Goal: Information Seeking & Learning: Learn about a topic

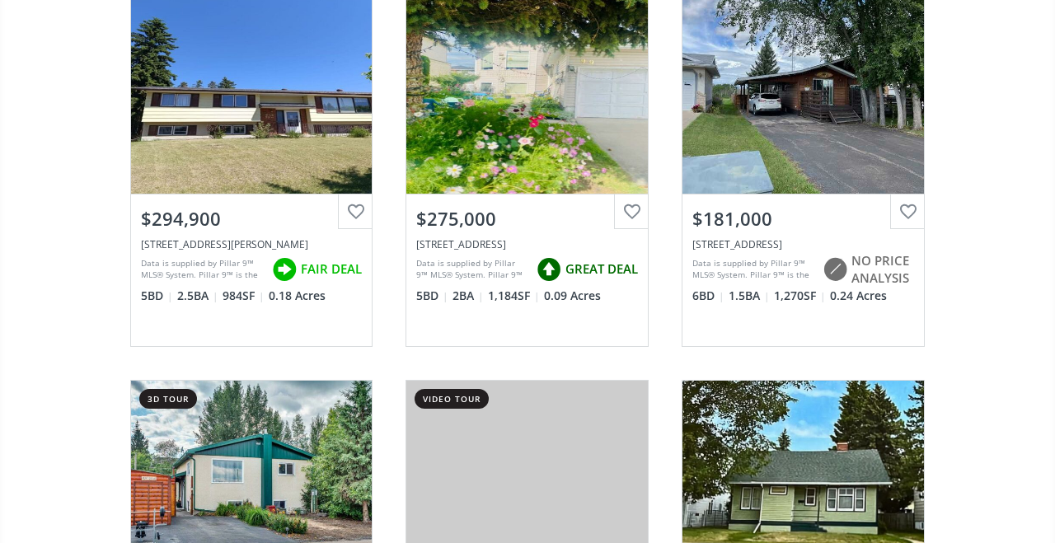
scroll to position [514, 0]
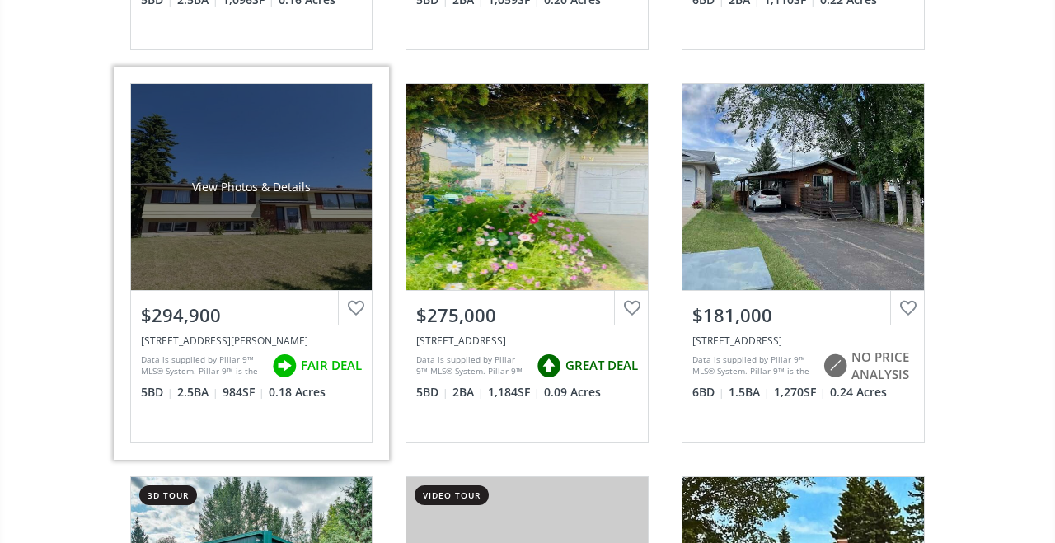
click at [170, 261] on div "View Photos & Details" at bounding box center [252, 187] width 242 height 206
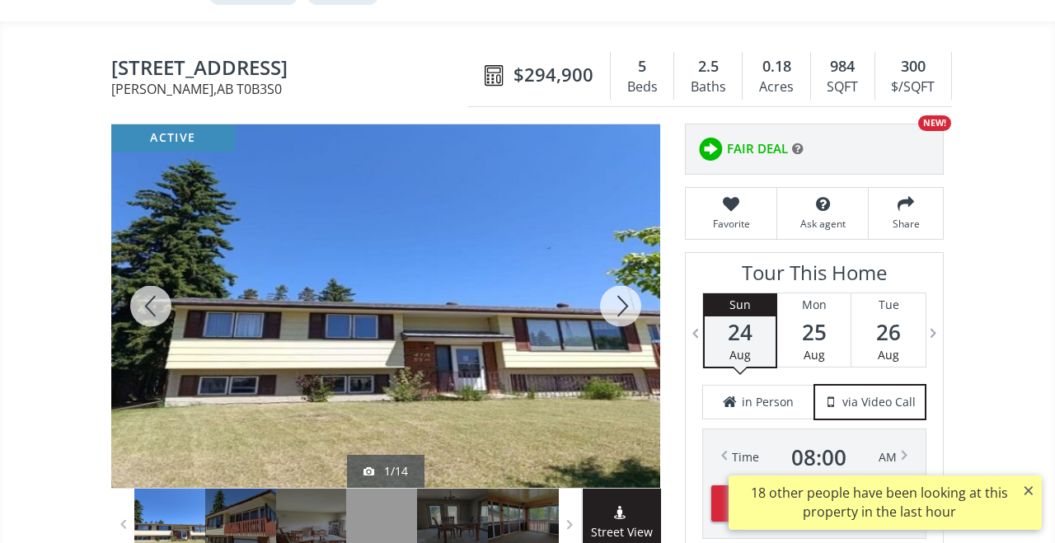
scroll to position [181, 0]
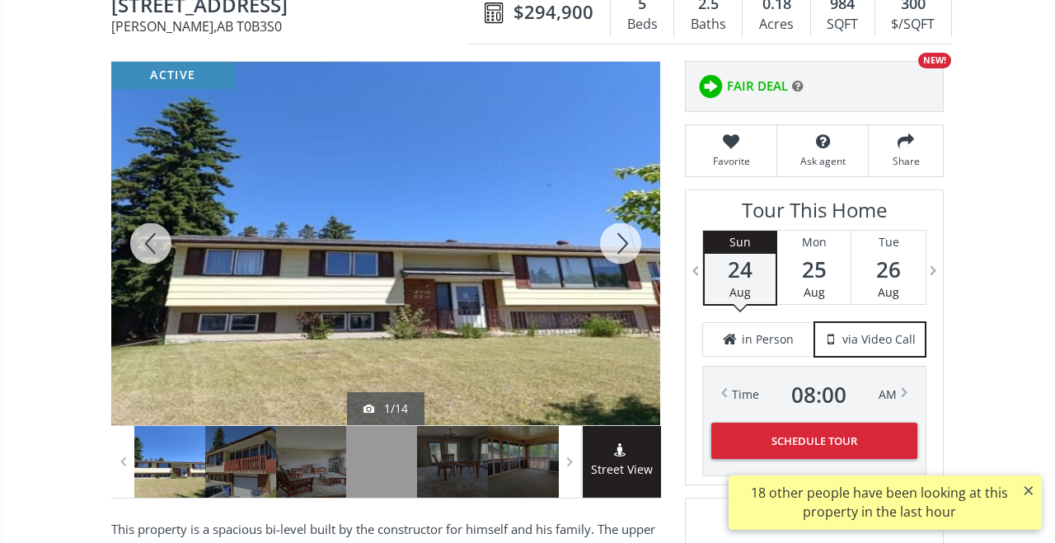
click at [632, 243] on div at bounding box center [620, 244] width 79 height 364
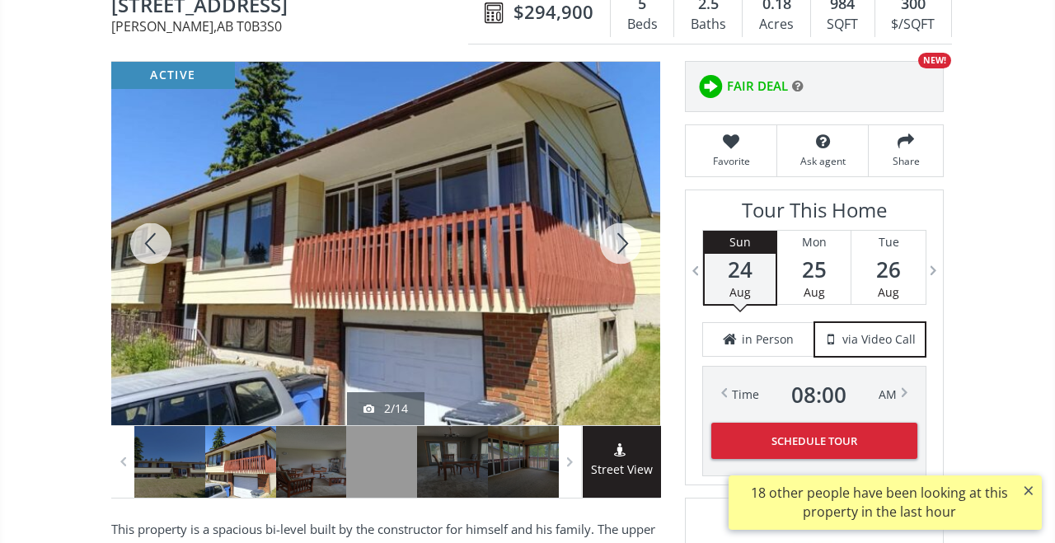
click at [632, 243] on div at bounding box center [620, 244] width 79 height 364
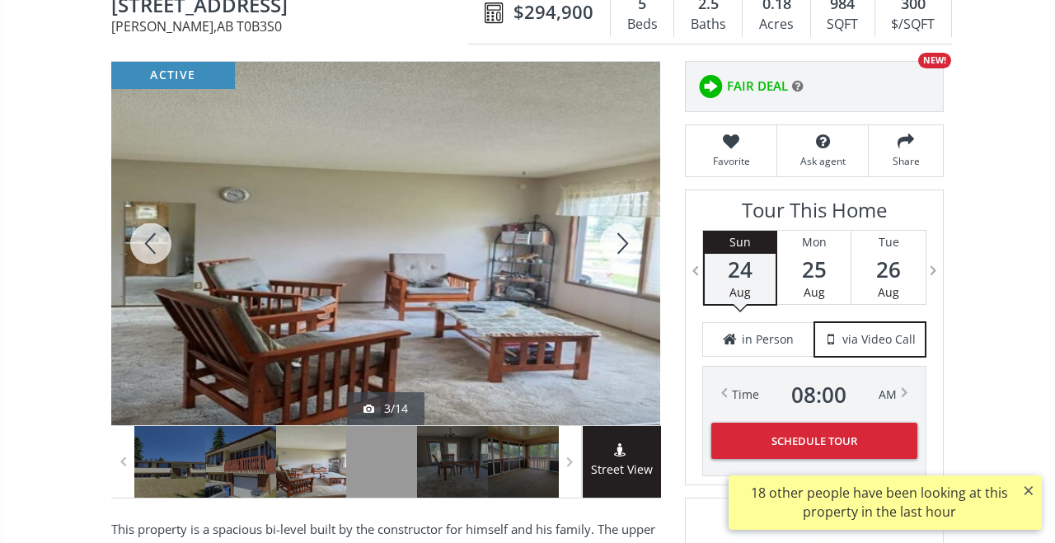
click at [632, 244] on div at bounding box center [620, 244] width 79 height 364
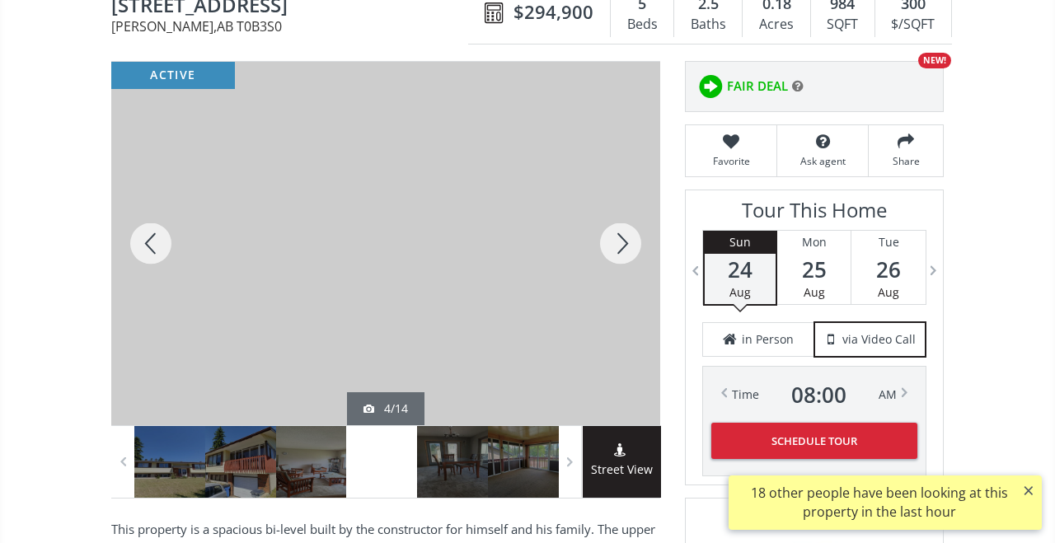
click at [630, 242] on div at bounding box center [620, 244] width 79 height 364
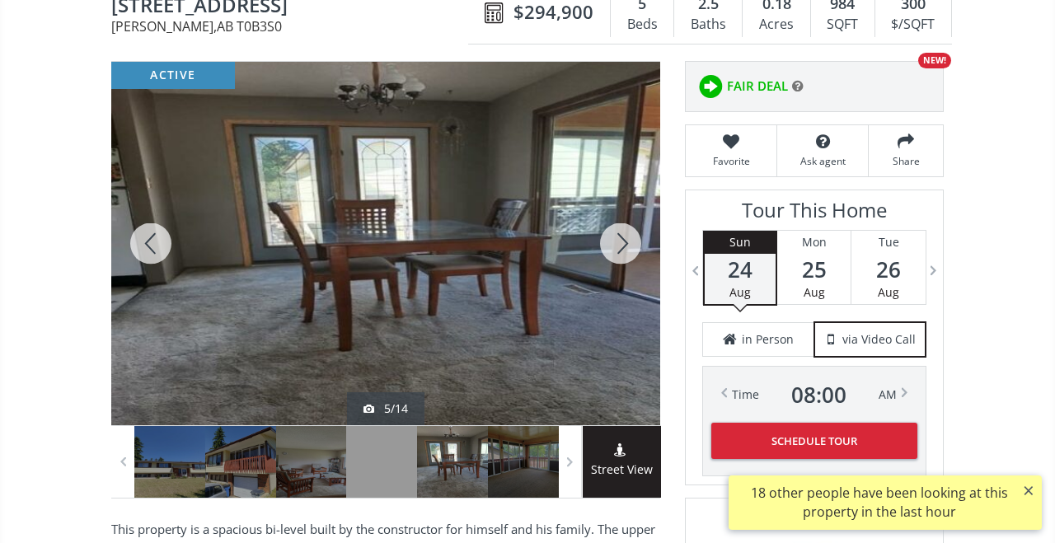
click at [630, 242] on div at bounding box center [620, 244] width 79 height 364
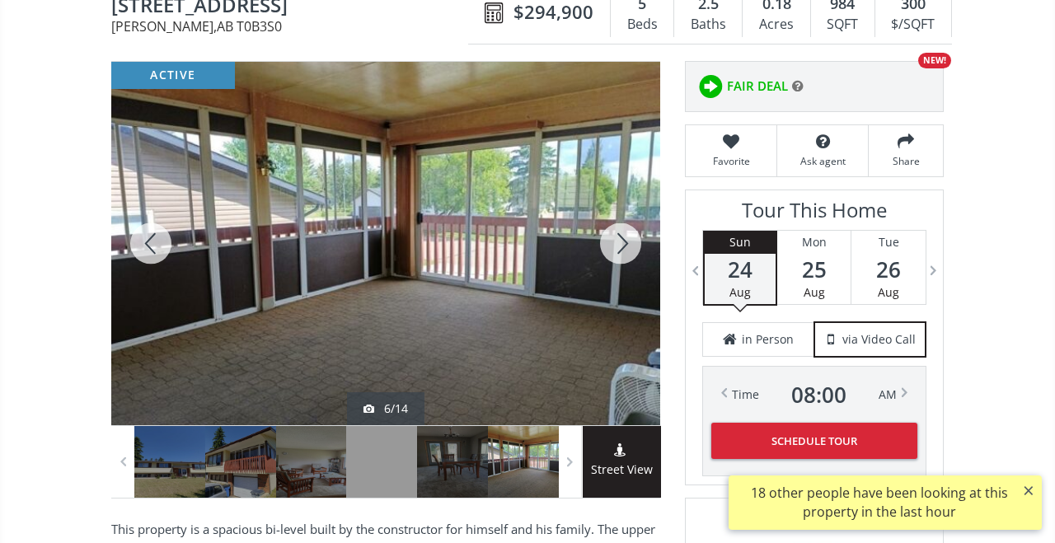
click at [630, 242] on div at bounding box center [620, 244] width 79 height 364
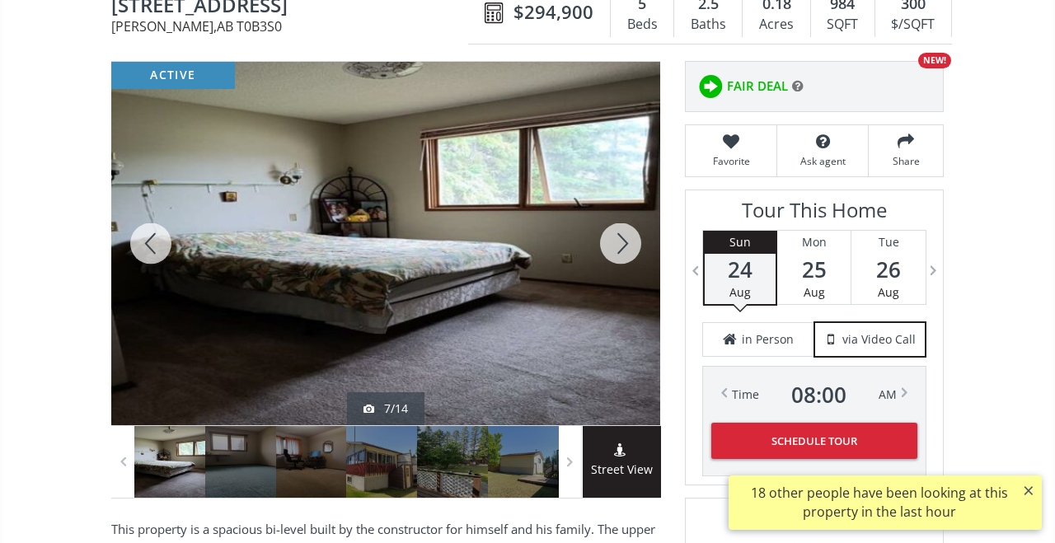
click at [630, 242] on div at bounding box center [620, 244] width 79 height 364
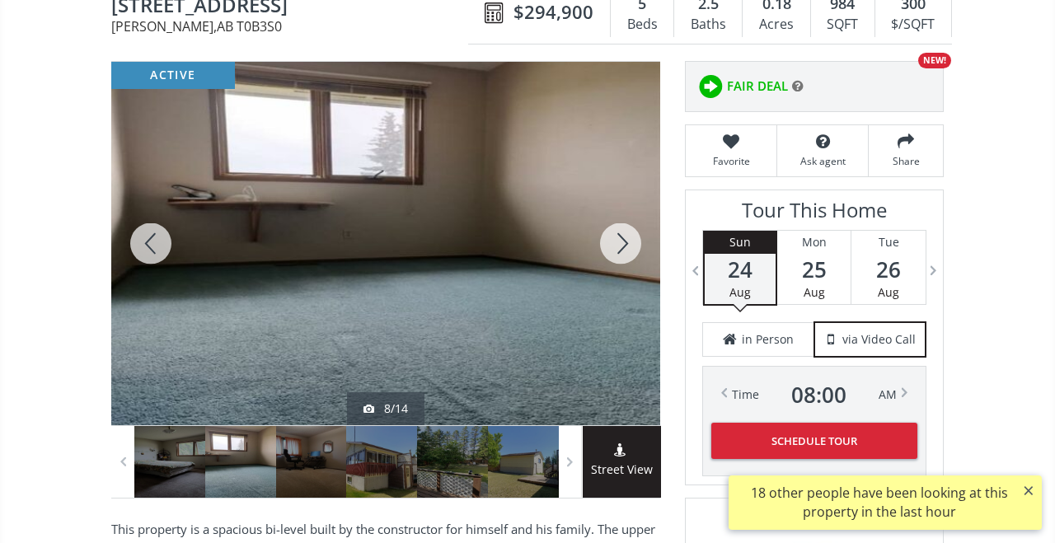
click at [630, 242] on div at bounding box center [620, 244] width 79 height 364
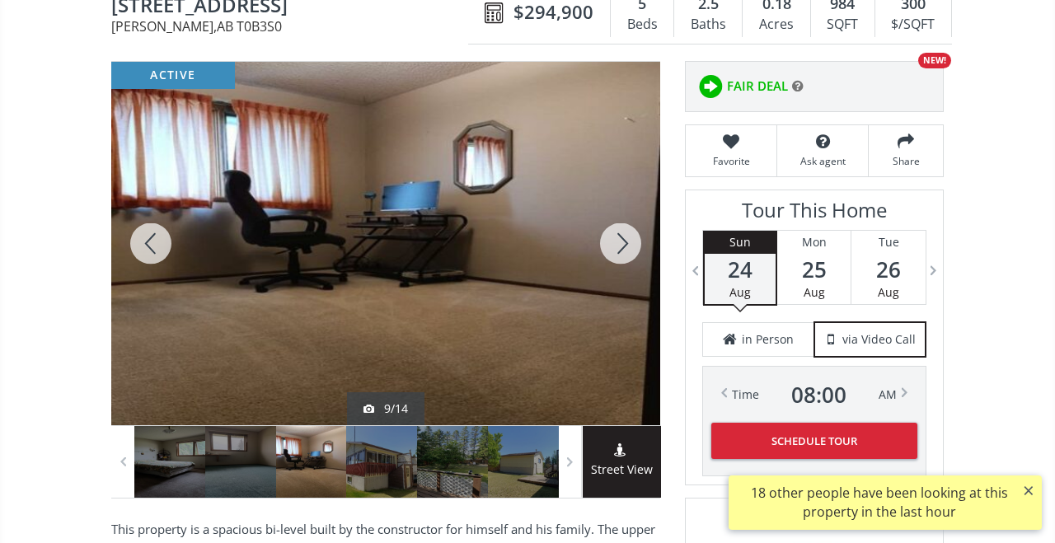
click at [630, 242] on div at bounding box center [620, 244] width 79 height 364
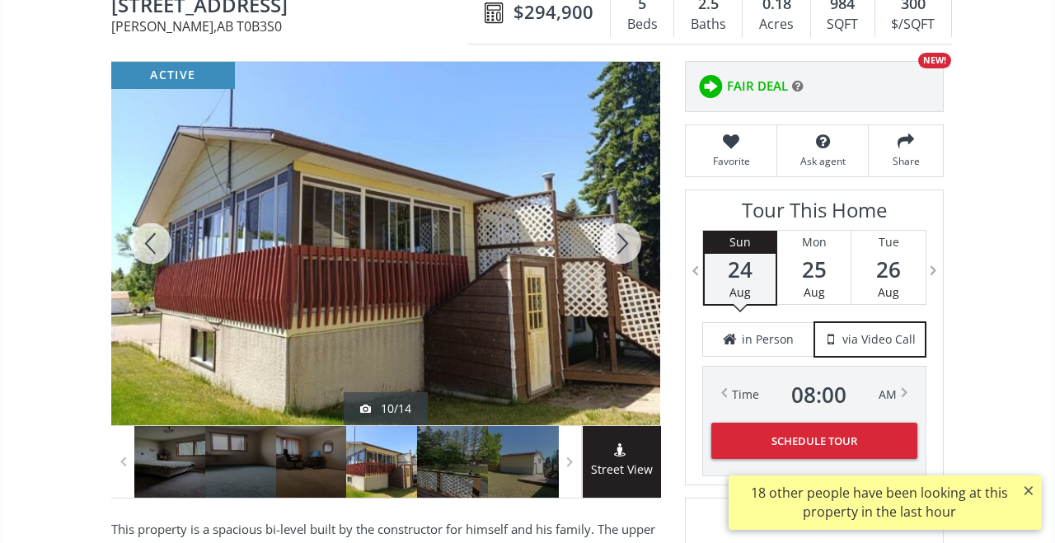
click at [630, 242] on div at bounding box center [620, 244] width 79 height 364
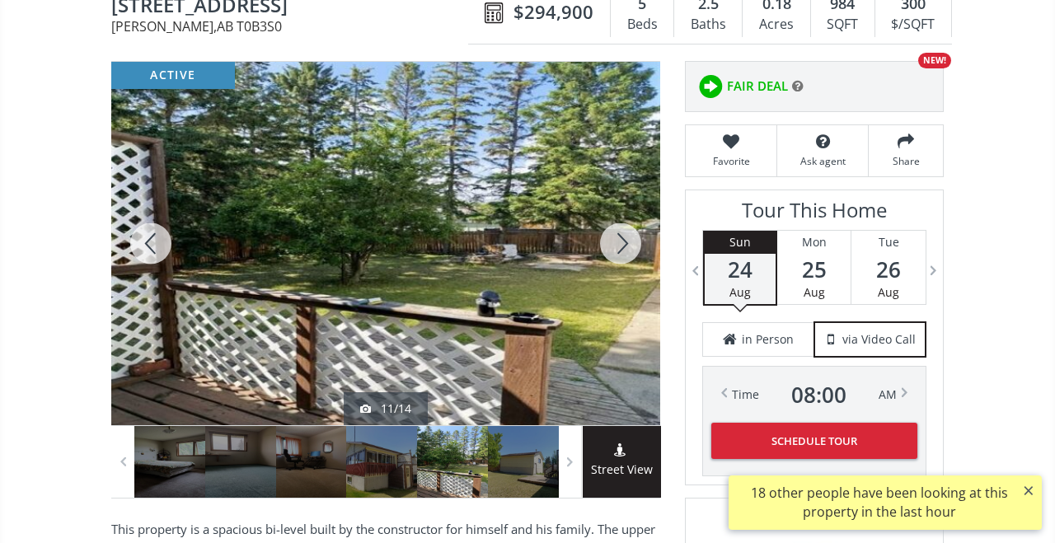
click at [630, 242] on div at bounding box center [620, 244] width 79 height 364
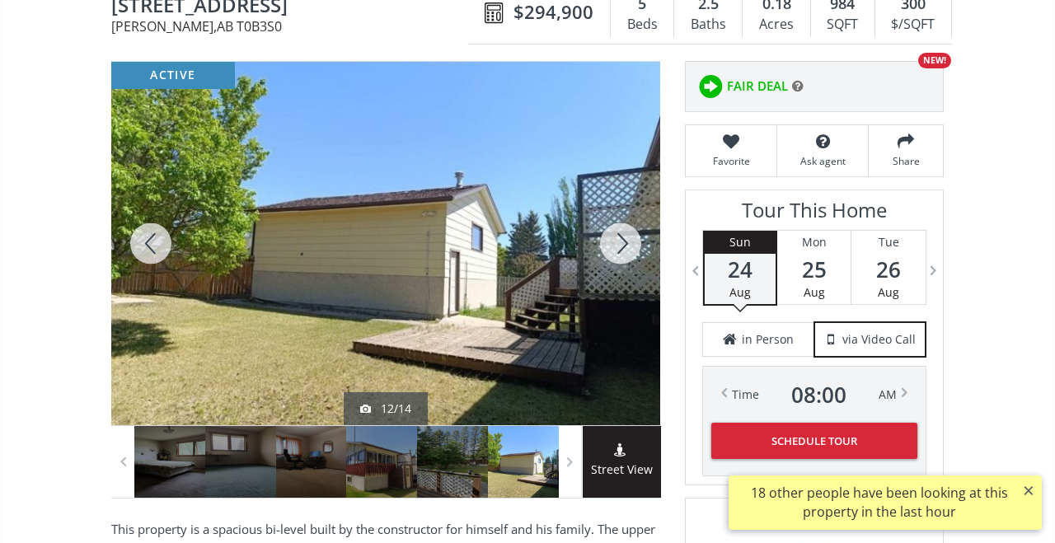
click at [630, 242] on div at bounding box center [620, 244] width 79 height 364
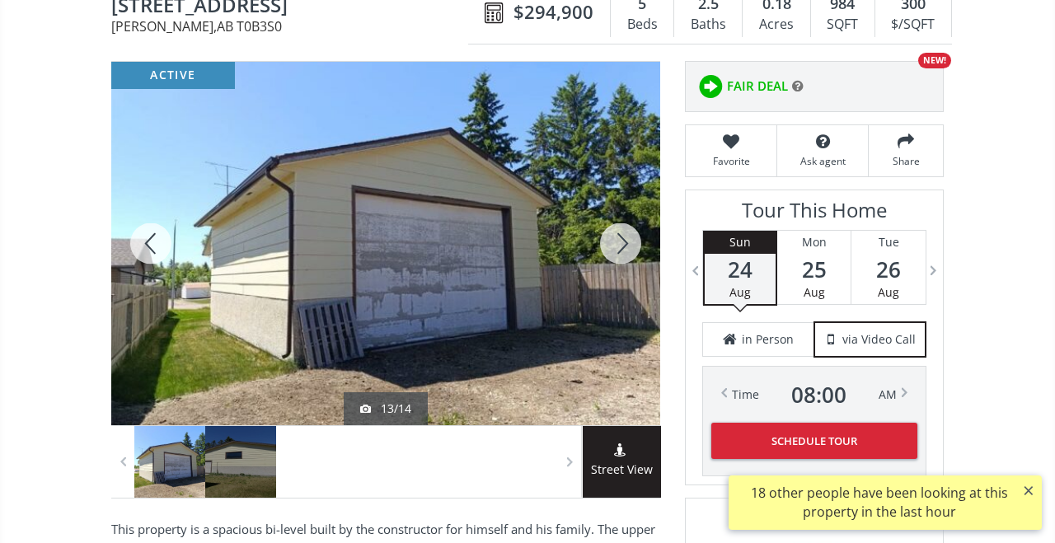
click at [630, 242] on div at bounding box center [620, 244] width 79 height 364
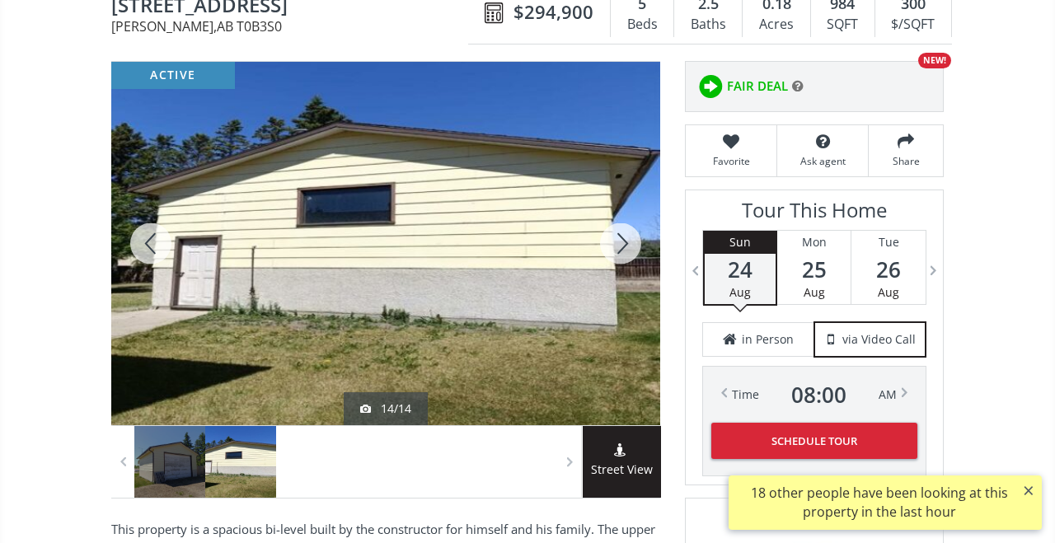
click at [630, 242] on div at bounding box center [620, 244] width 79 height 364
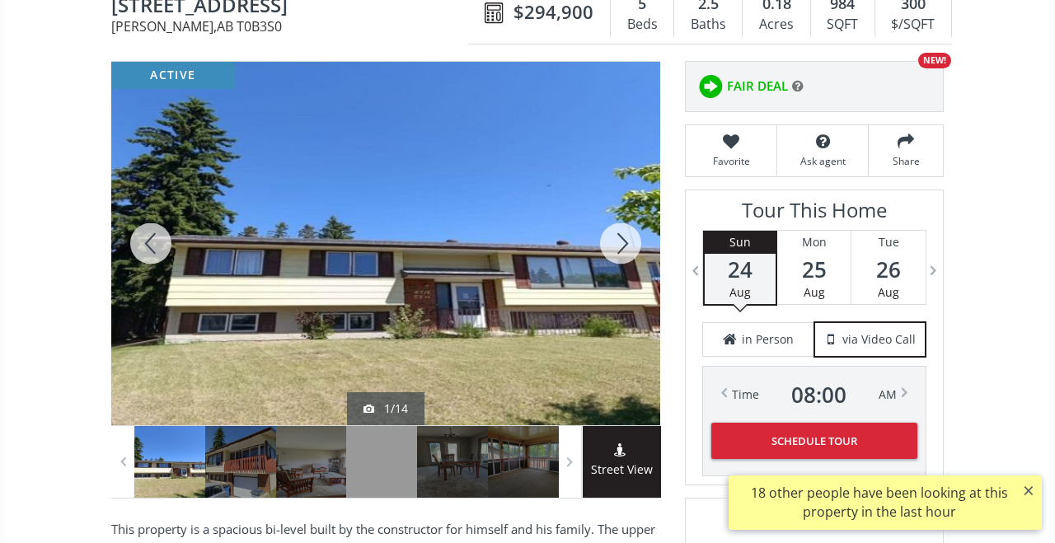
click at [630, 242] on div at bounding box center [620, 244] width 79 height 364
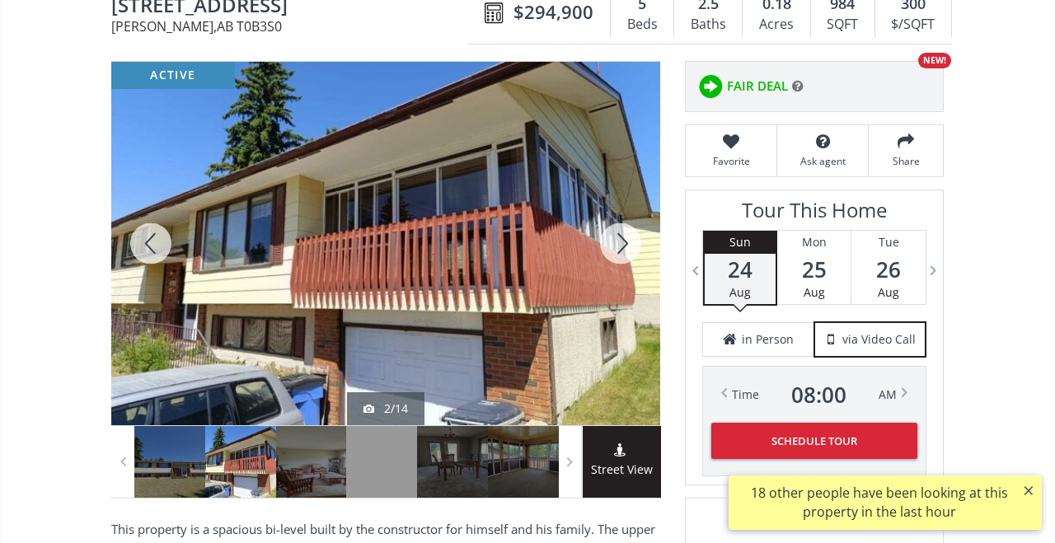
click at [630, 242] on div at bounding box center [620, 244] width 79 height 364
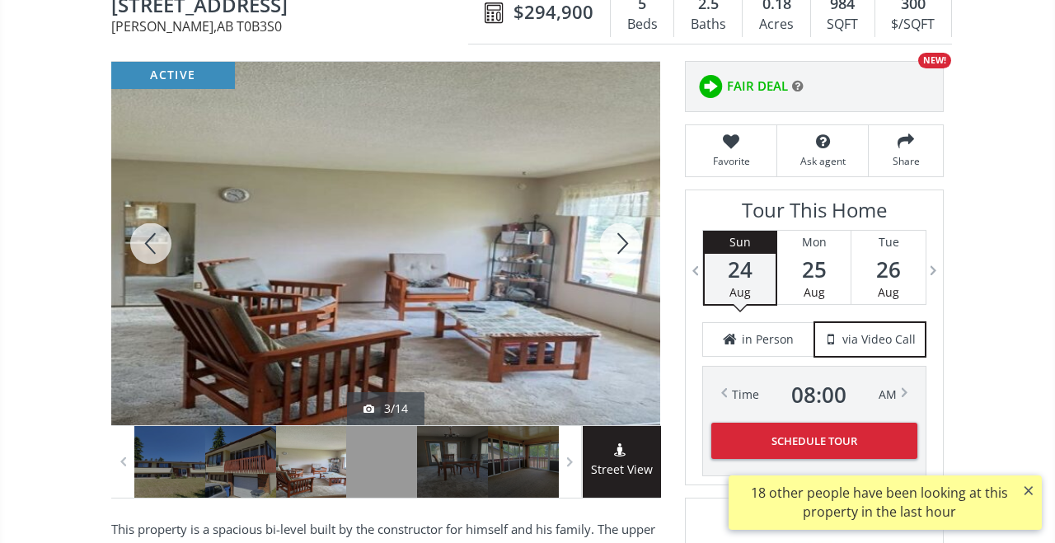
click at [630, 242] on div at bounding box center [620, 244] width 79 height 364
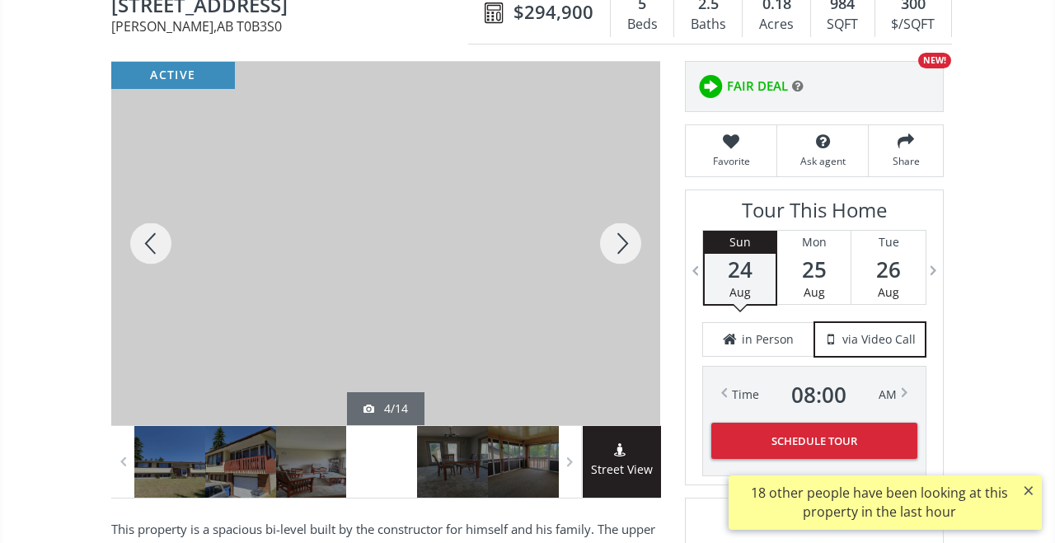
click at [630, 242] on div at bounding box center [620, 244] width 79 height 364
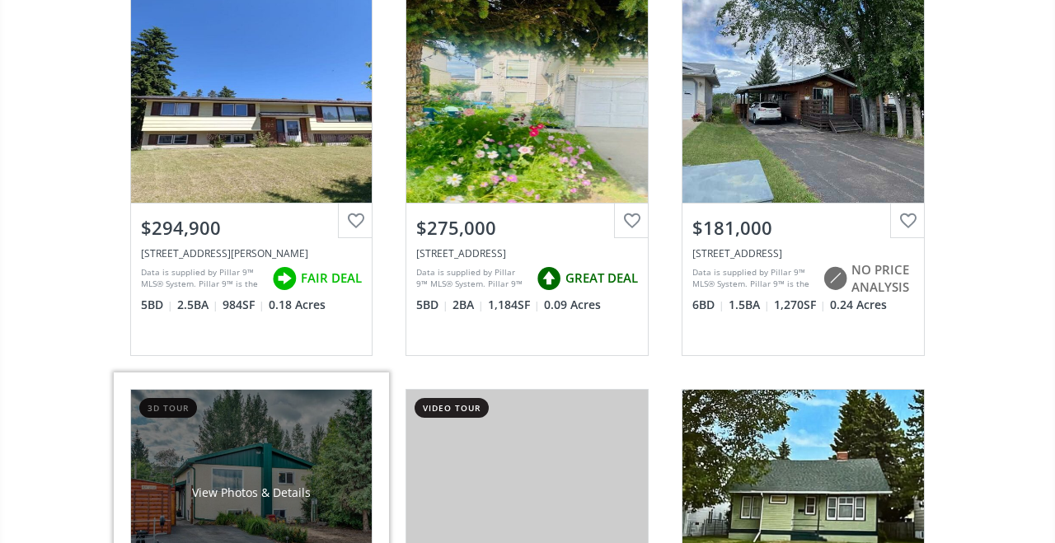
scroll to position [487, 0]
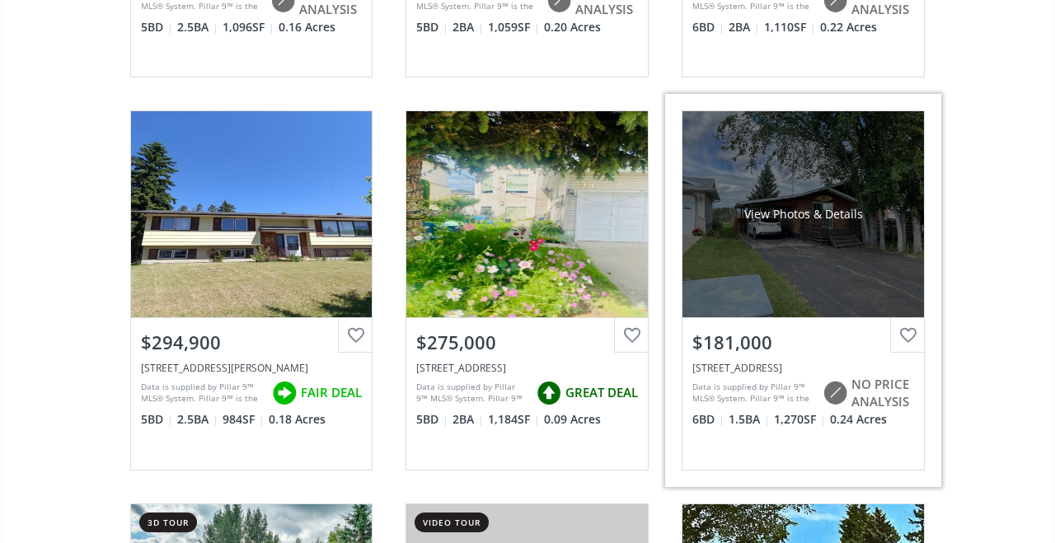
click at [772, 218] on div "View Photos & Details" at bounding box center [804, 214] width 119 height 16
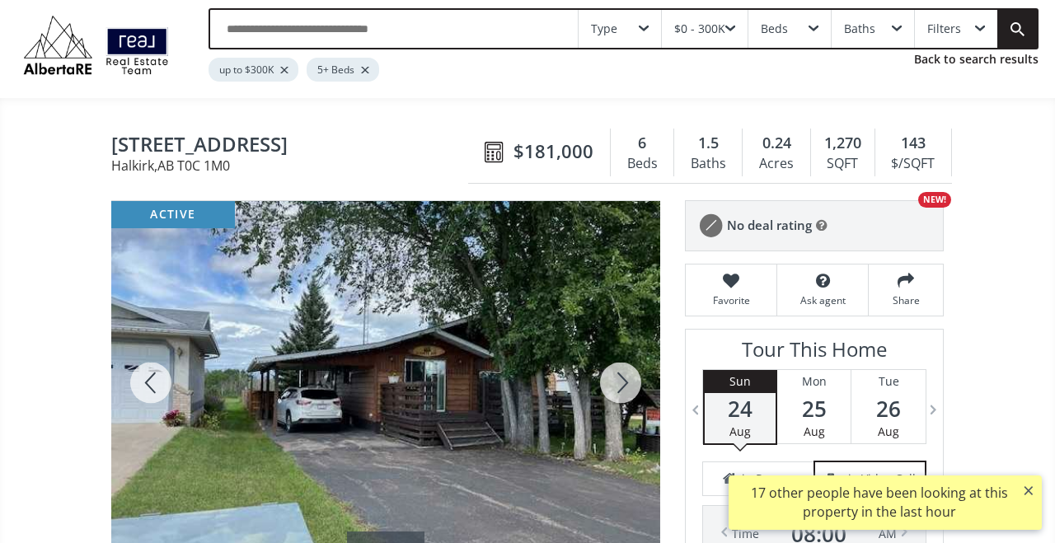
scroll to position [43, 0]
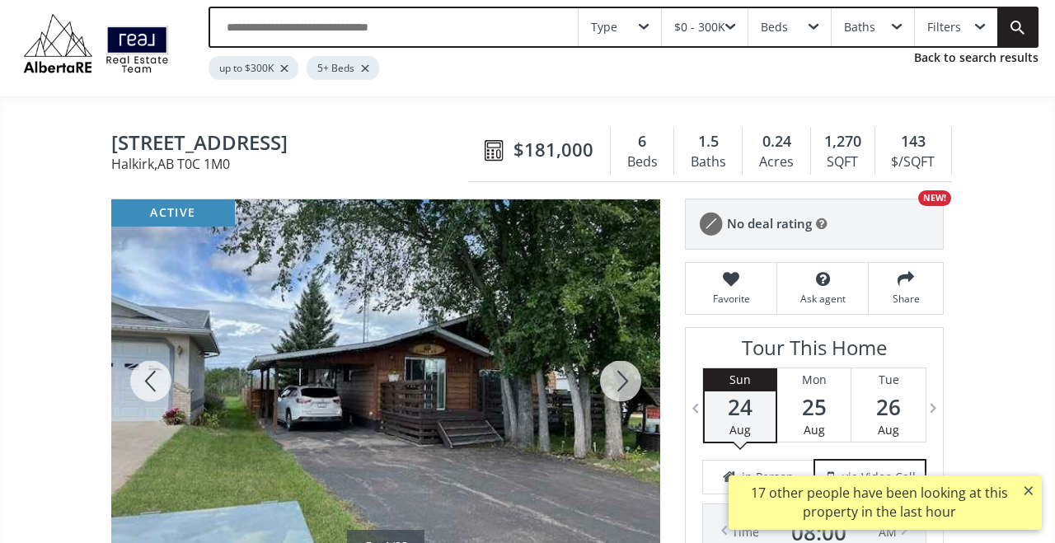
click at [632, 382] on div at bounding box center [620, 382] width 79 height 364
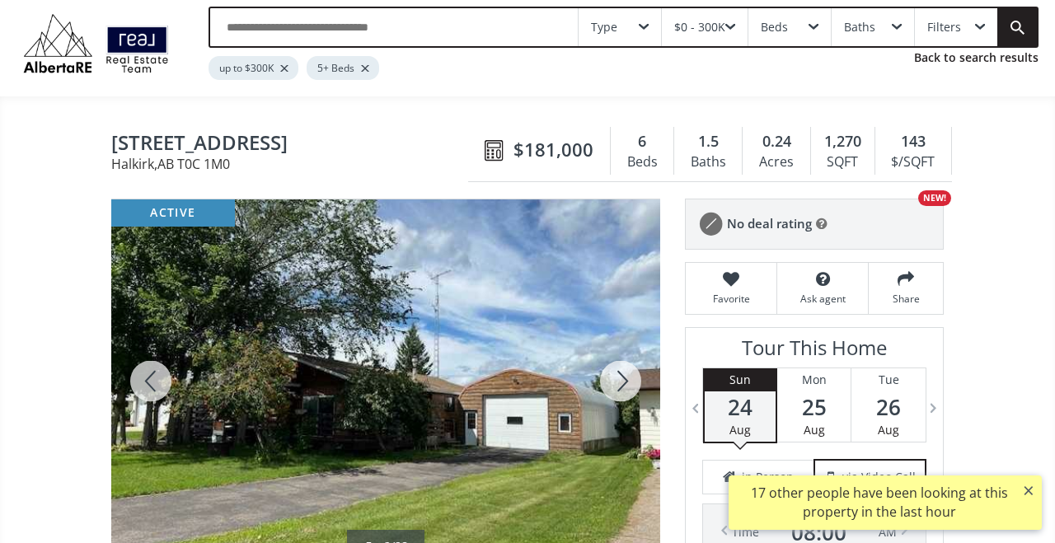
click at [632, 382] on div at bounding box center [620, 382] width 79 height 364
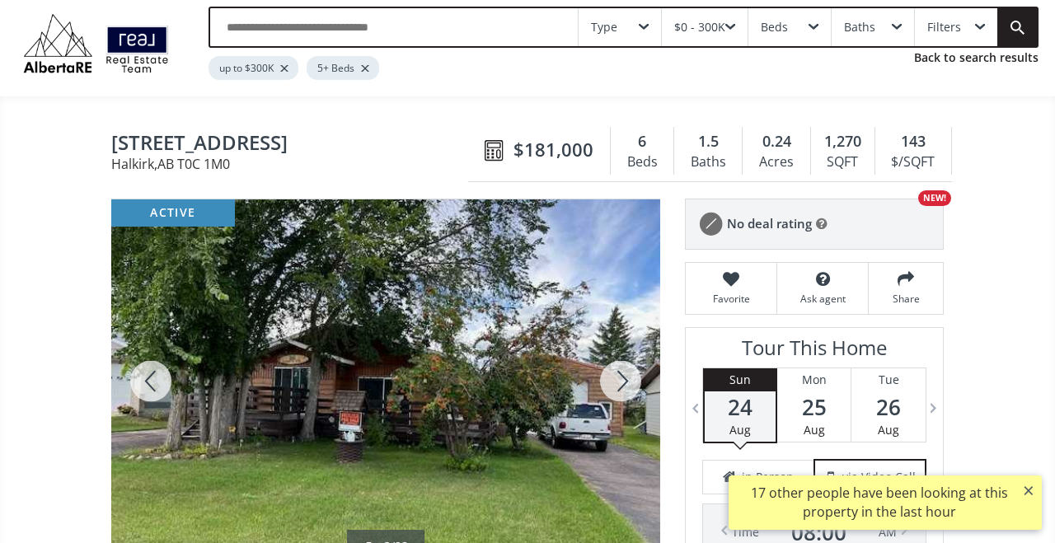
click at [632, 383] on div at bounding box center [620, 382] width 79 height 364
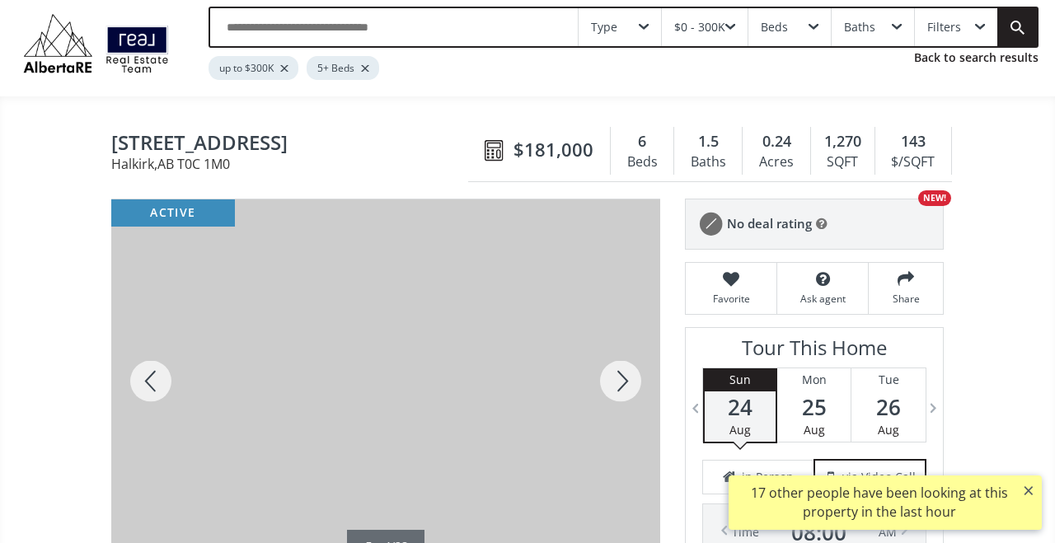
click at [632, 383] on div at bounding box center [620, 382] width 79 height 364
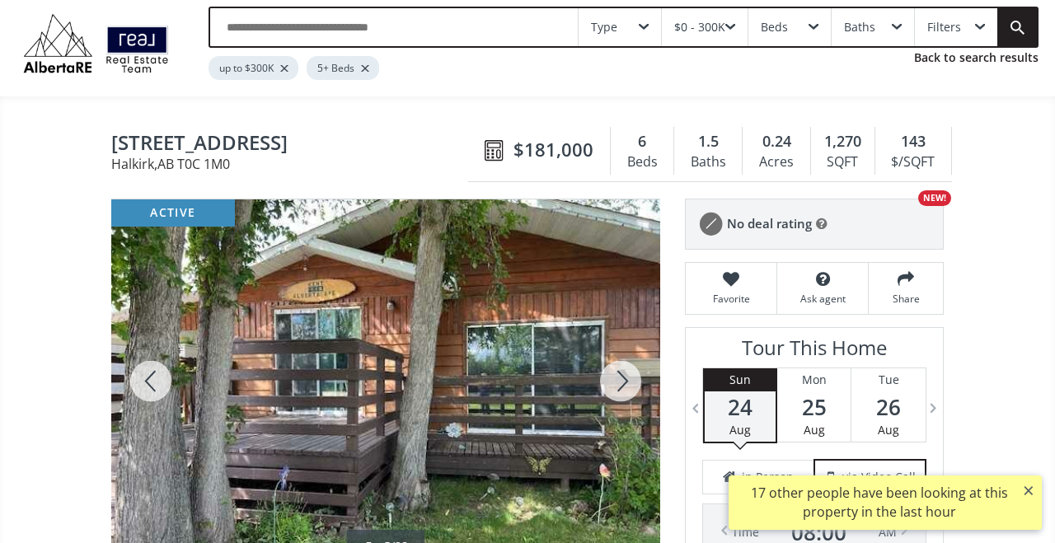
click at [632, 383] on div at bounding box center [620, 382] width 79 height 364
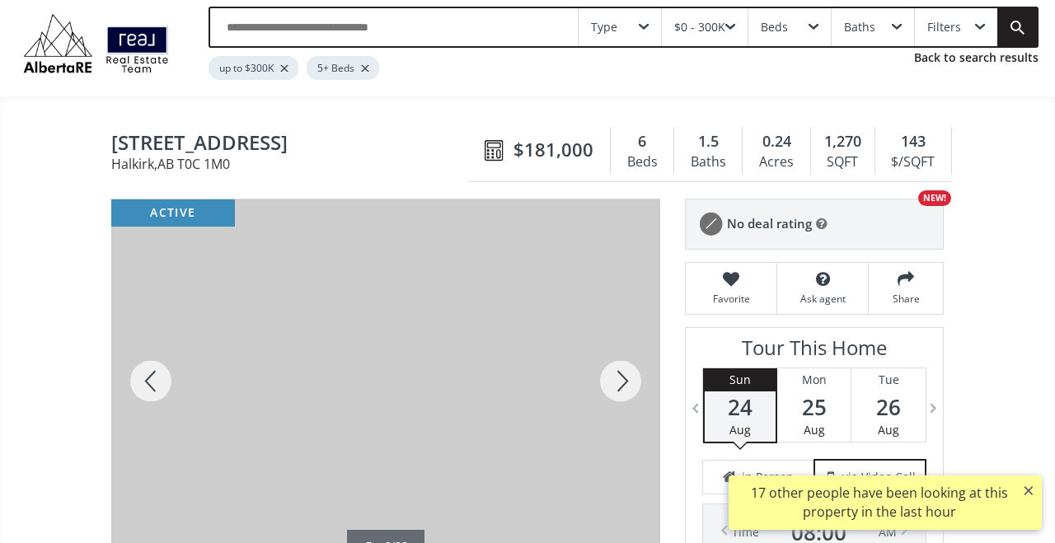
click at [632, 383] on div at bounding box center [620, 382] width 79 height 364
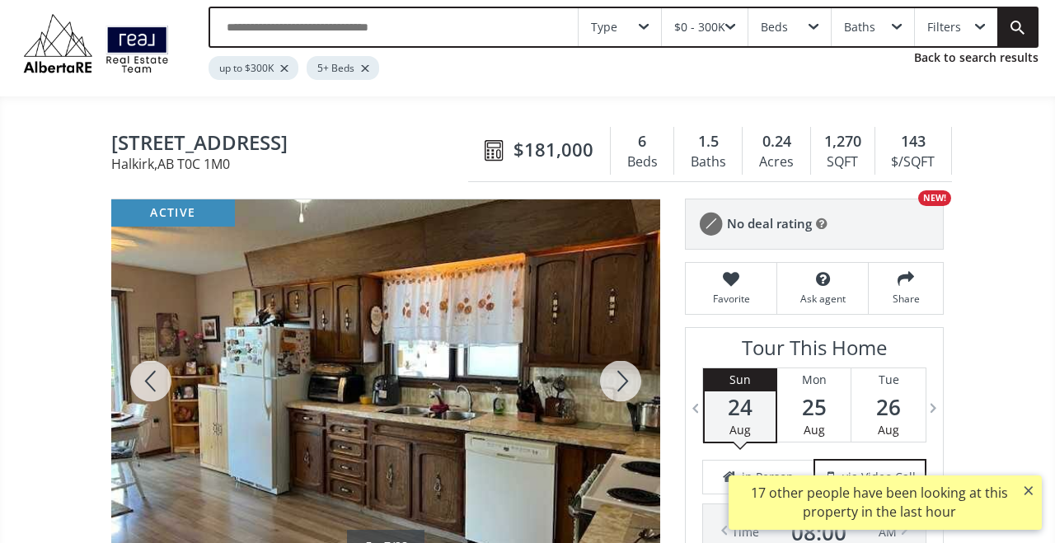
click at [632, 383] on div at bounding box center [620, 382] width 79 height 364
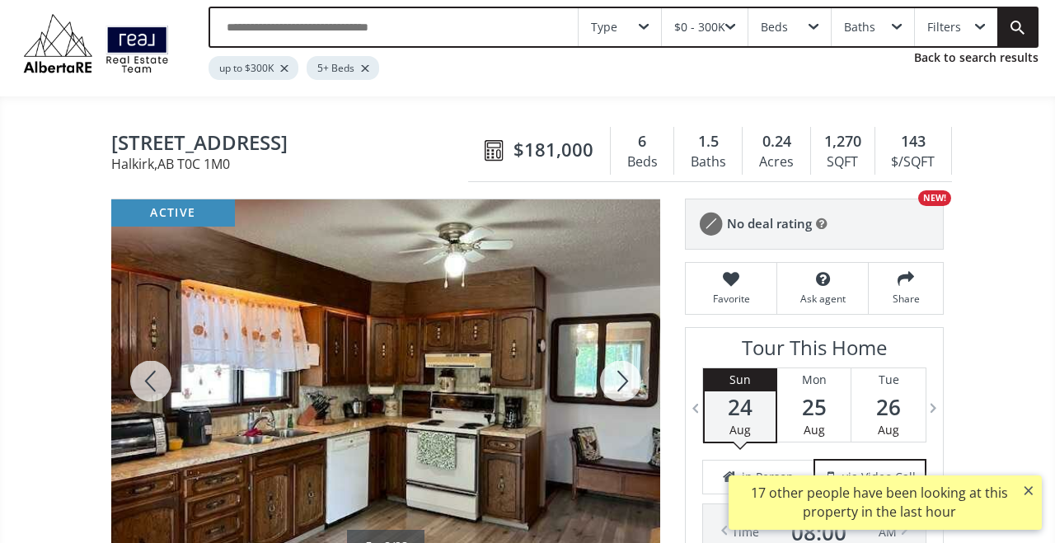
click at [632, 383] on div at bounding box center [620, 382] width 79 height 364
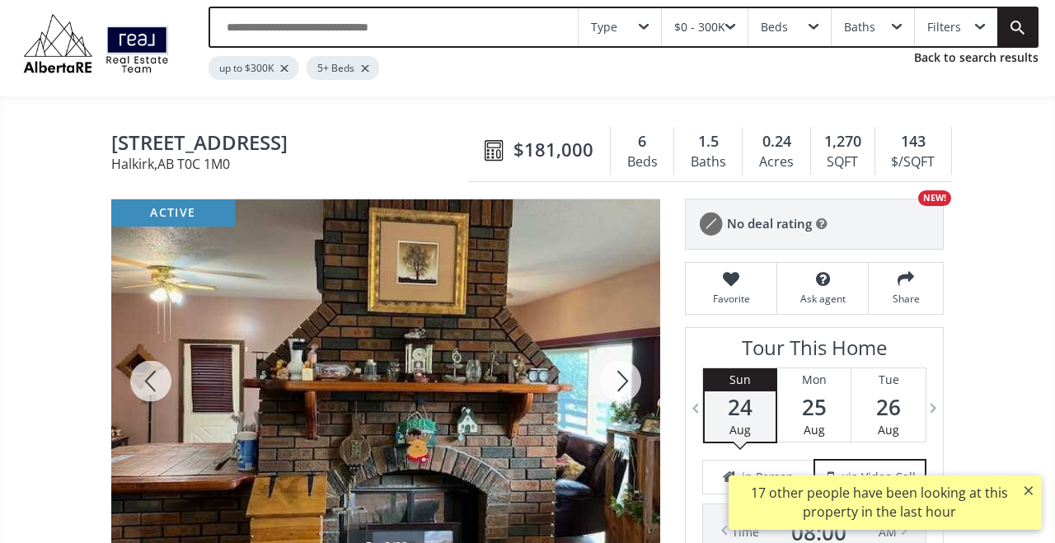
click at [632, 383] on div at bounding box center [620, 382] width 79 height 364
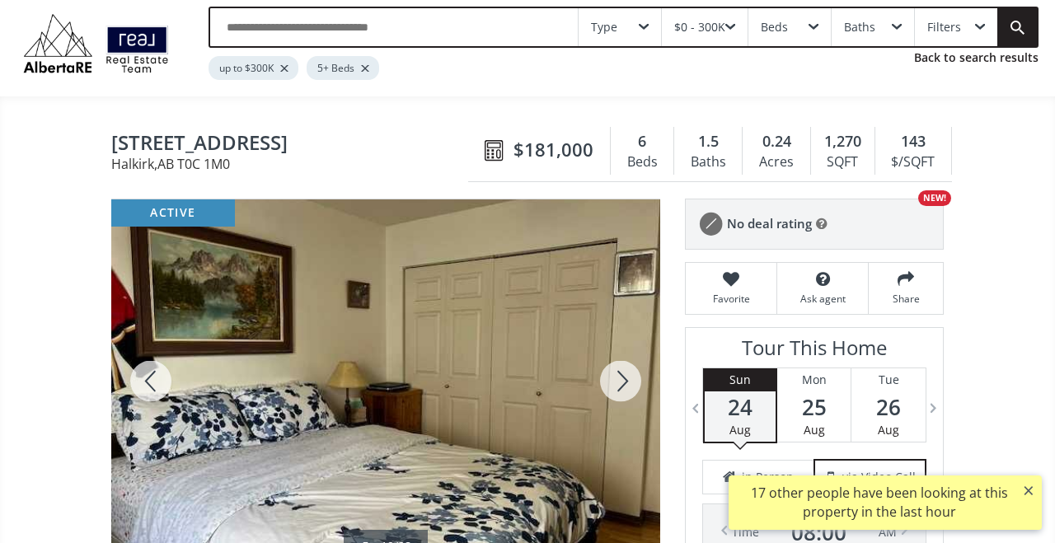
click at [632, 383] on div at bounding box center [620, 382] width 79 height 364
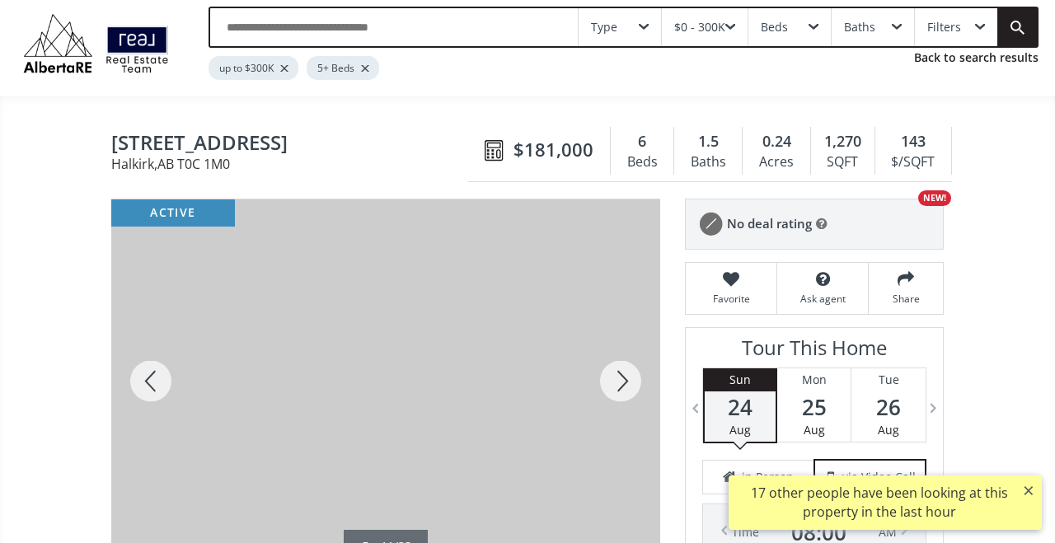
click at [632, 383] on div at bounding box center [620, 382] width 79 height 364
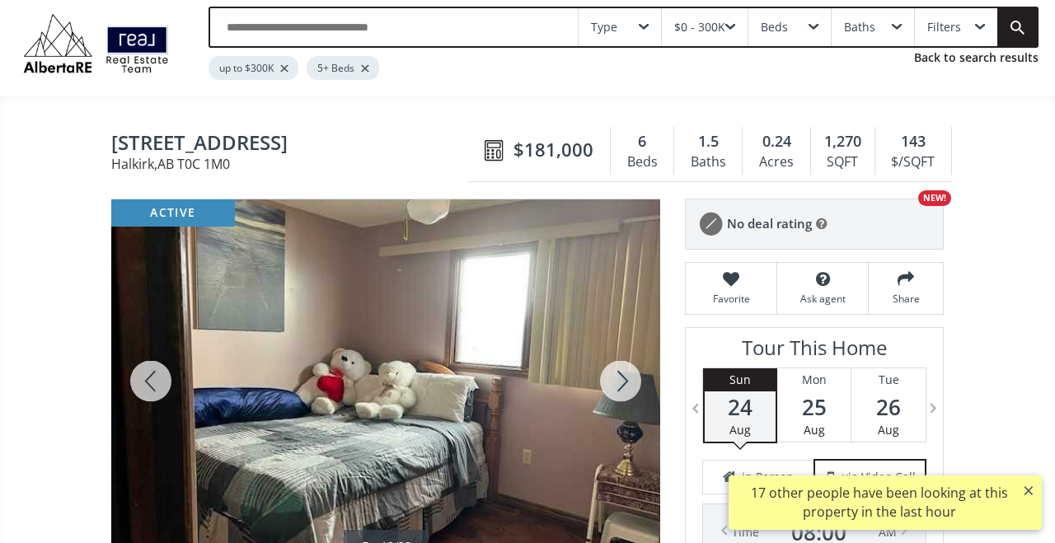
click at [632, 383] on div at bounding box center [620, 382] width 79 height 364
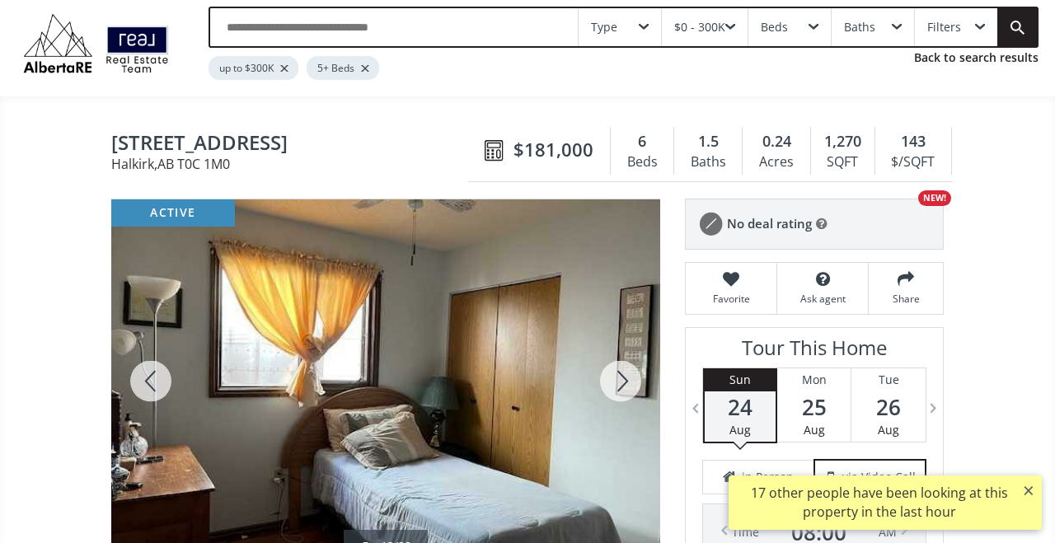
click at [632, 383] on div at bounding box center [620, 382] width 79 height 364
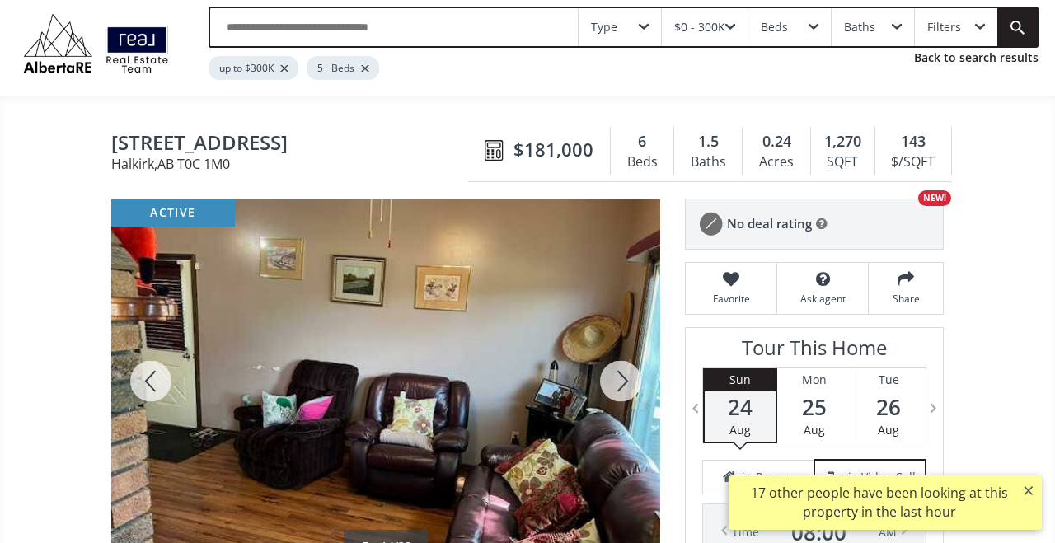
click at [632, 382] on div at bounding box center [620, 382] width 79 height 364
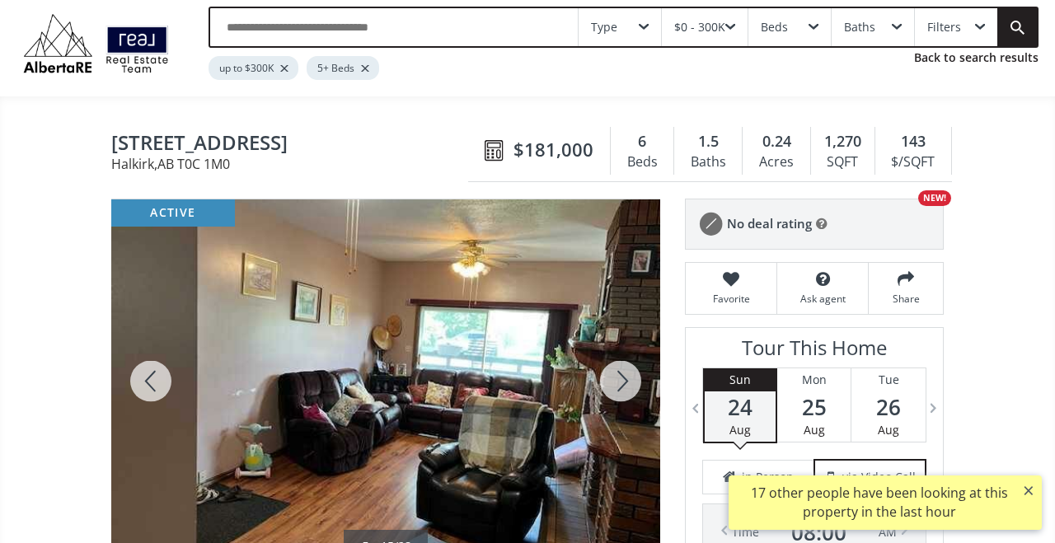
click at [632, 382] on div at bounding box center [620, 382] width 79 height 364
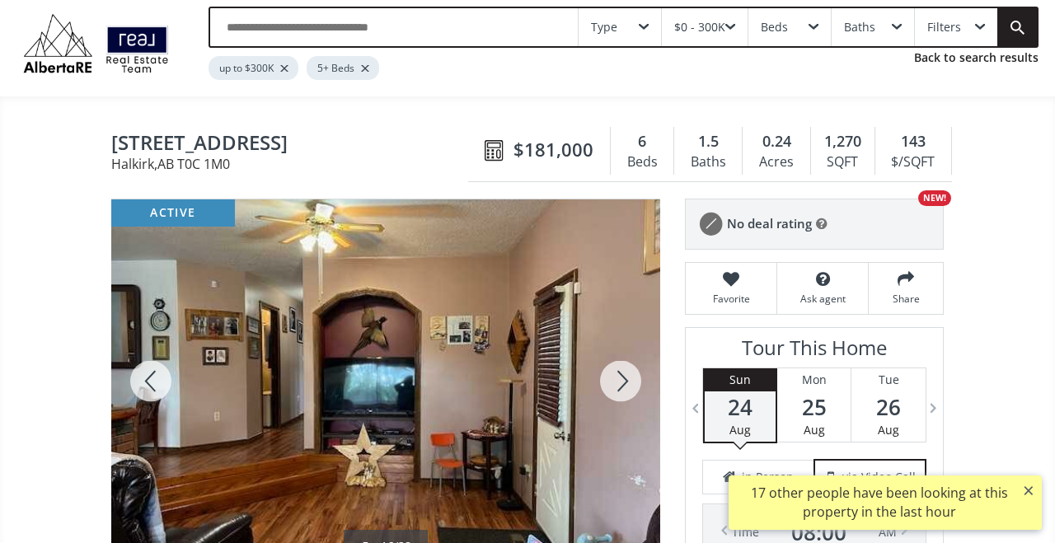
click at [632, 382] on div at bounding box center [620, 382] width 79 height 364
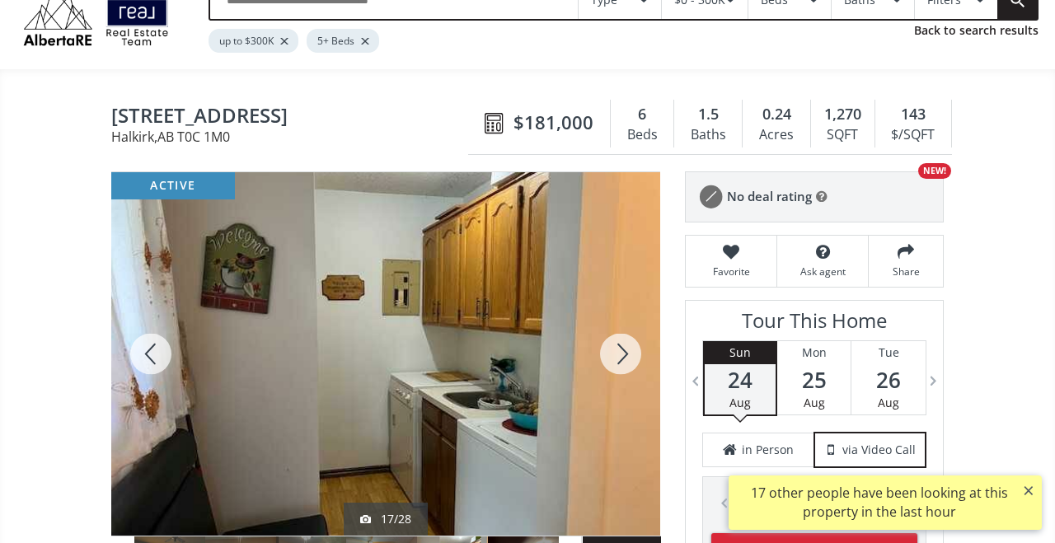
scroll to position [71, 0]
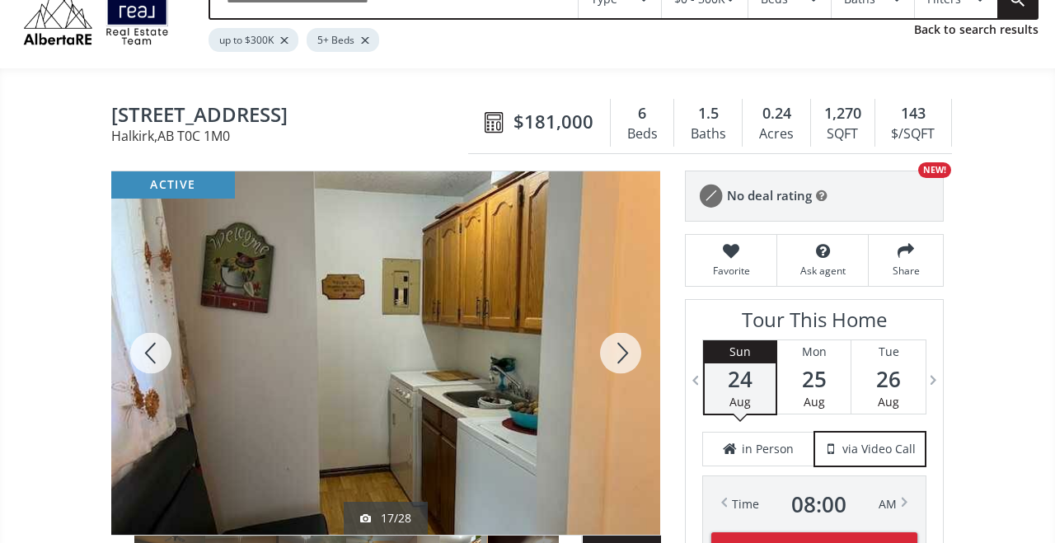
click at [632, 352] on div at bounding box center [620, 353] width 79 height 364
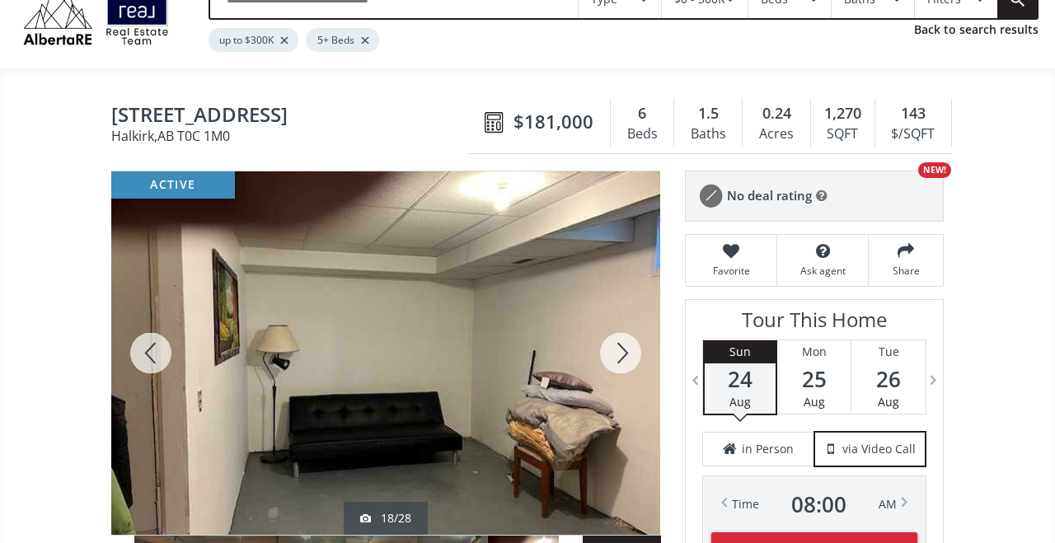
click at [634, 353] on div at bounding box center [620, 353] width 79 height 364
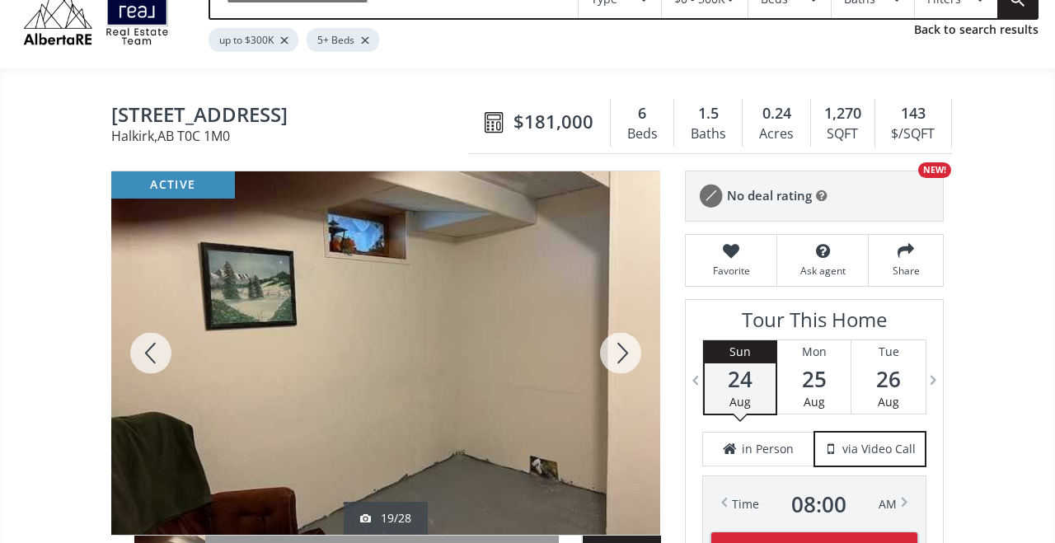
click at [611, 342] on div at bounding box center [620, 353] width 79 height 364
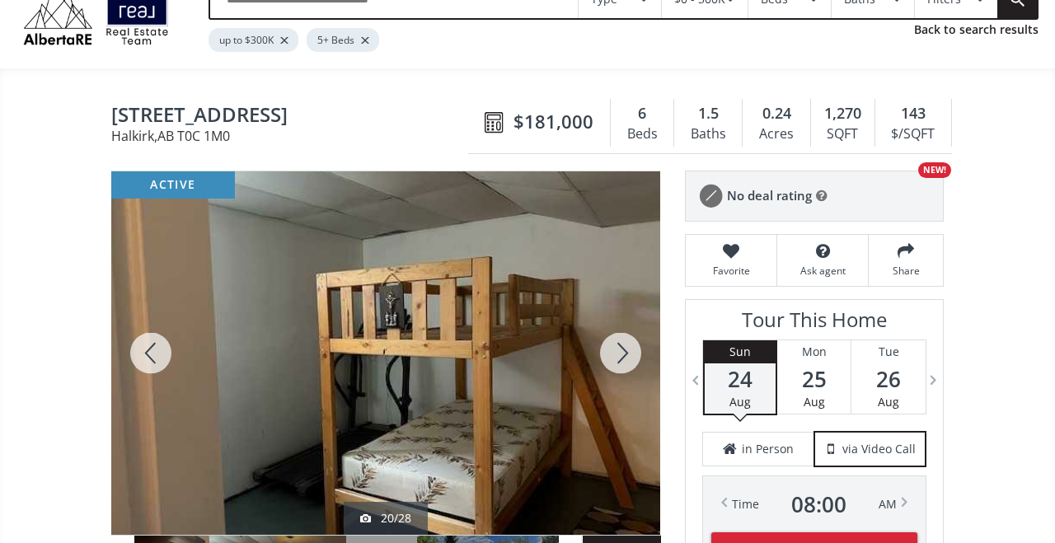
click at [611, 342] on div at bounding box center [620, 353] width 79 height 364
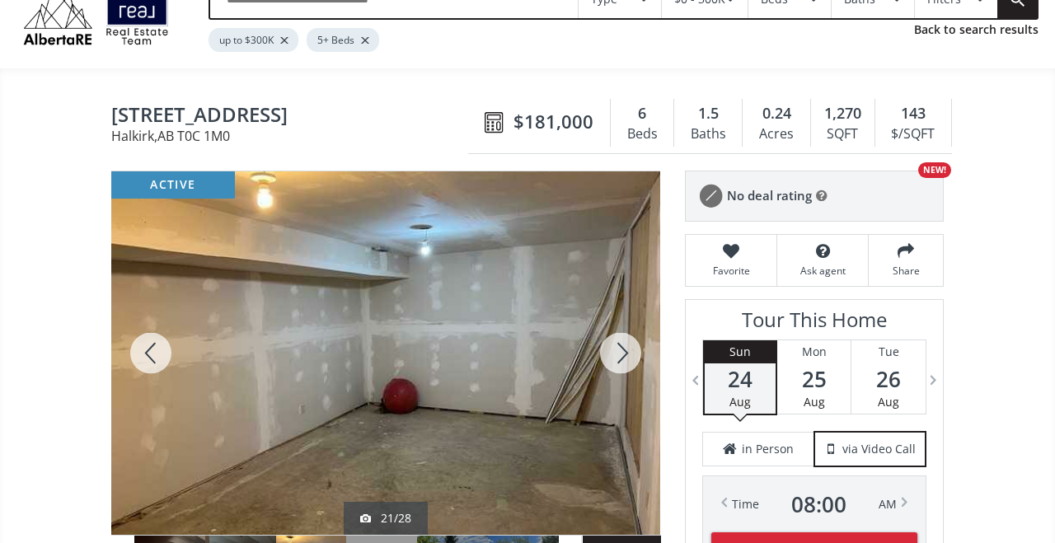
click at [611, 342] on div at bounding box center [620, 353] width 79 height 364
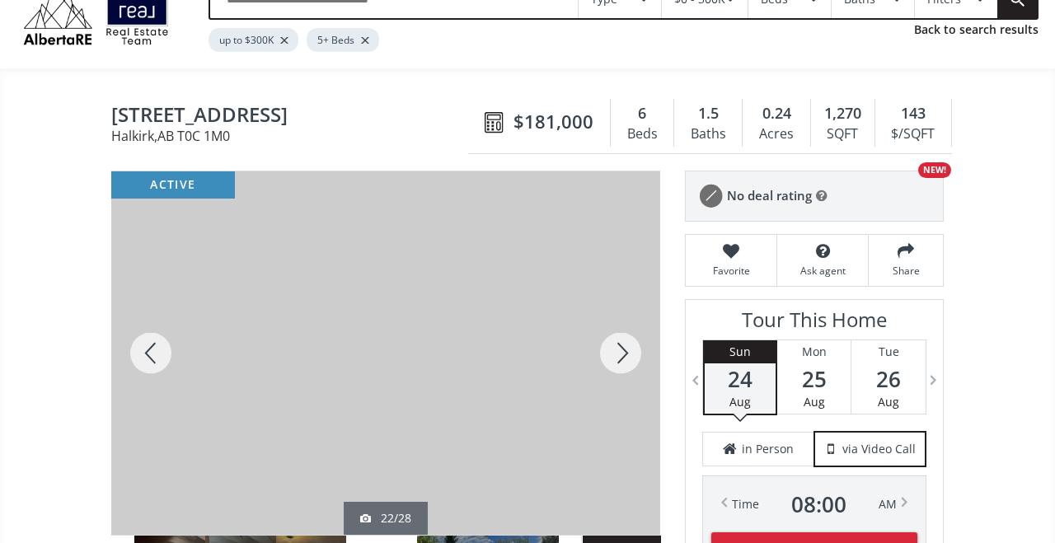
click at [611, 342] on div at bounding box center [620, 353] width 79 height 364
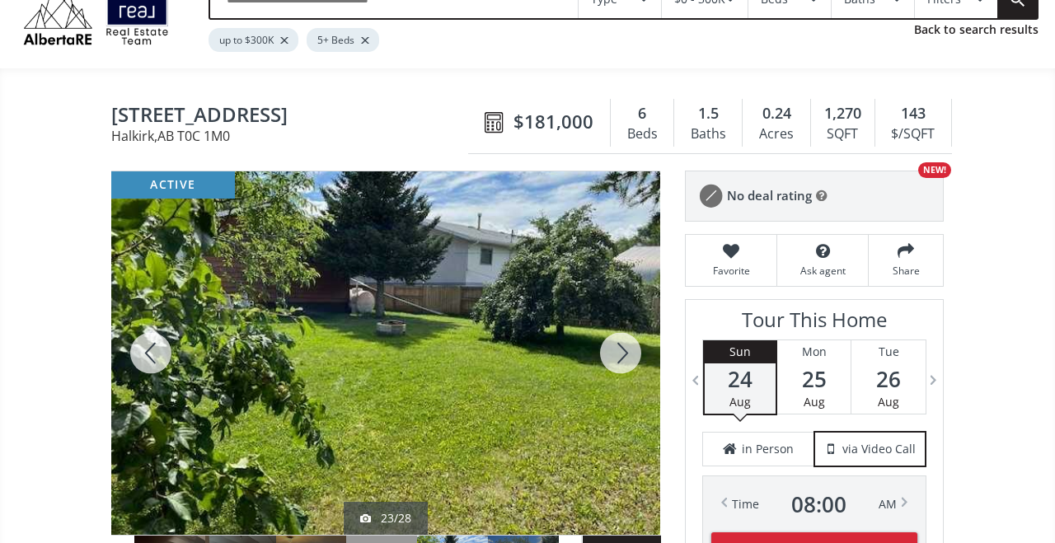
click at [611, 342] on div at bounding box center [620, 353] width 79 height 364
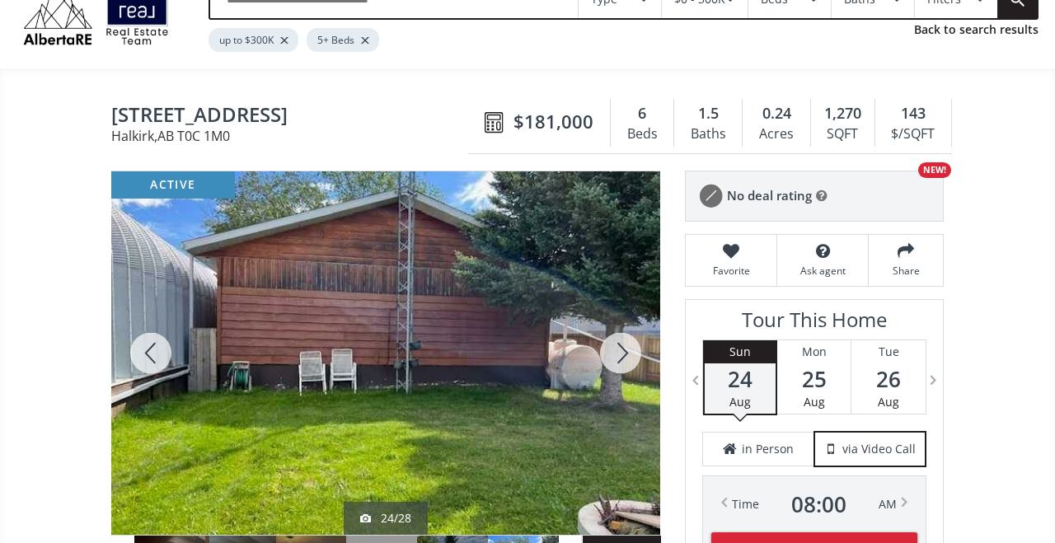
click at [611, 342] on div at bounding box center [620, 353] width 79 height 364
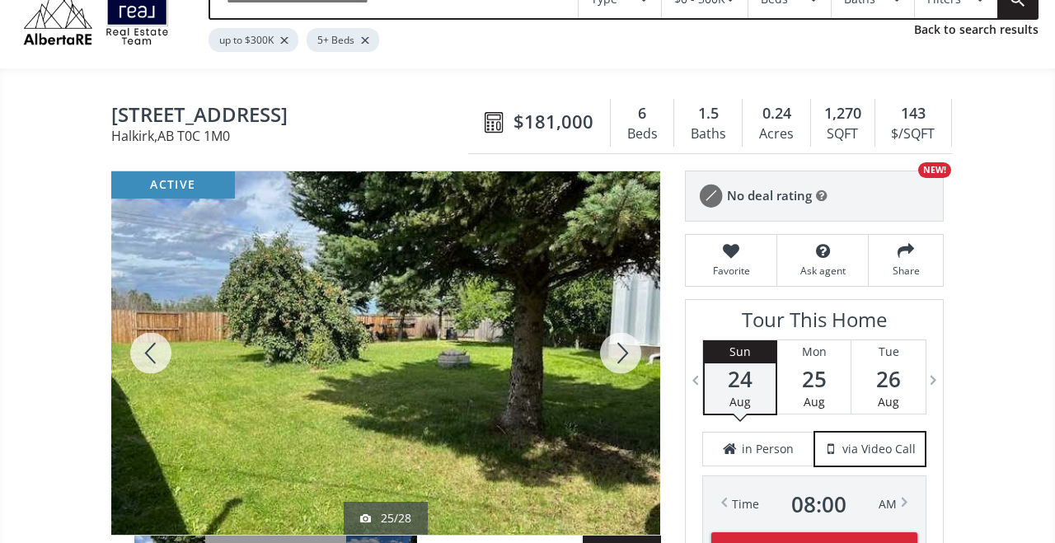
click at [611, 342] on div at bounding box center [620, 353] width 79 height 364
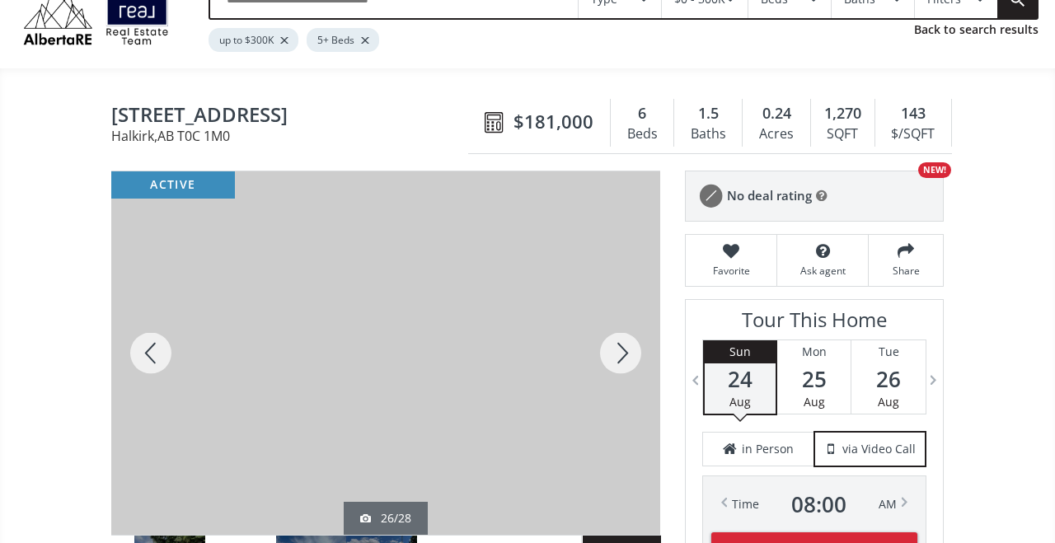
click at [612, 342] on div at bounding box center [620, 353] width 79 height 364
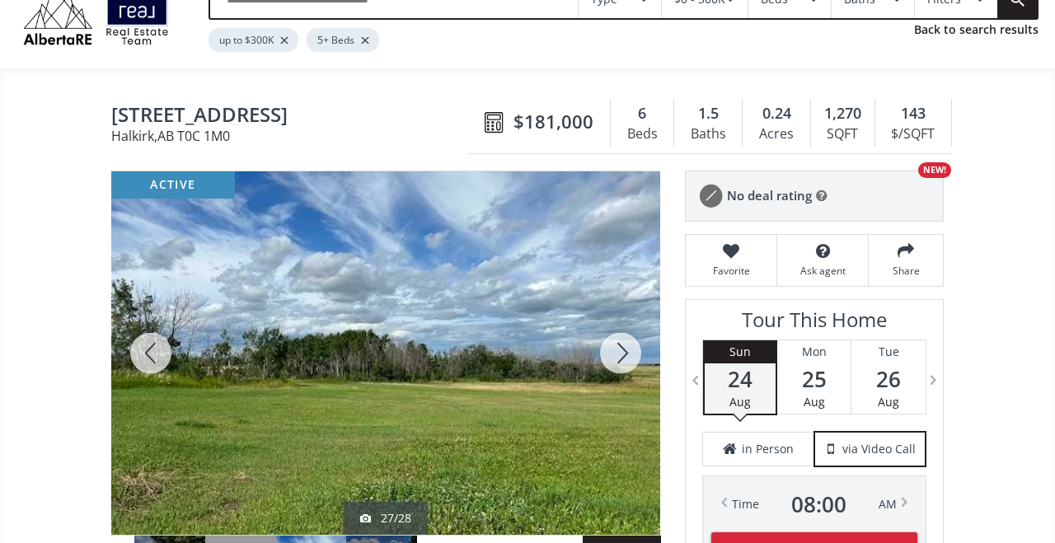
click at [612, 342] on div at bounding box center [620, 353] width 79 height 364
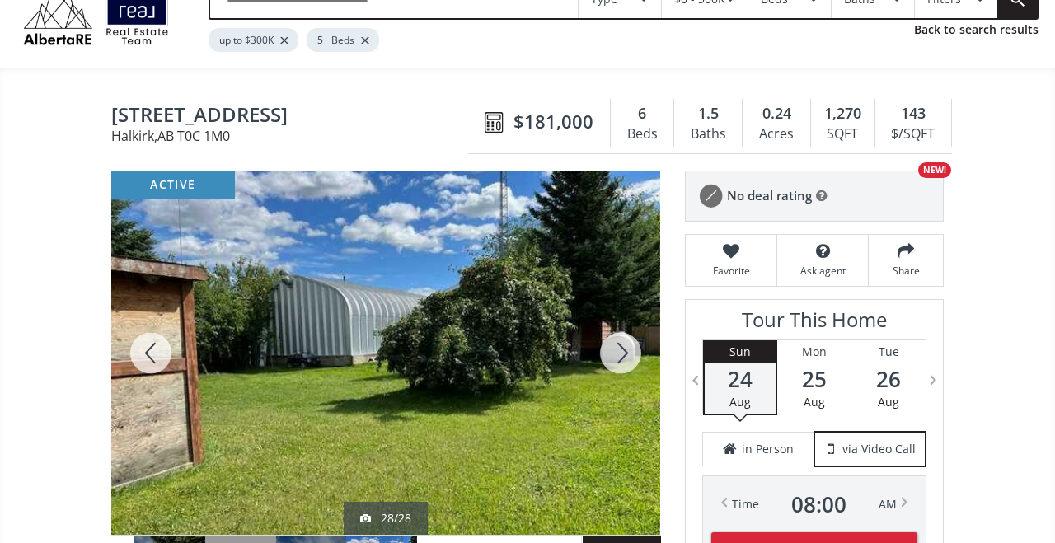
click at [612, 343] on div at bounding box center [620, 353] width 79 height 364
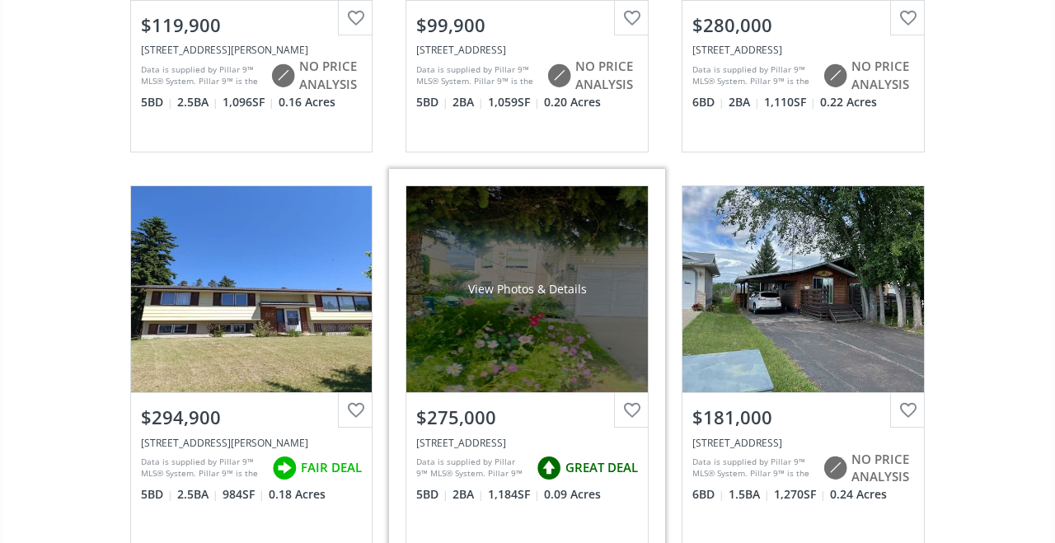
scroll to position [413, 0]
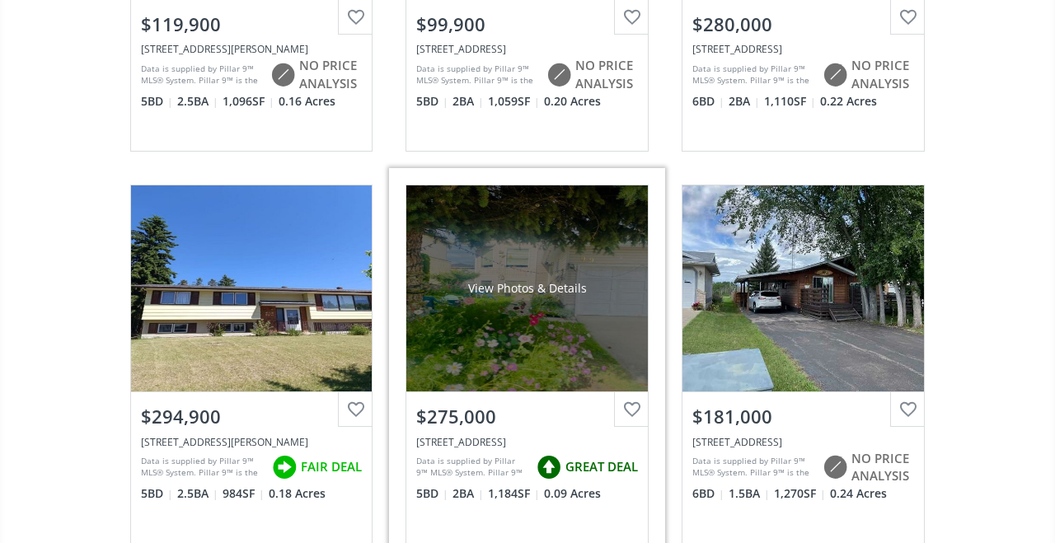
click at [527, 367] on div "View Photos & Details" at bounding box center [527, 289] width 242 height 206
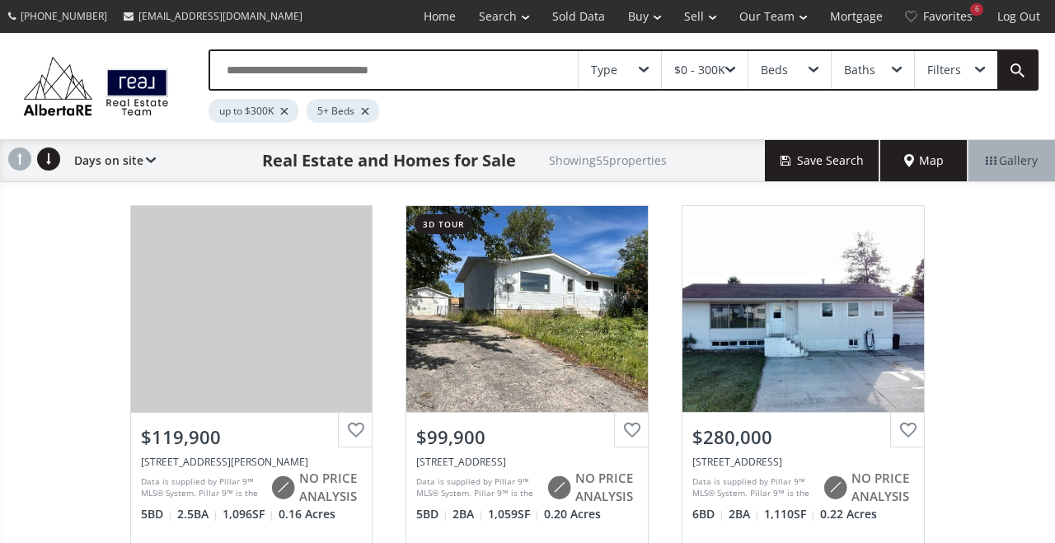
click at [733, 73] on span at bounding box center [731, 70] width 10 height 7
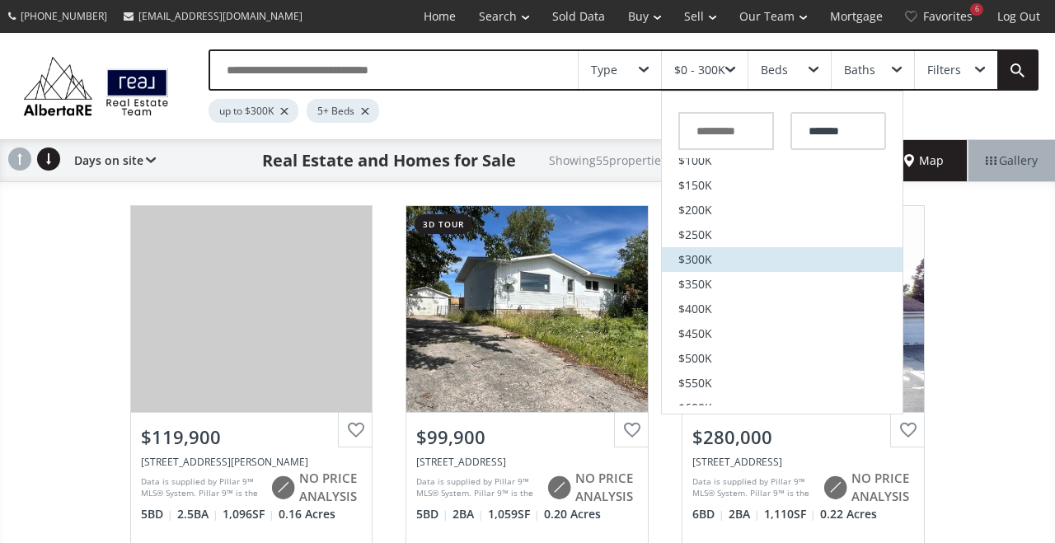
scroll to position [141, 0]
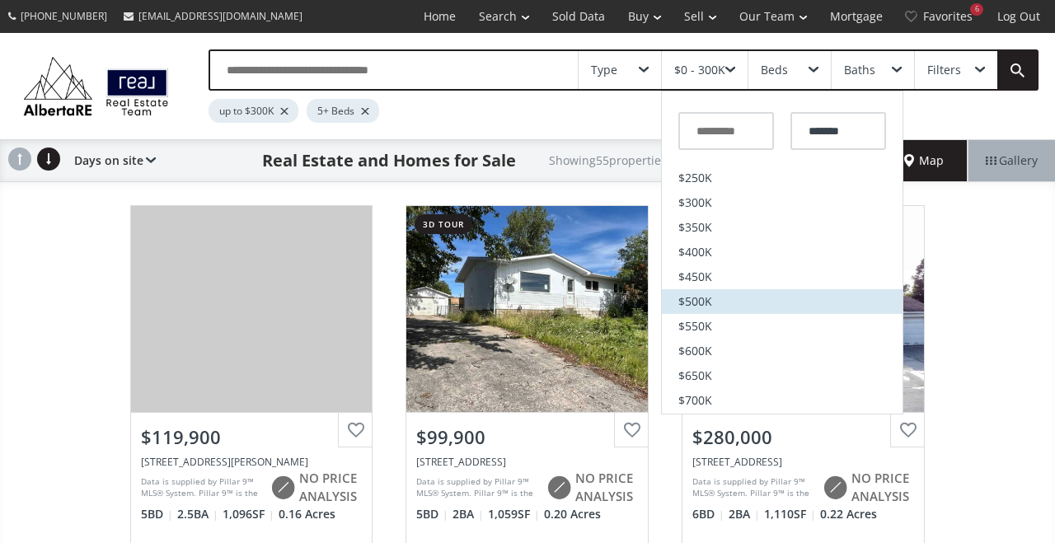
click at [703, 301] on span "$500K" at bounding box center [696, 302] width 34 height 12
type input "*******"
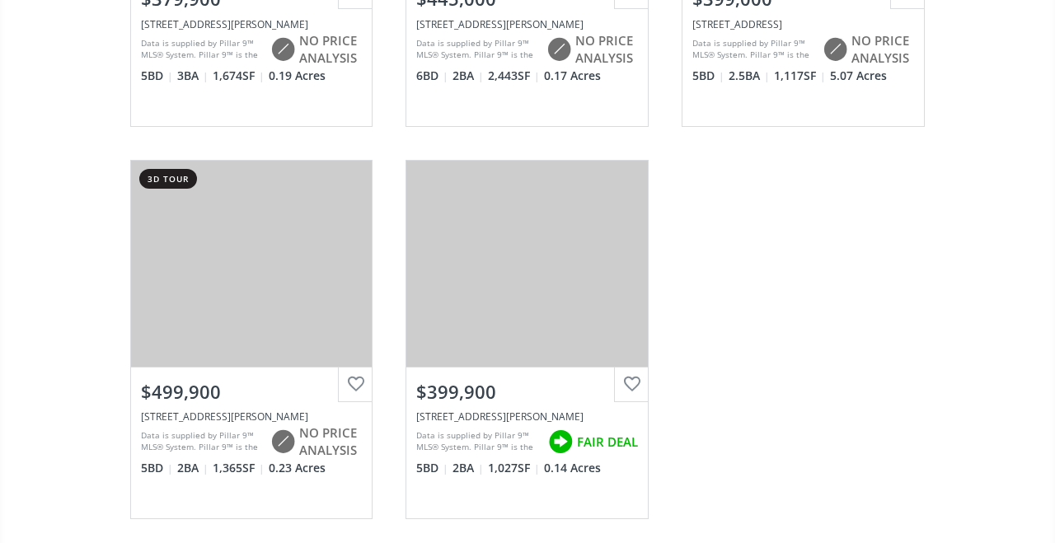
scroll to position [6315, 0]
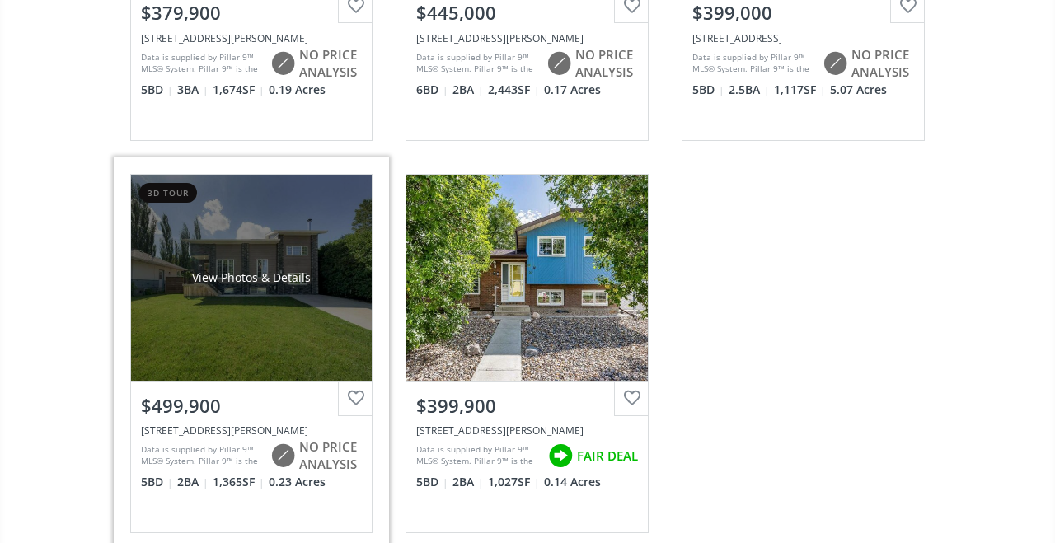
click at [311, 309] on div "View Photos & Details" at bounding box center [252, 278] width 242 height 206
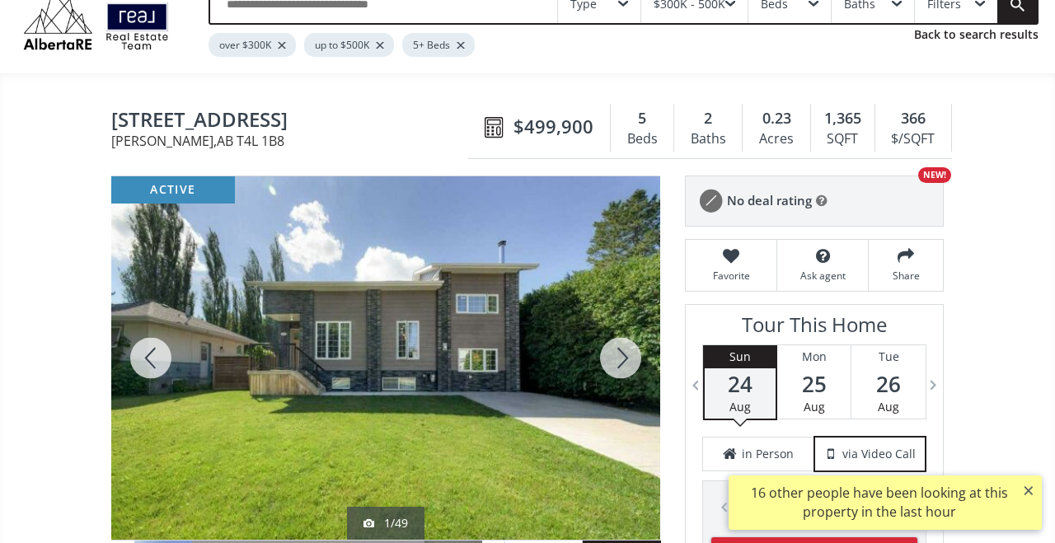
scroll to position [91, 0]
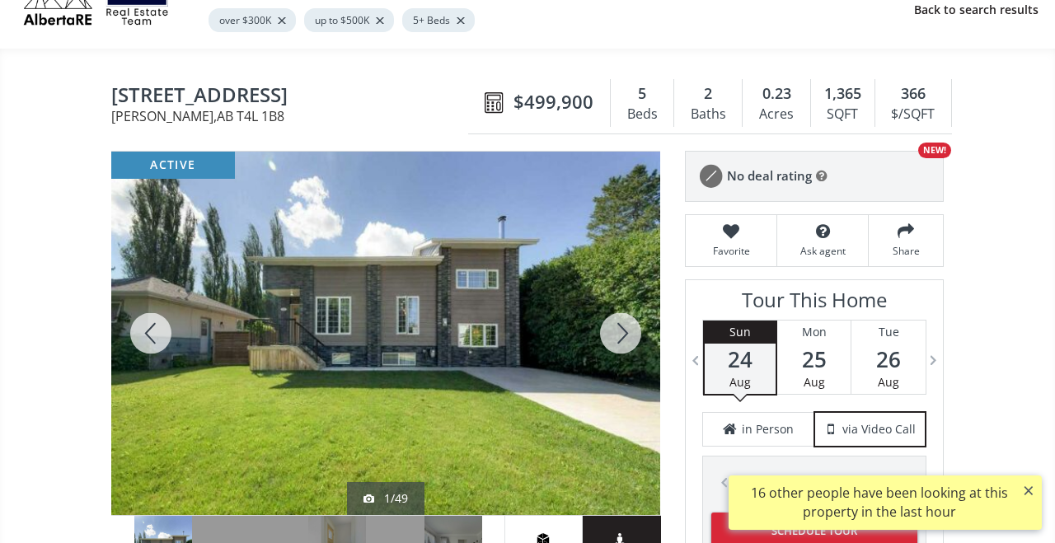
click at [627, 337] on div at bounding box center [620, 334] width 79 height 364
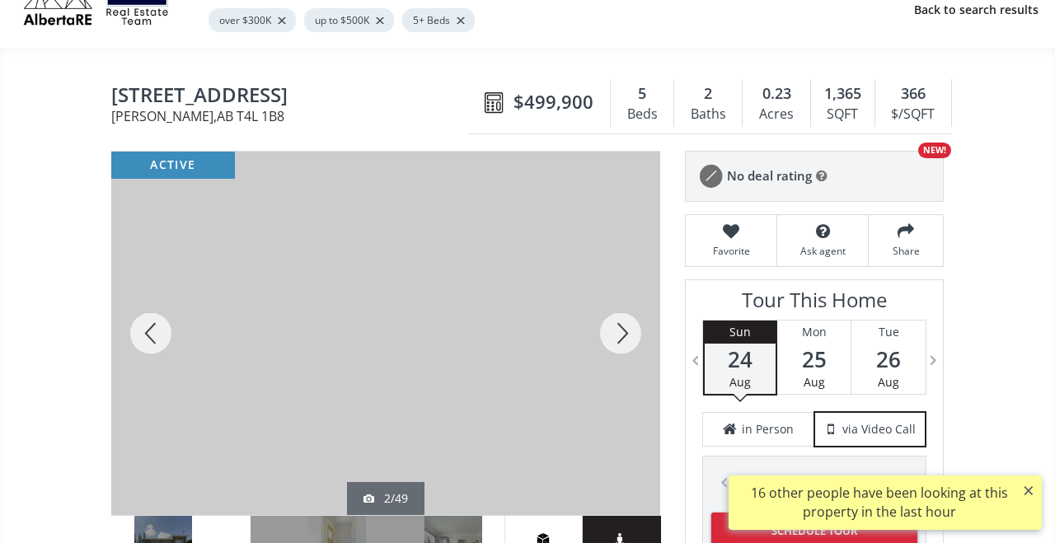
click at [627, 337] on div at bounding box center [620, 334] width 79 height 364
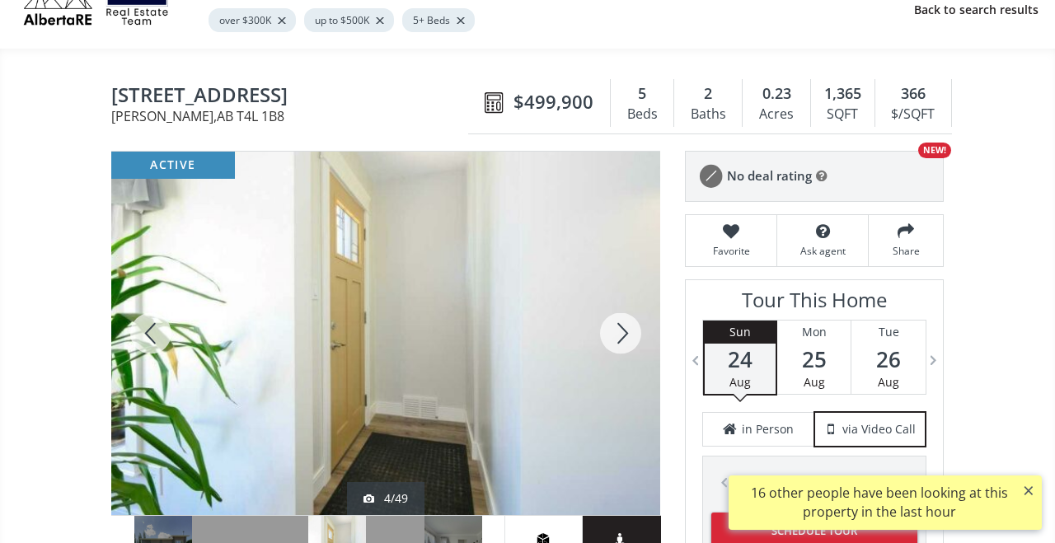
click at [627, 337] on div at bounding box center [620, 334] width 79 height 364
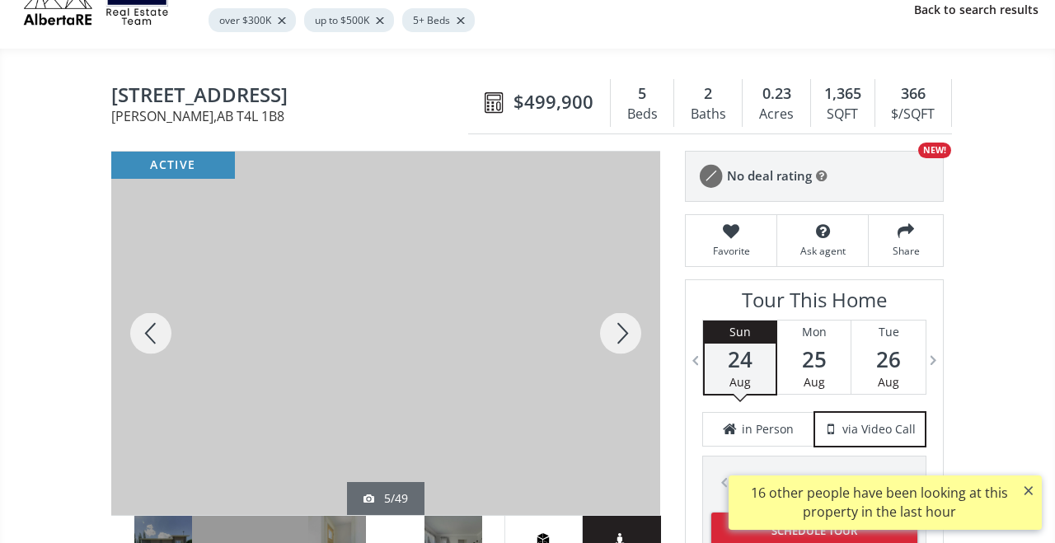
click at [627, 337] on div at bounding box center [620, 334] width 79 height 364
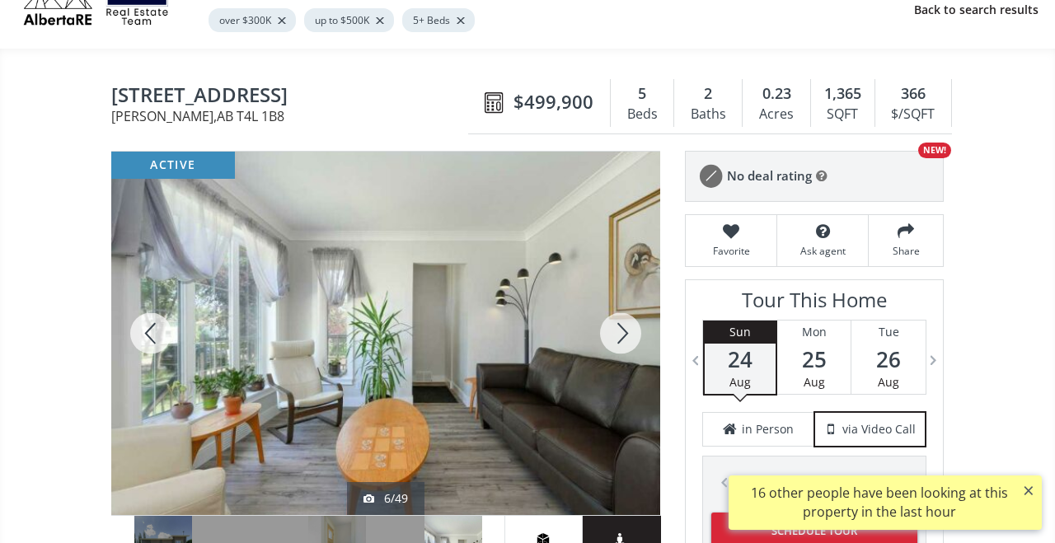
click at [628, 338] on div at bounding box center [620, 334] width 79 height 364
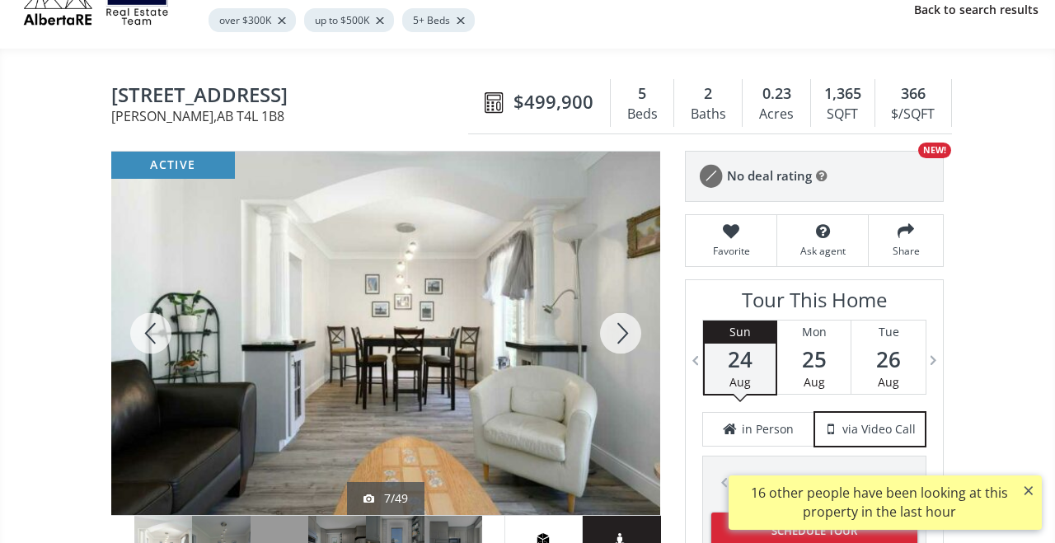
click at [628, 338] on div at bounding box center [620, 334] width 79 height 364
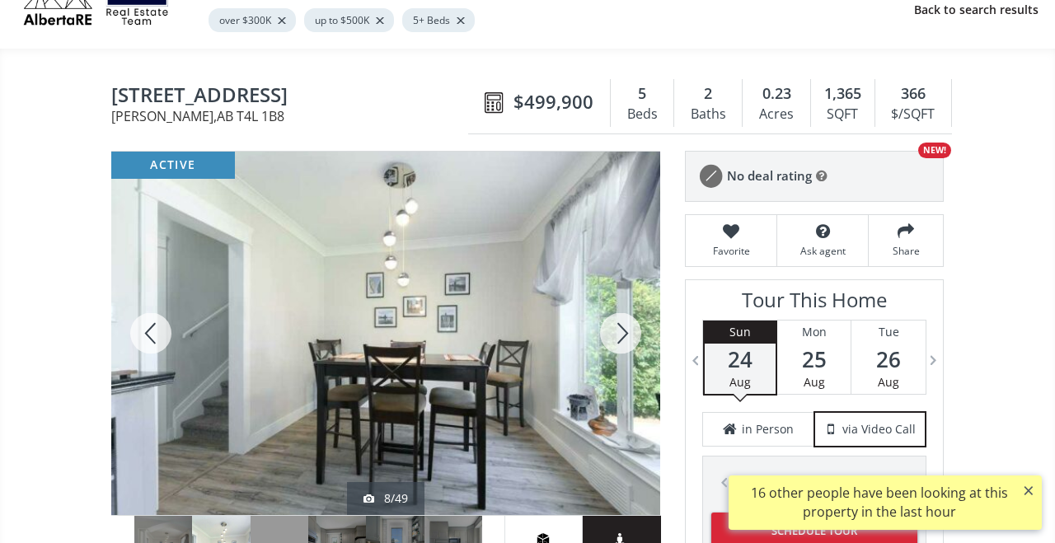
click at [628, 338] on div at bounding box center [620, 334] width 79 height 364
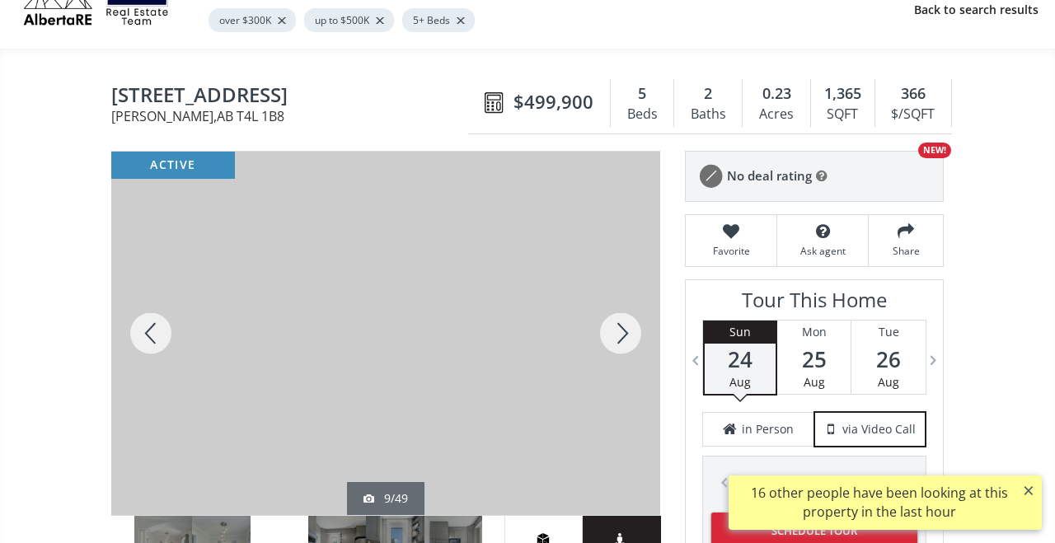
click at [628, 338] on div at bounding box center [620, 334] width 79 height 364
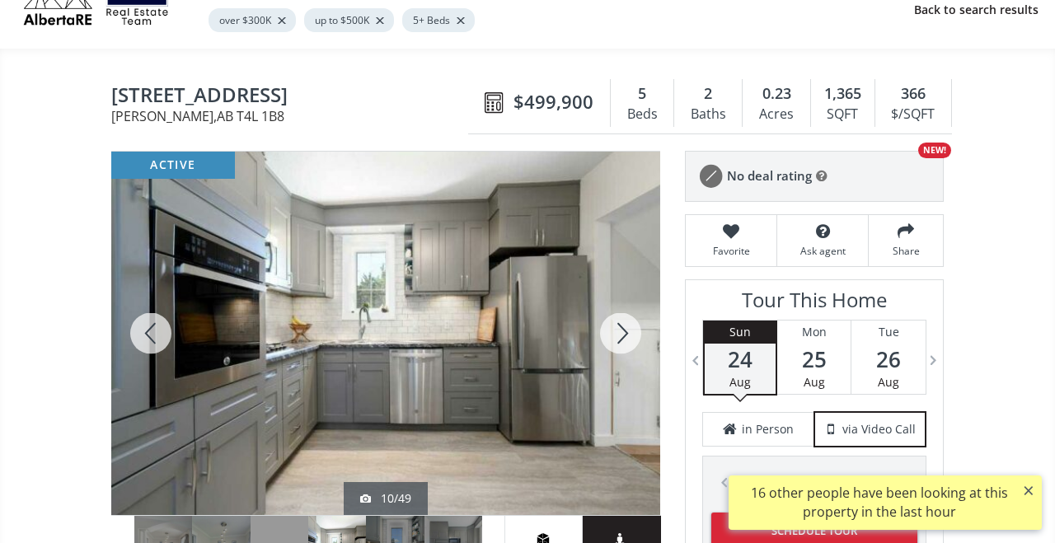
click at [628, 338] on div at bounding box center [620, 334] width 79 height 364
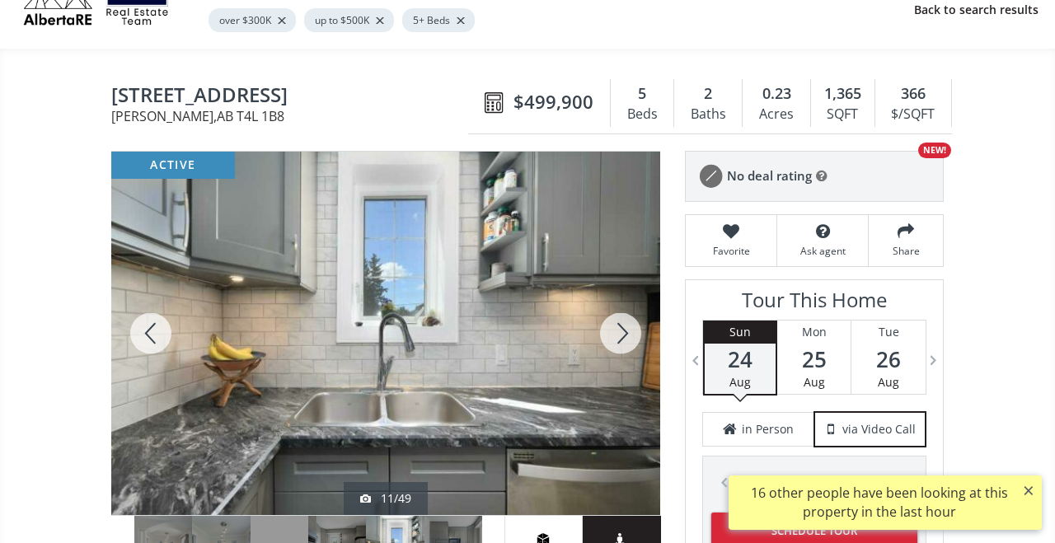
click at [628, 338] on div at bounding box center [620, 334] width 79 height 364
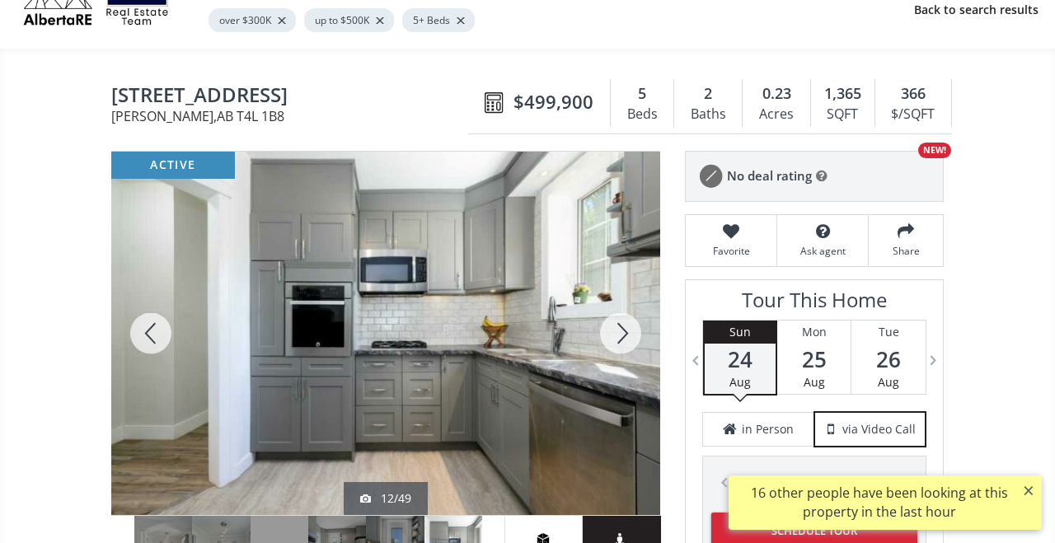
click at [628, 338] on div at bounding box center [620, 334] width 79 height 364
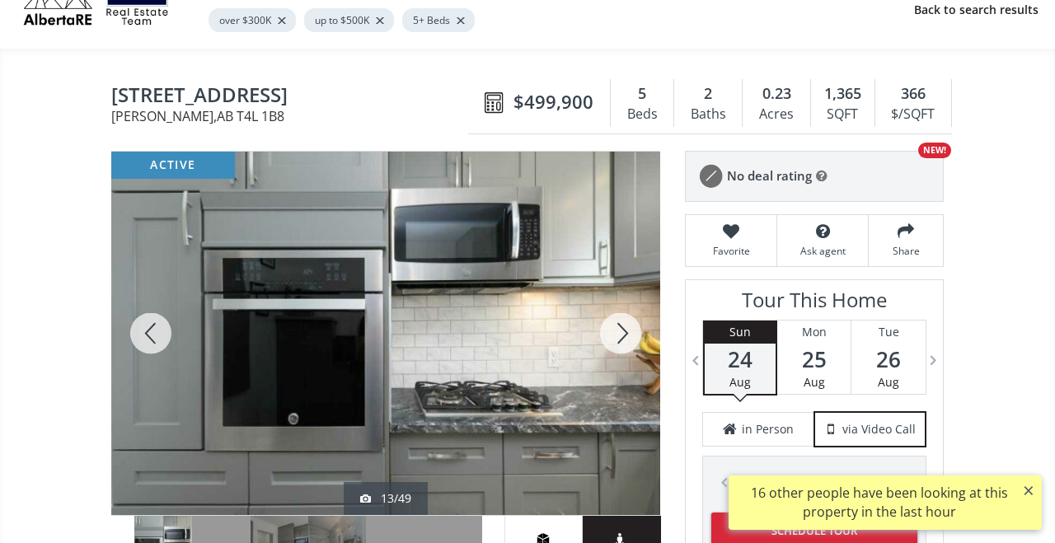
click at [628, 338] on div at bounding box center [620, 334] width 79 height 364
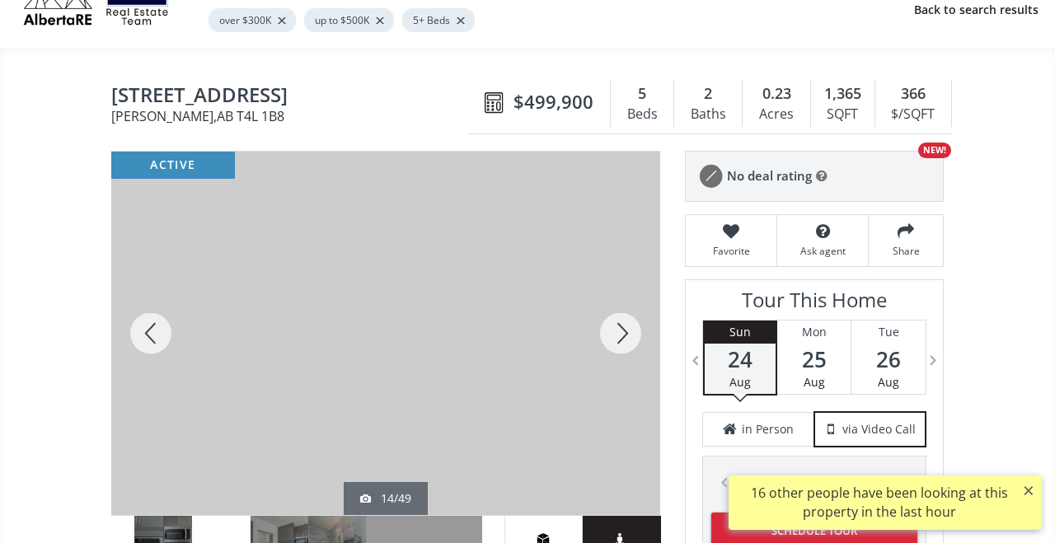
click at [628, 338] on div at bounding box center [620, 334] width 79 height 364
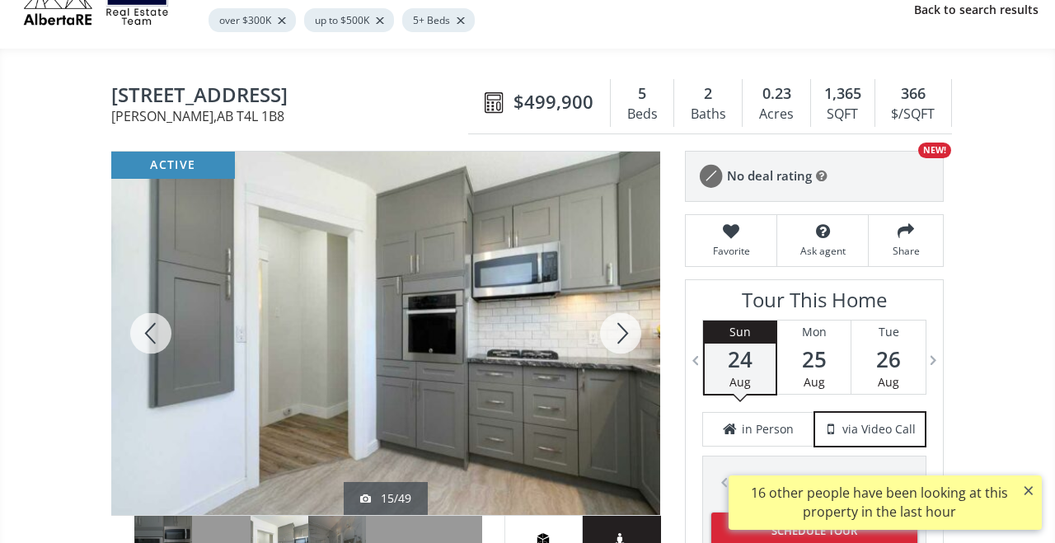
click at [628, 338] on div at bounding box center [620, 334] width 79 height 364
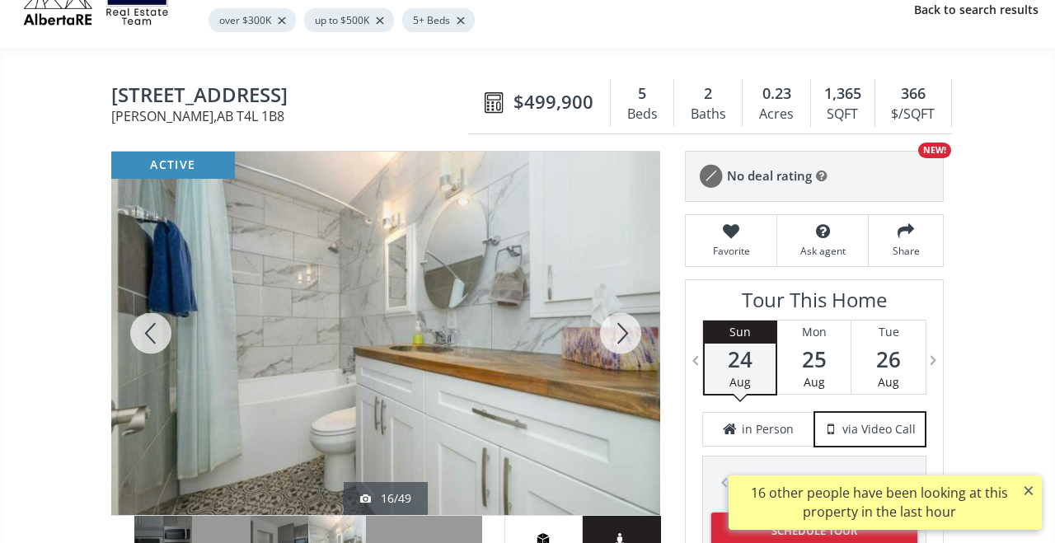
click at [628, 338] on div at bounding box center [620, 334] width 79 height 364
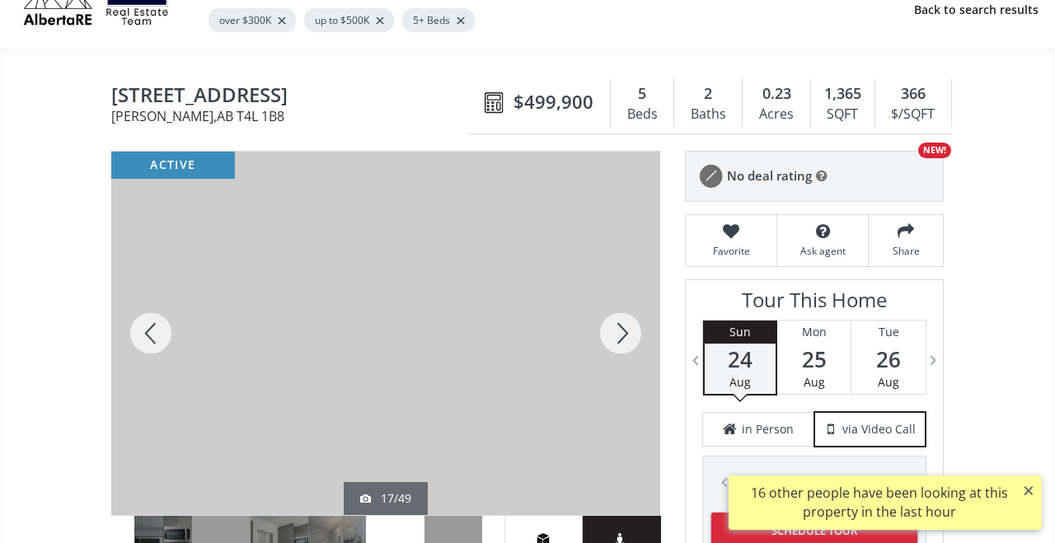
click at [628, 338] on div at bounding box center [620, 334] width 79 height 364
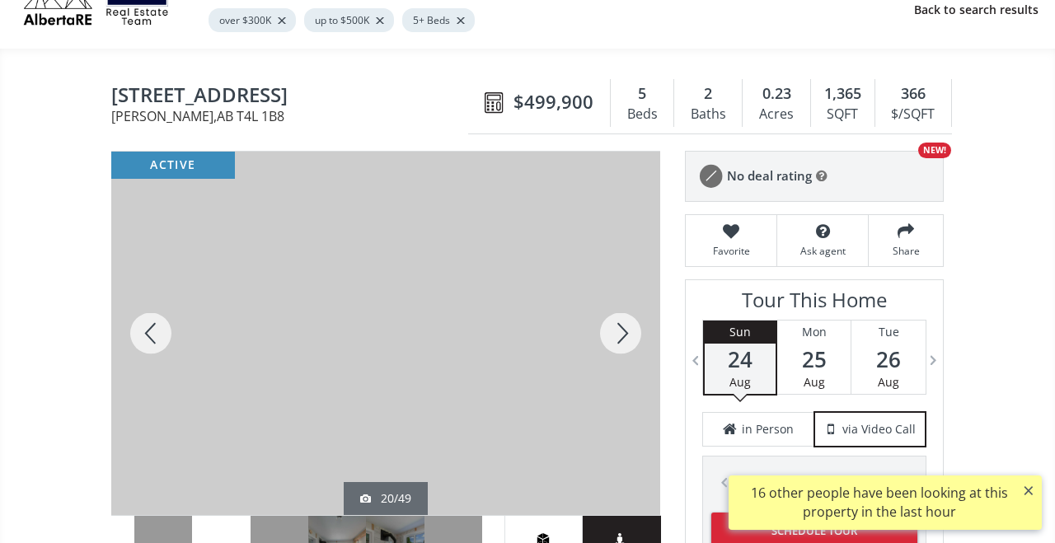
click at [628, 338] on div at bounding box center [620, 334] width 79 height 364
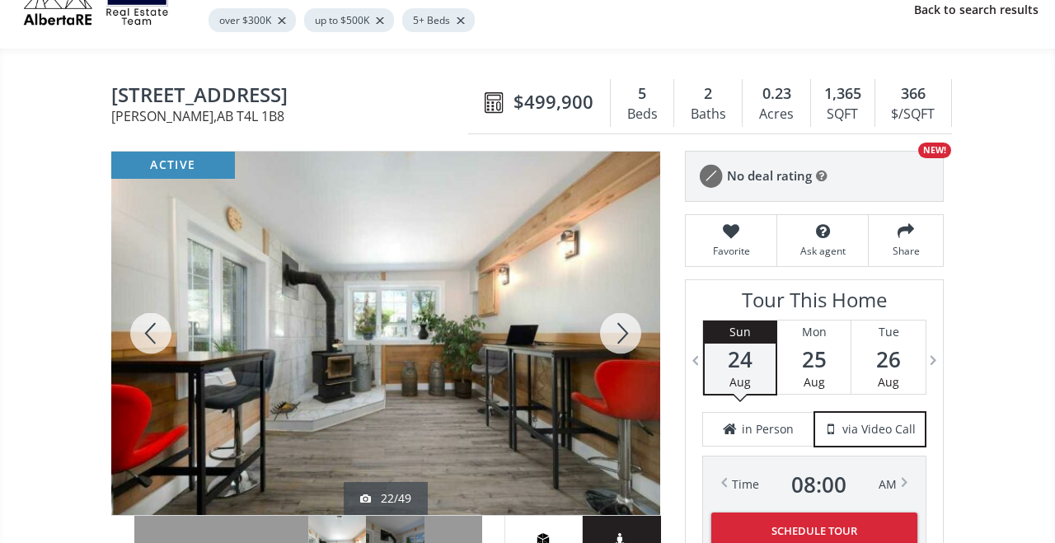
click at [628, 338] on div at bounding box center [620, 334] width 79 height 364
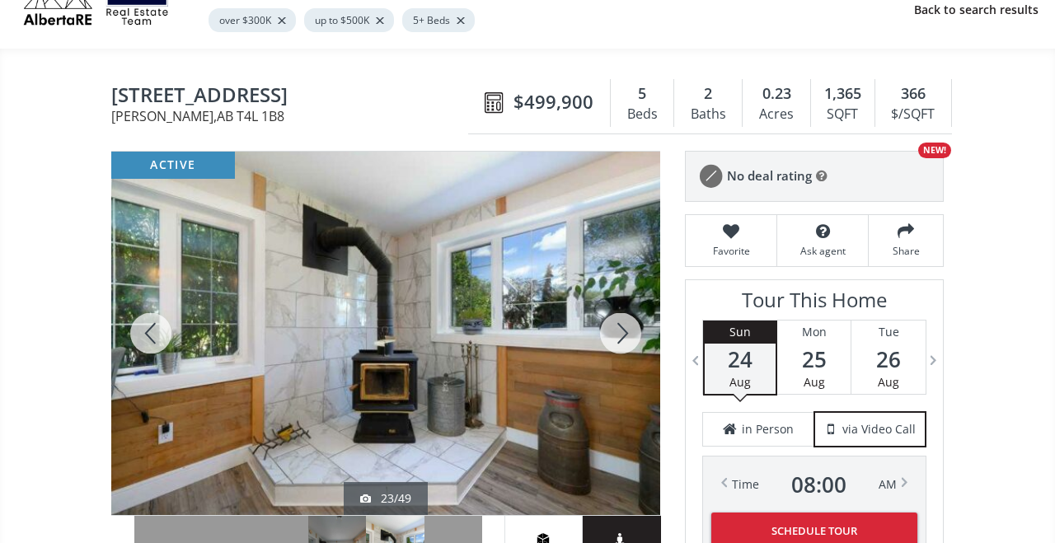
click at [628, 338] on div at bounding box center [620, 334] width 79 height 364
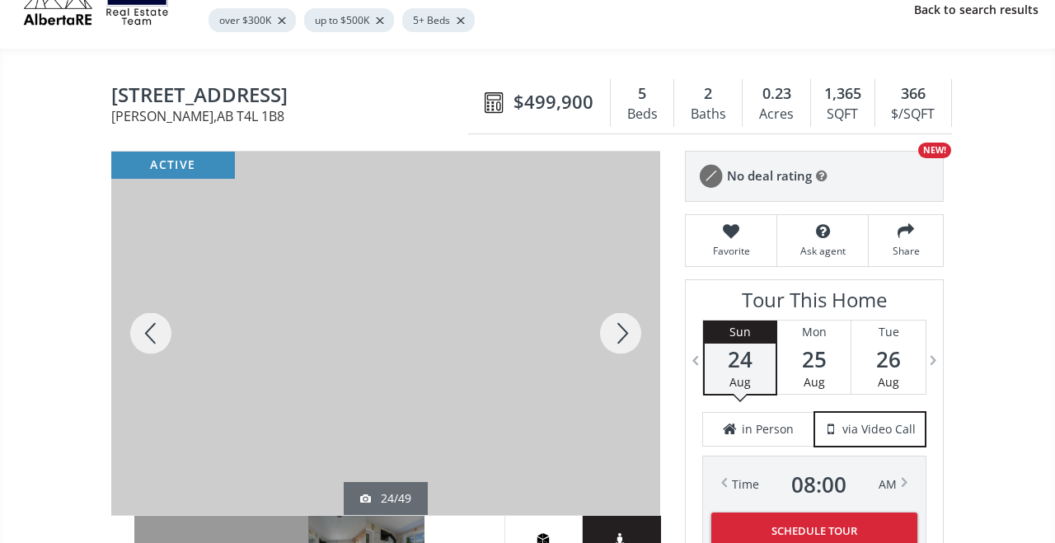
click at [628, 338] on div at bounding box center [620, 334] width 79 height 364
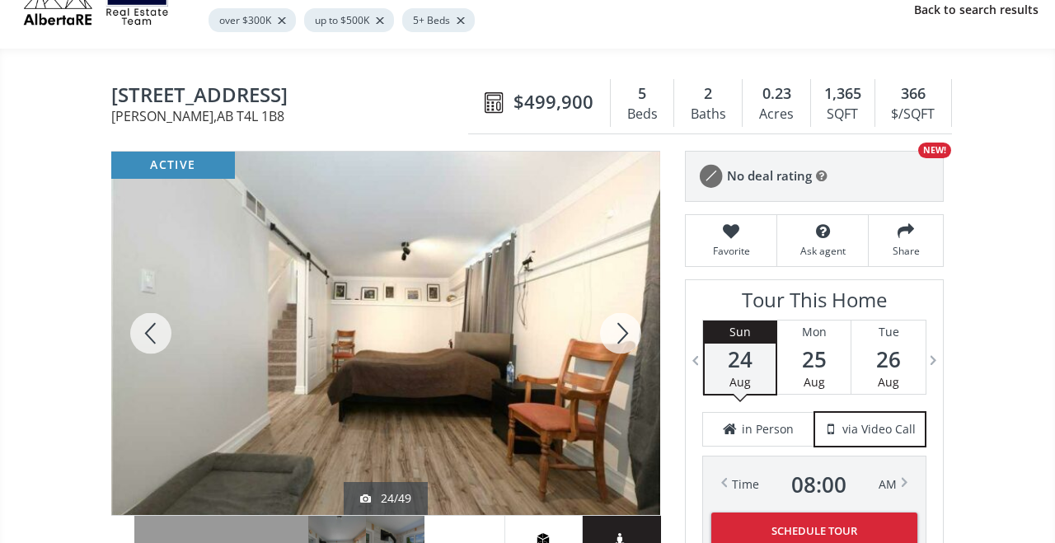
click at [628, 338] on div at bounding box center [620, 334] width 79 height 364
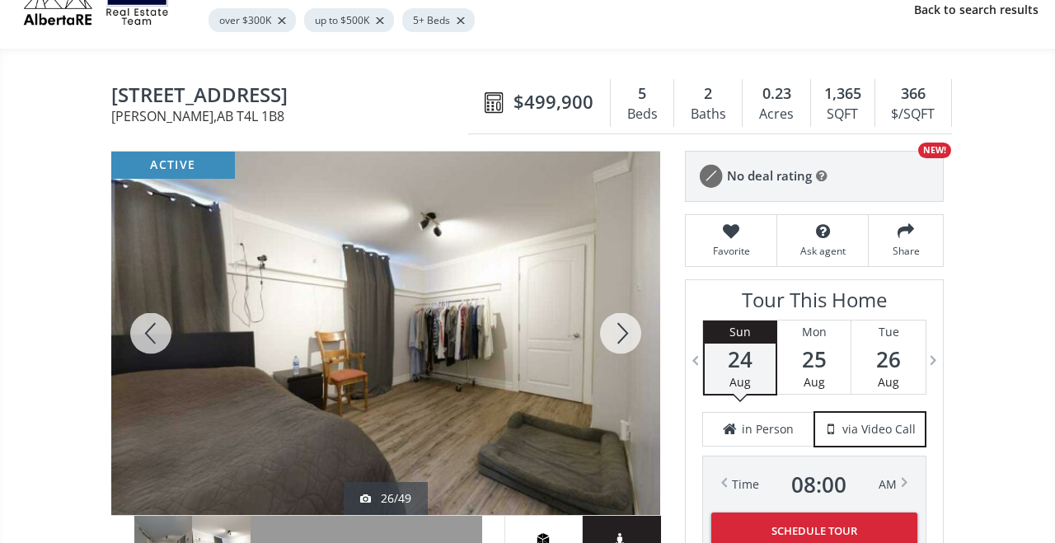
click at [628, 338] on div at bounding box center [620, 334] width 79 height 364
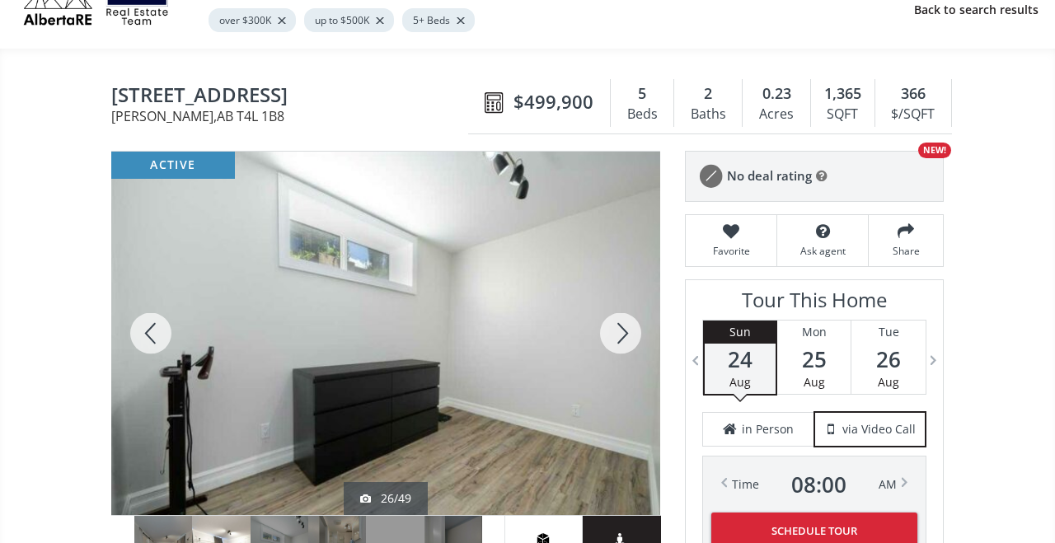
click at [628, 338] on div at bounding box center [620, 334] width 79 height 364
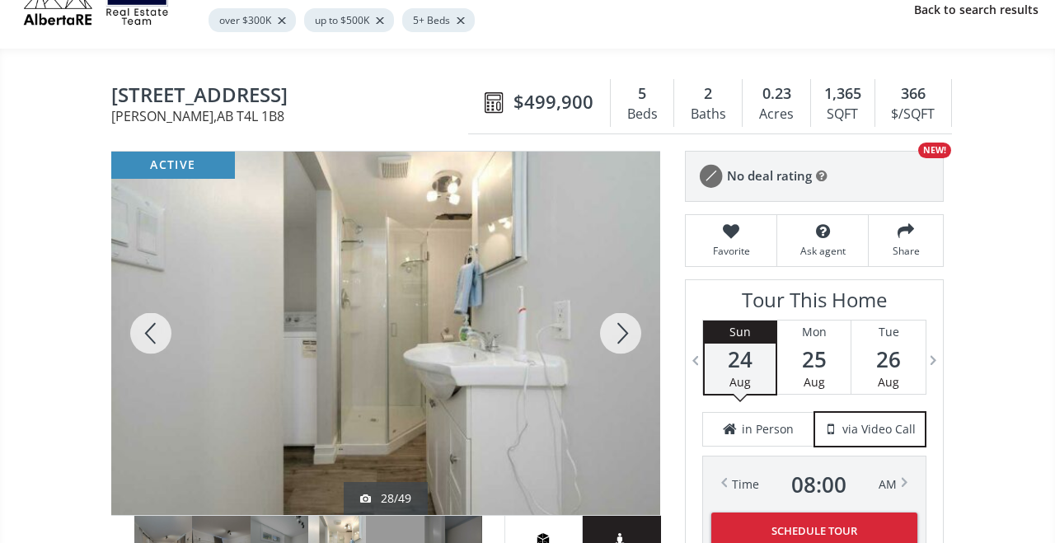
click at [628, 338] on div at bounding box center [620, 334] width 79 height 364
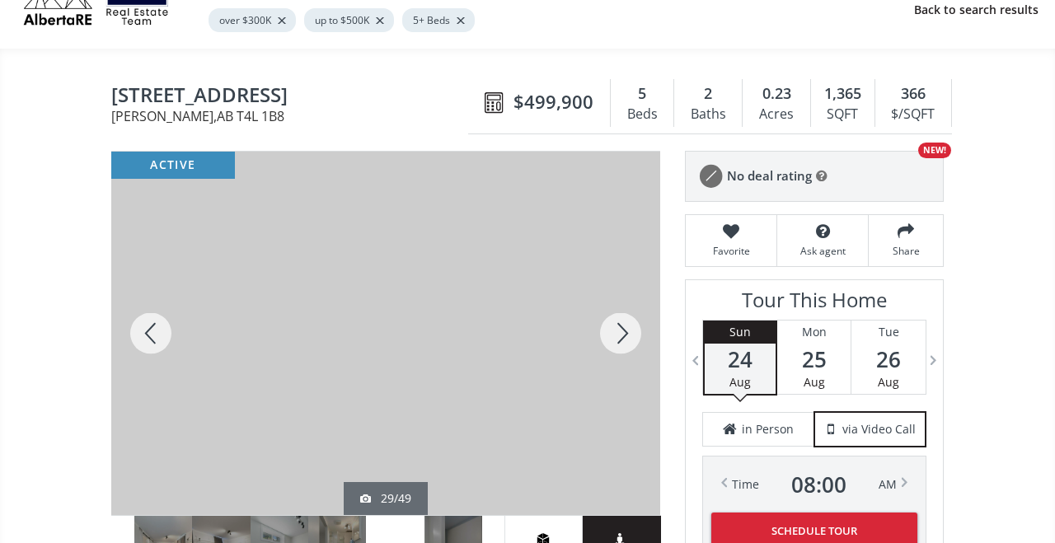
click at [628, 338] on div at bounding box center [620, 334] width 79 height 364
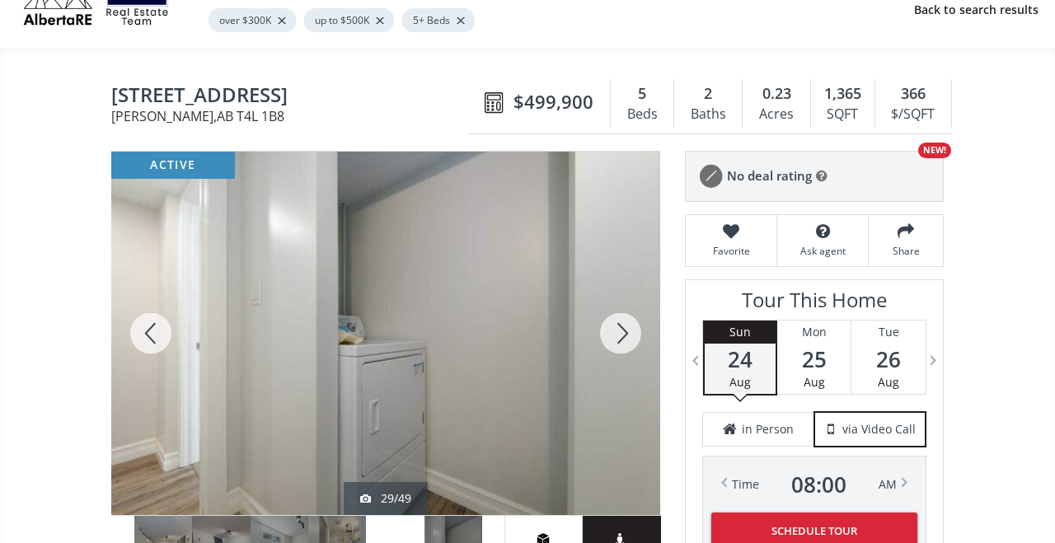
click at [628, 338] on div at bounding box center [620, 334] width 79 height 364
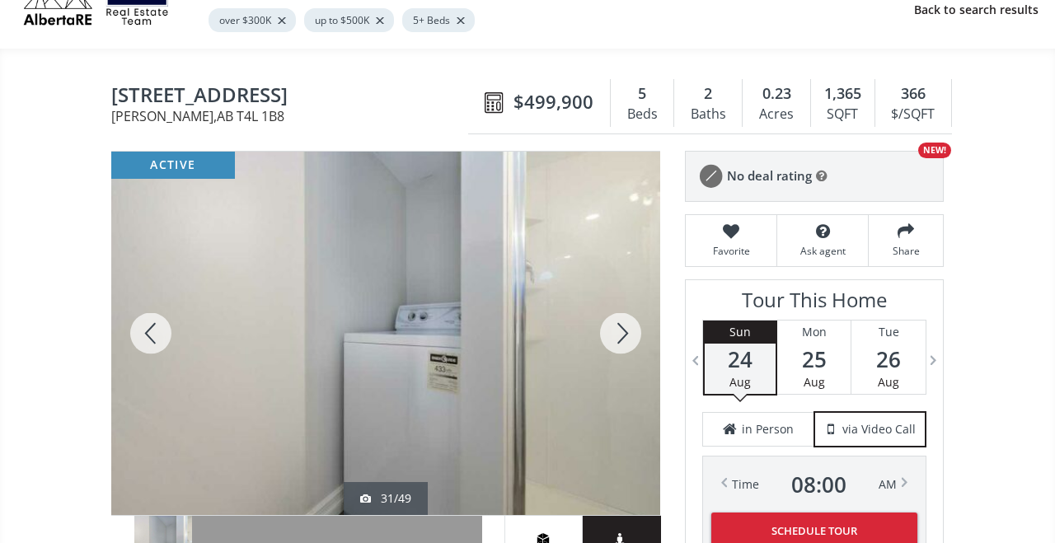
click at [628, 338] on div at bounding box center [620, 334] width 79 height 364
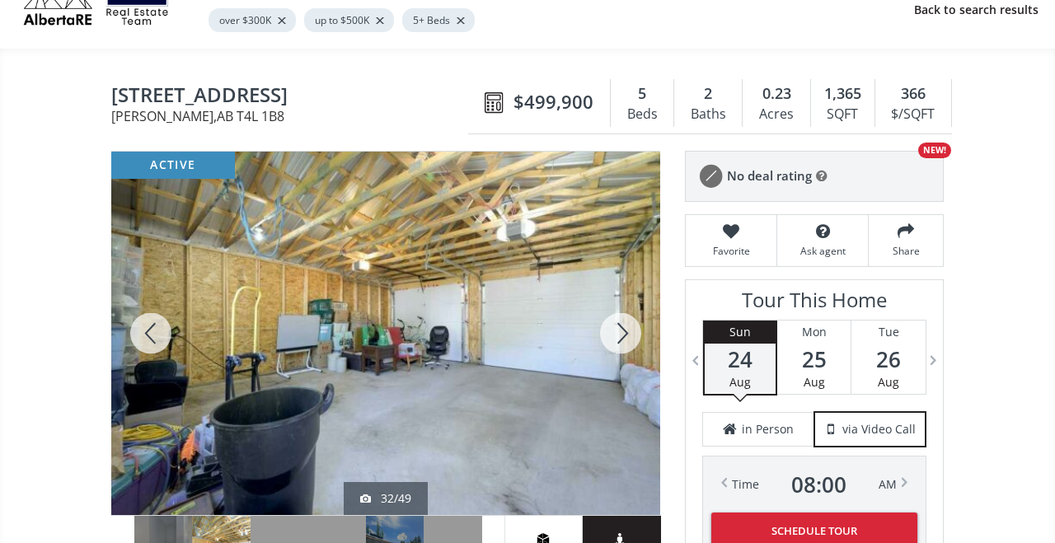
click at [628, 338] on div at bounding box center [620, 334] width 79 height 364
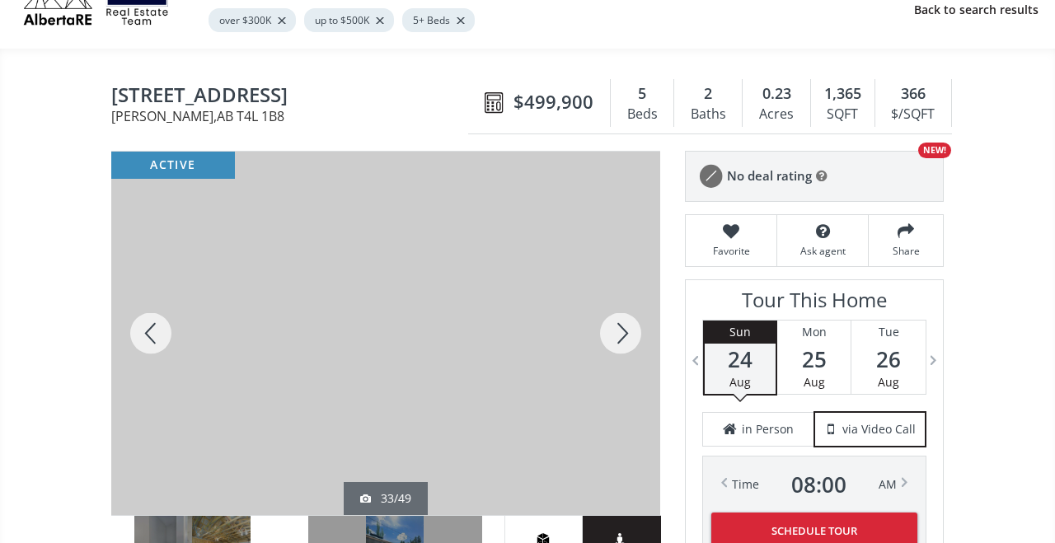
click at [628, 338] on div at bounding box center [620, 334] width 79 height 364
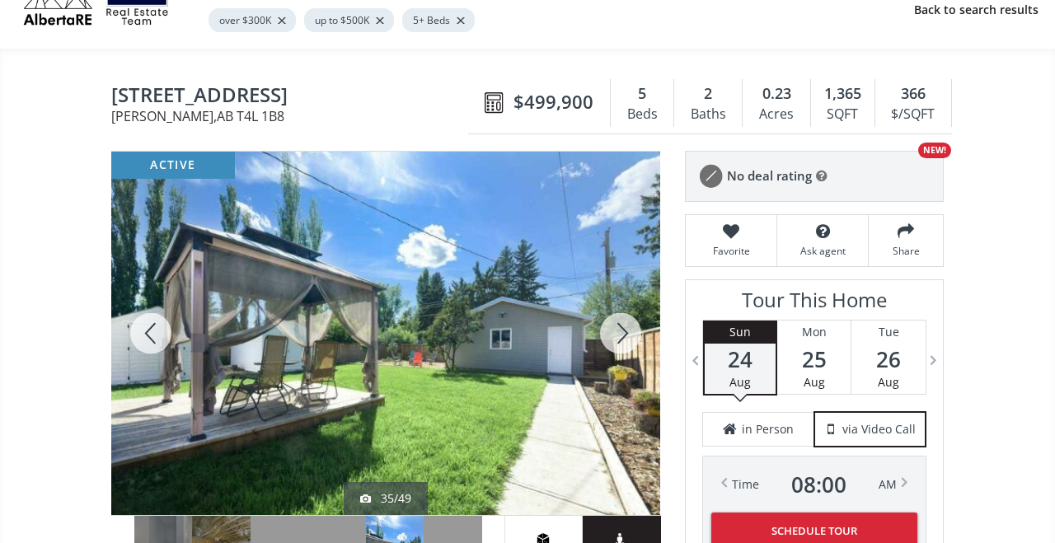
click at [628, 338] on div at bounding box center [620, 334] width 79 height 364
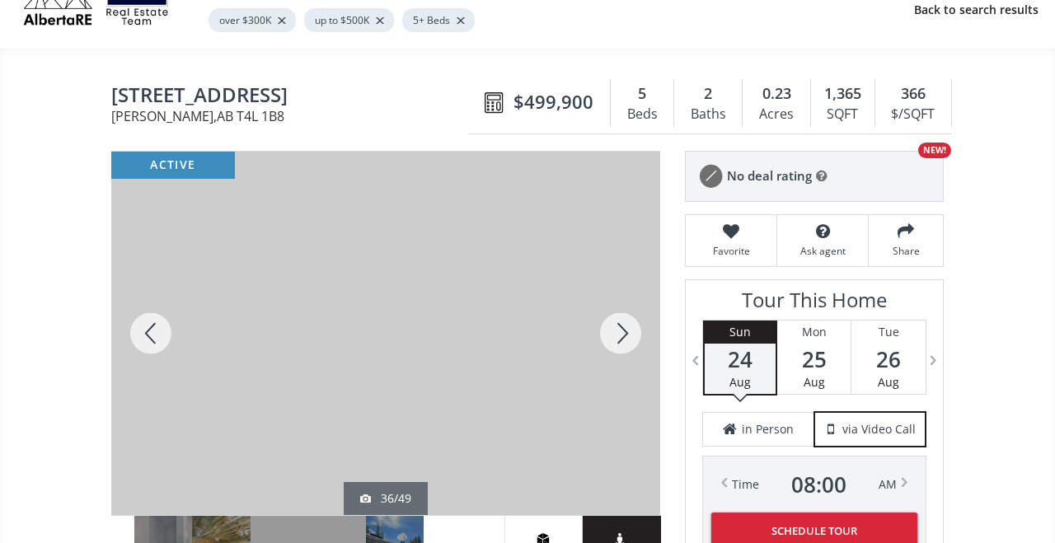
click at [628, 338] on div at bounding box center [620, 334] width 79 height 364
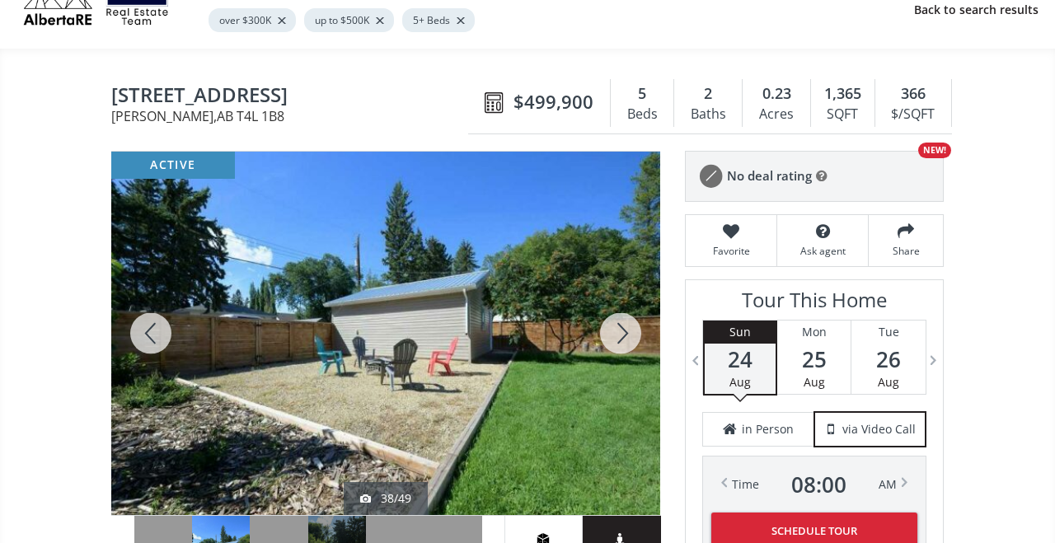
click at [628, 338] on div at bounding box center [620, 334] width 79 height 364
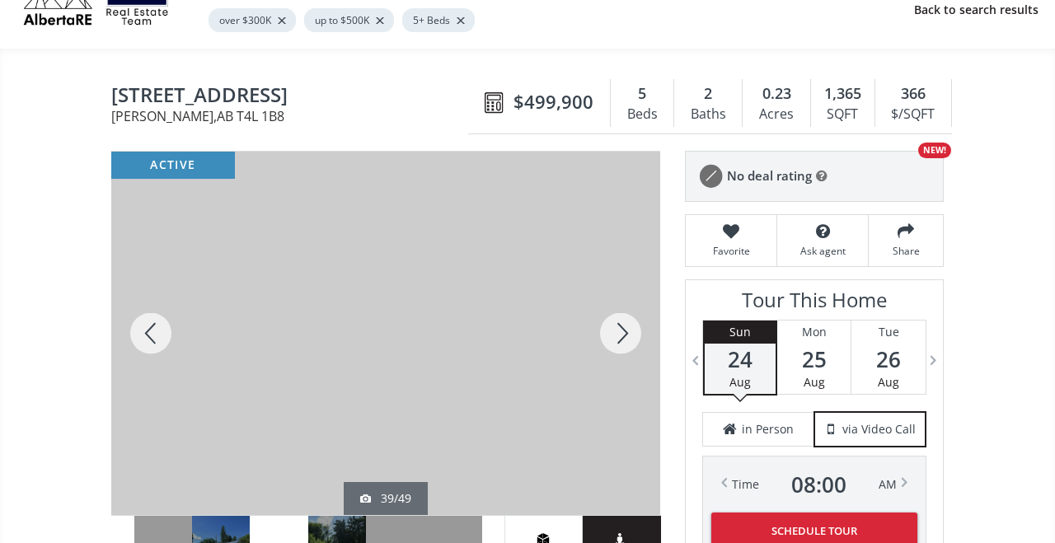
click at [628, 338] on div at bounding box center [620, 334] width 79 height 364
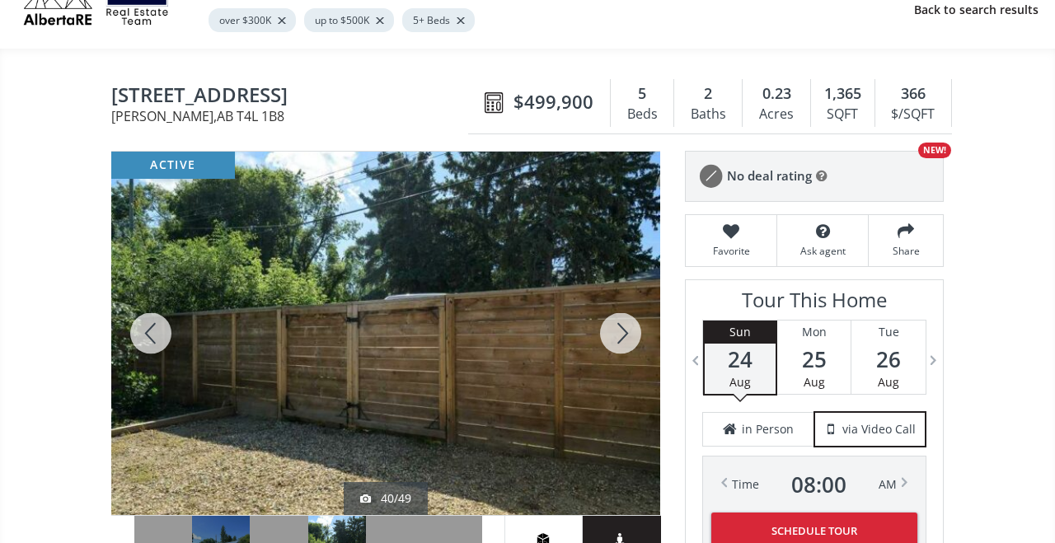
click at [628, 338] on div at bounding box center [620, 334] width 79 height 364
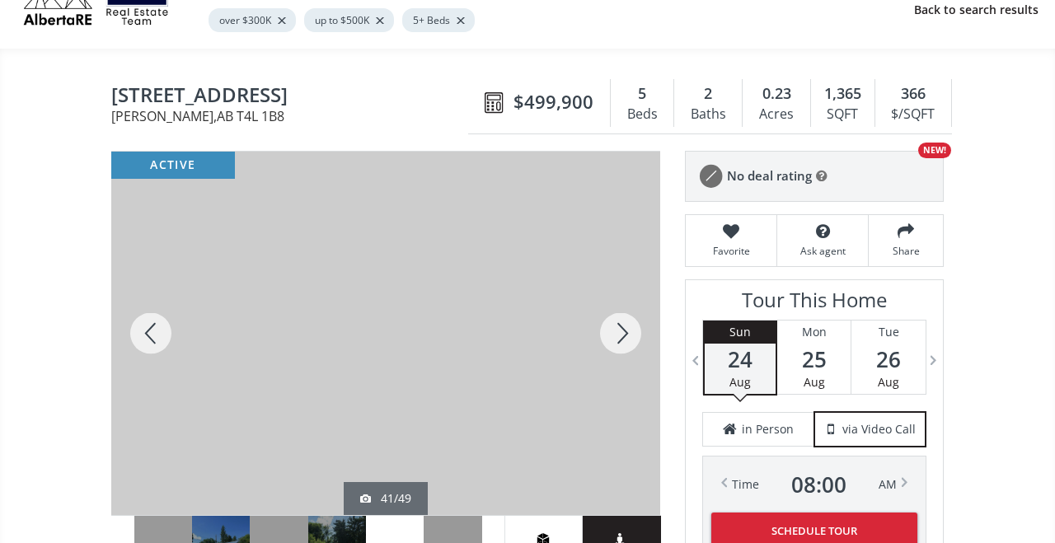
click at [628, 338] on div at bounding box center [620, 334] width 79 height 364
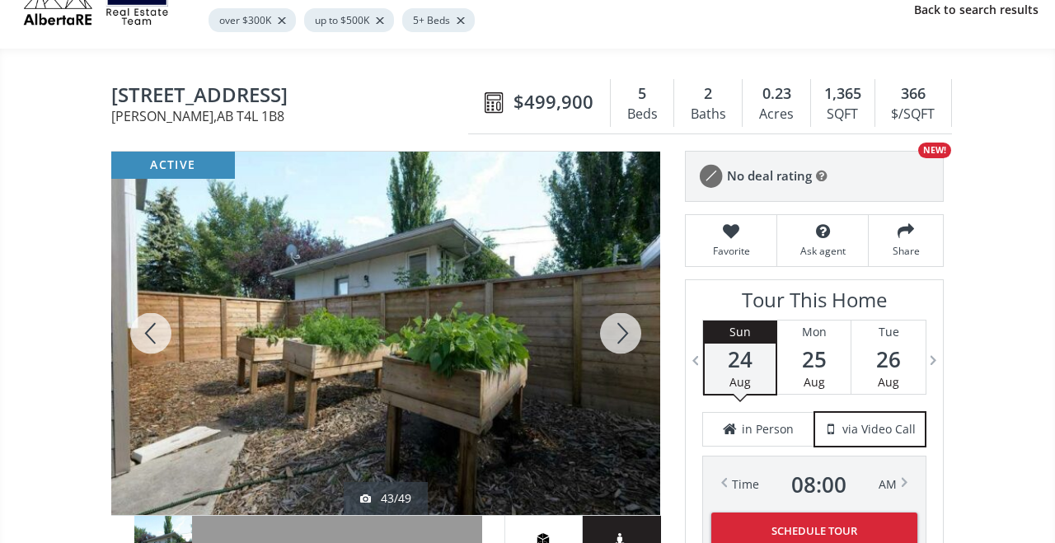
click at [628, 338] on div at bounding box center [620, 334] width 79 height 364
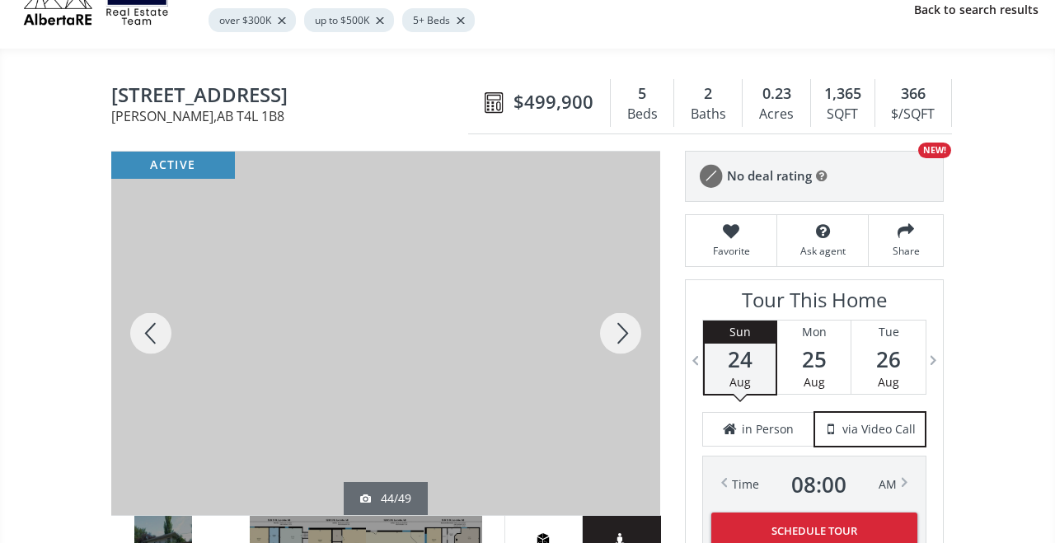
click at [628, 338] on div at bounding box center [620, 334] width 79 height 364
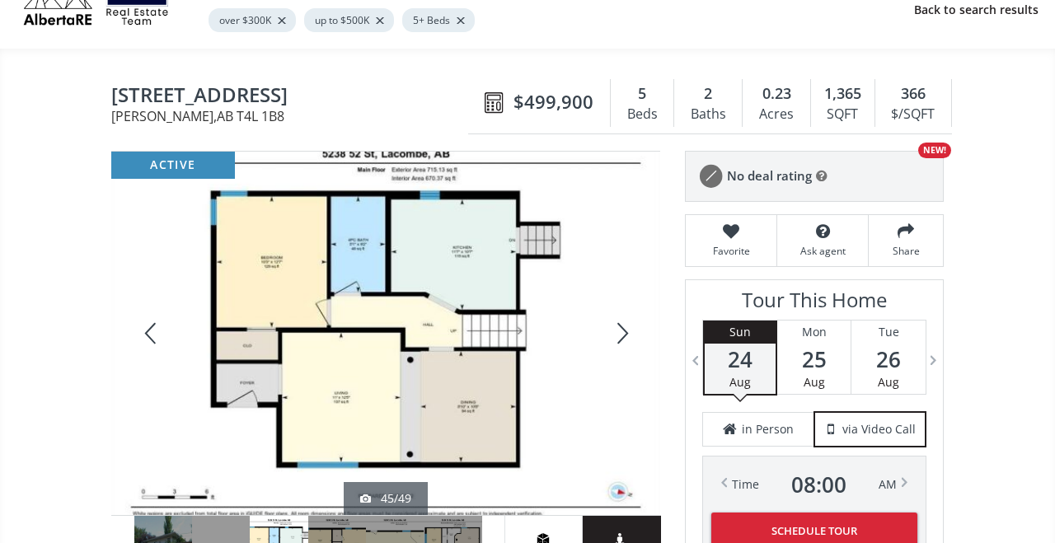
click at [628, 338] on div at bounding box center [620, 334] width 79 height 364
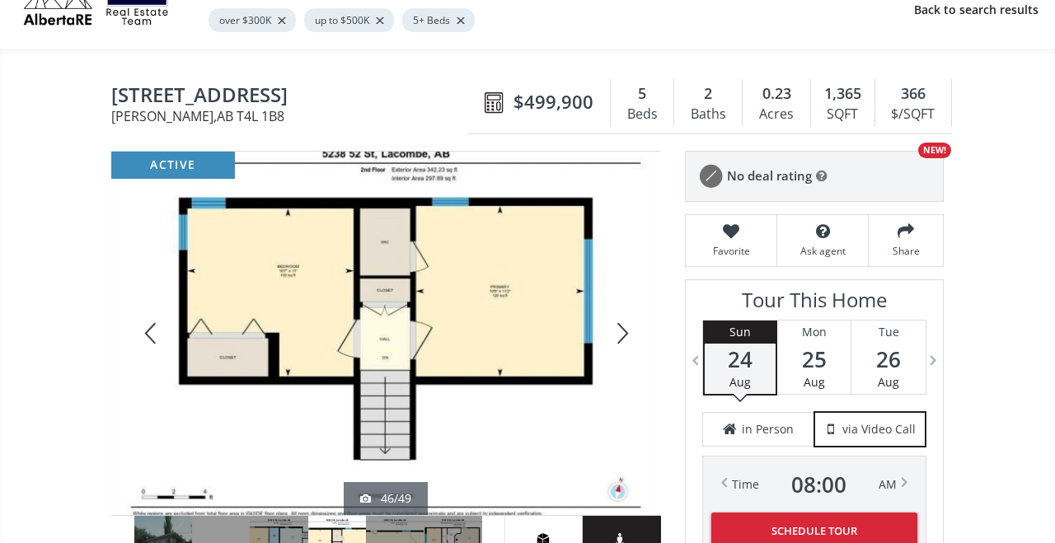
click at [628, 338] on div at bounding box center [620, 334] width 79 height 364
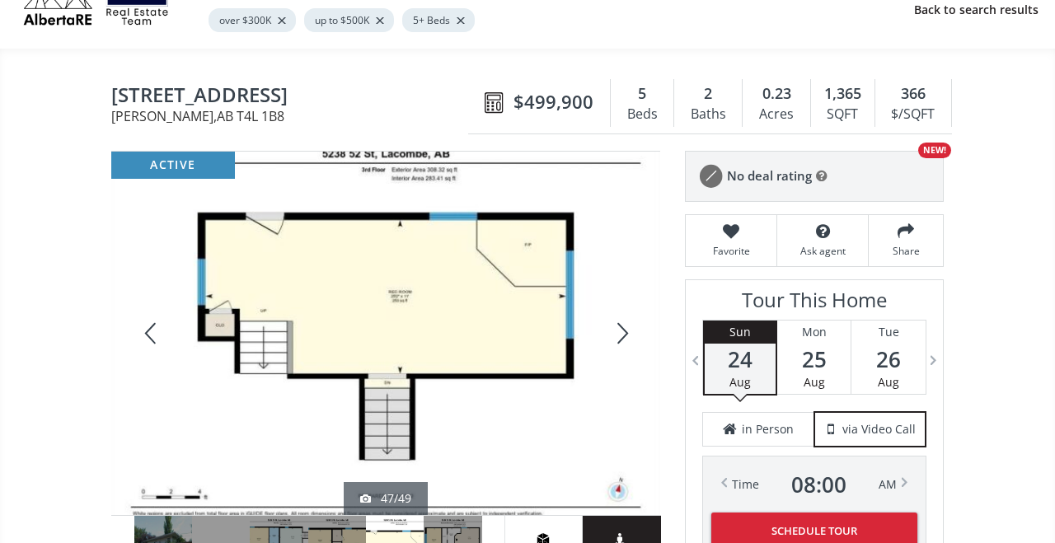
click at [628, 338] on div at bounding box center [620, 334] width 79 height 364
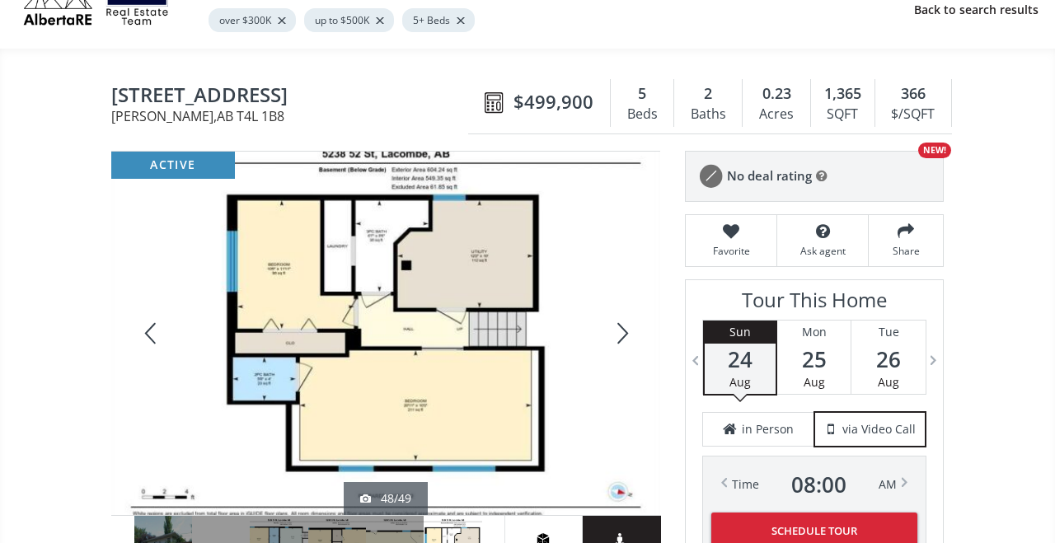
click at [628, 338] on div at bounding box center [620, 334] width 79 height 364
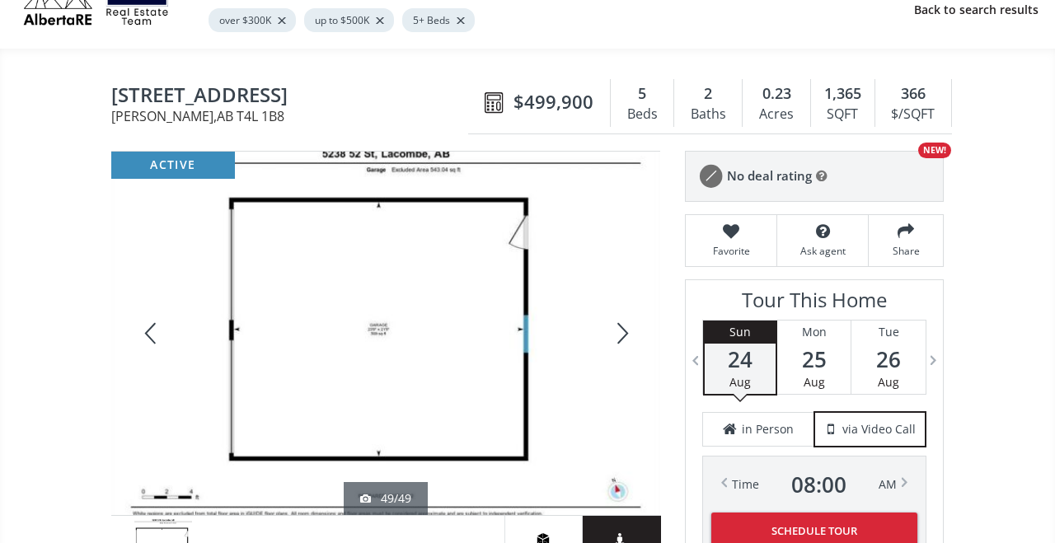
click at [628, 338] on div at bounding box center [620, 334] width 79 height 364
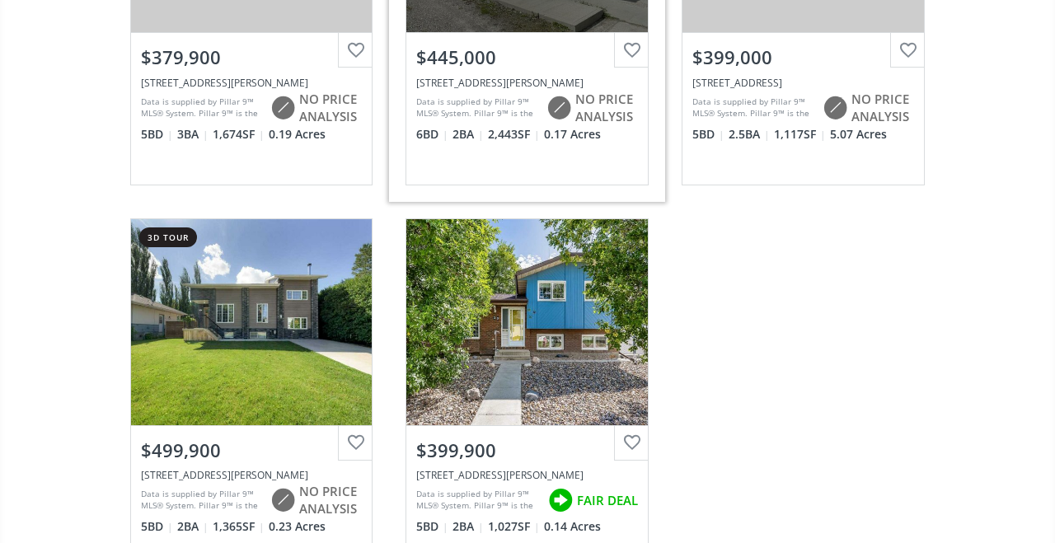
scroll to position [6280, 0]
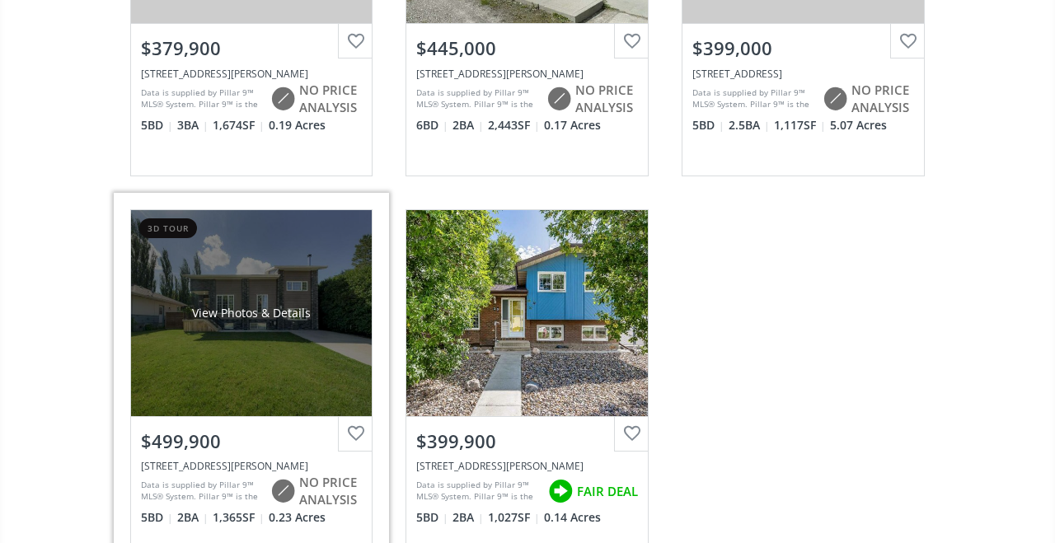
click at [359, 425] on div at bounding box center [355, 434] width 35 height 35
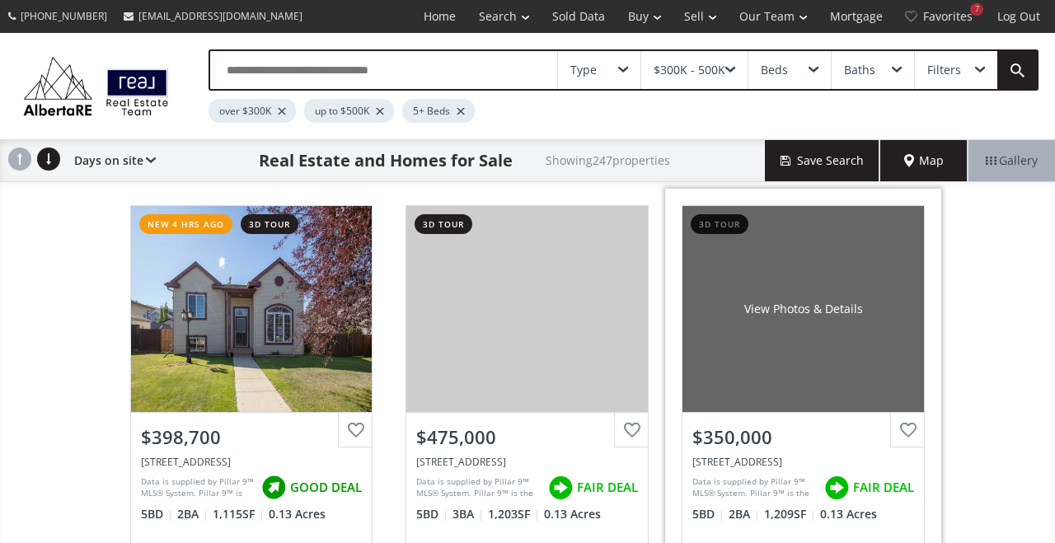
scroll to position [0, 0]
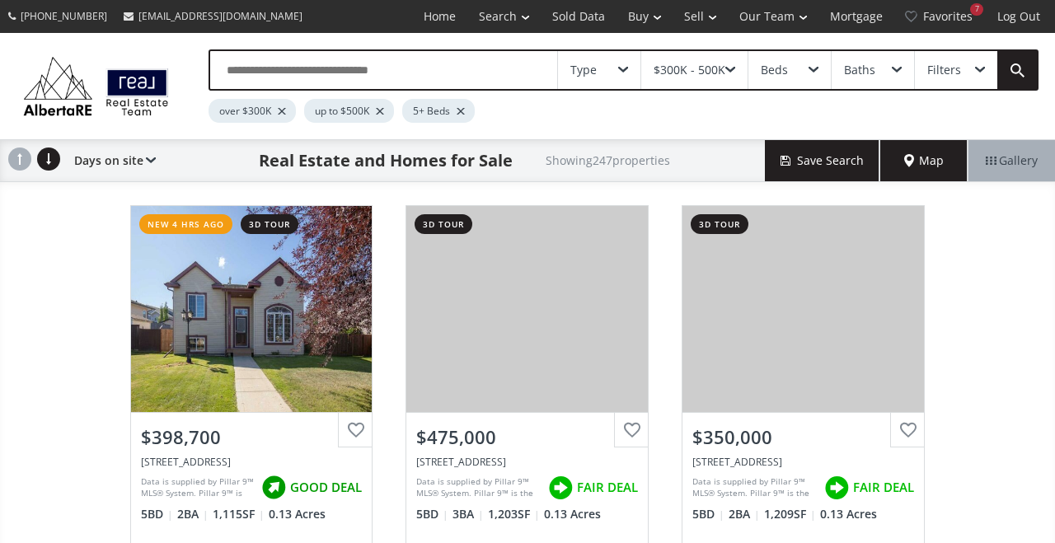
click at [726, 75] on div "$300K - 500K" at bounding box center [694, 70] width 106 height 38
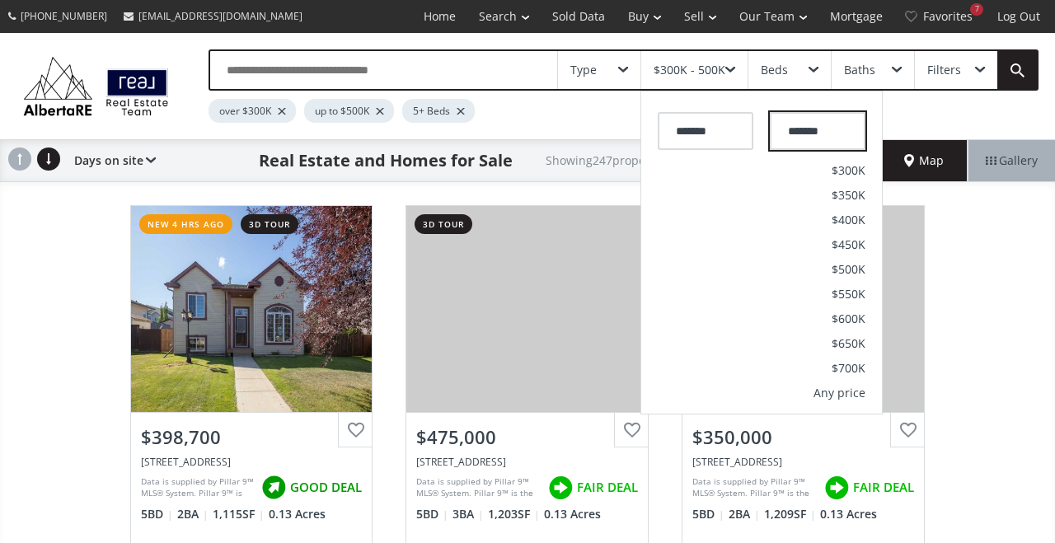
drag, startPoint x: 838, startPoint y: 129, endPoint x: 771, endPoint y: 133, distance: 67.7
click at [773, 135] on input "*******" at bounding box center [818, 131] width 96 height 38
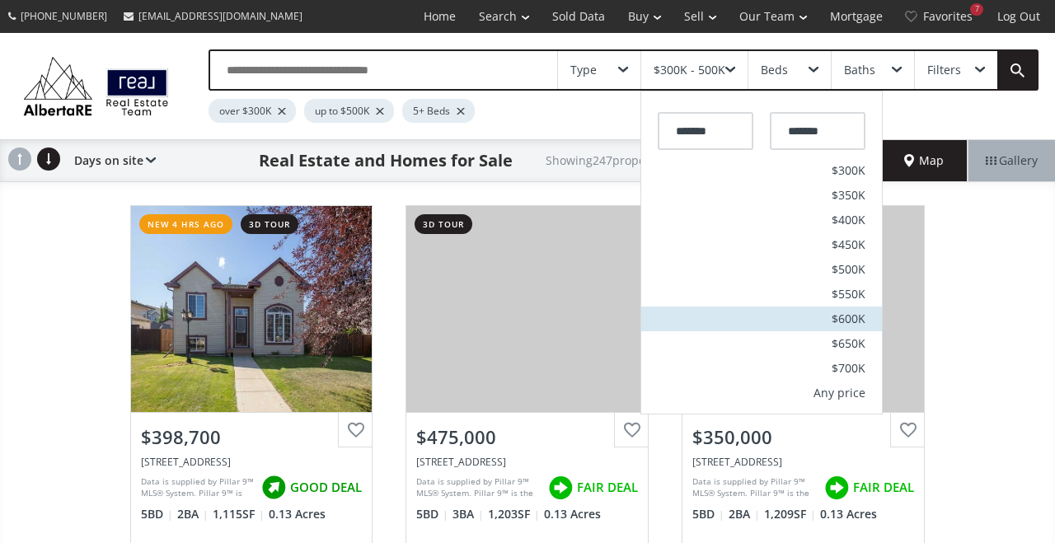
click at [865, 324] on span "$600K" at bounding box center [849, 319] width 34 height 12
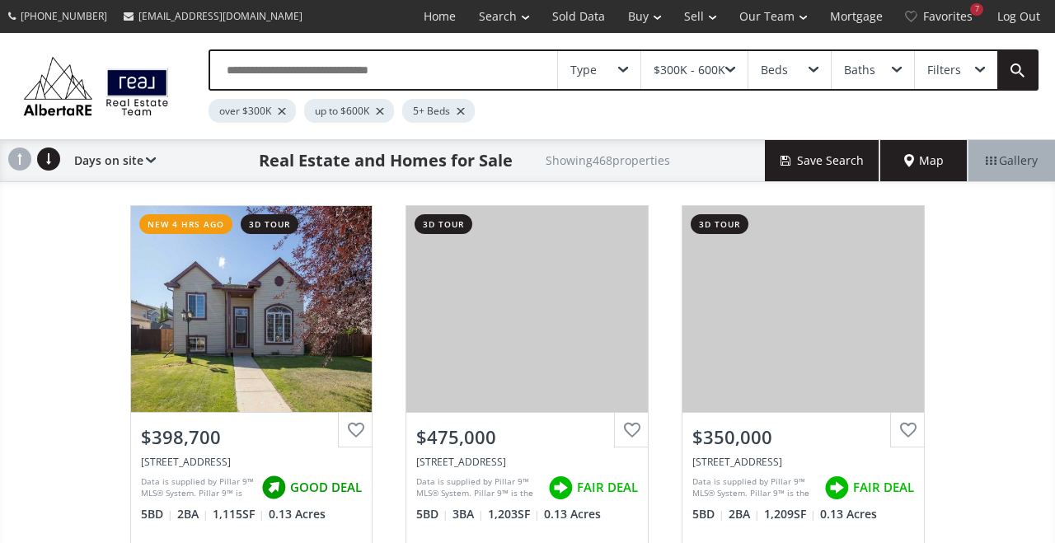
click at [694, 68] on div "$300K - 600K" at bounding box center [690, 70] width 72 height 12
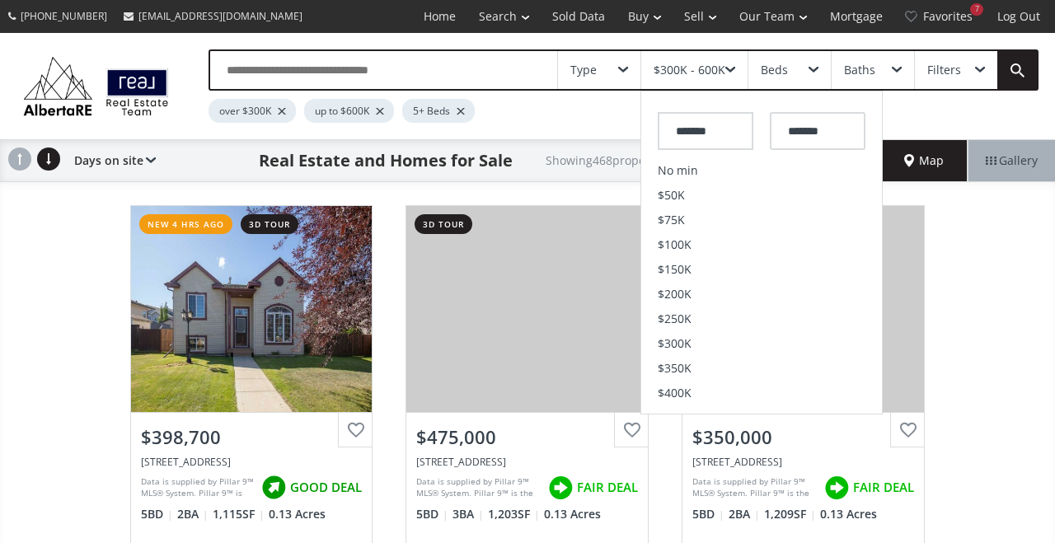
drag, startPoint x: 730, startPoint y: 133, endPoint x: 653, endPoint y: 132, distance: 77.5
click at [653, 132] on div "******* *******" at bounding box center [761, 127] width 241 height 63
type input "*******"
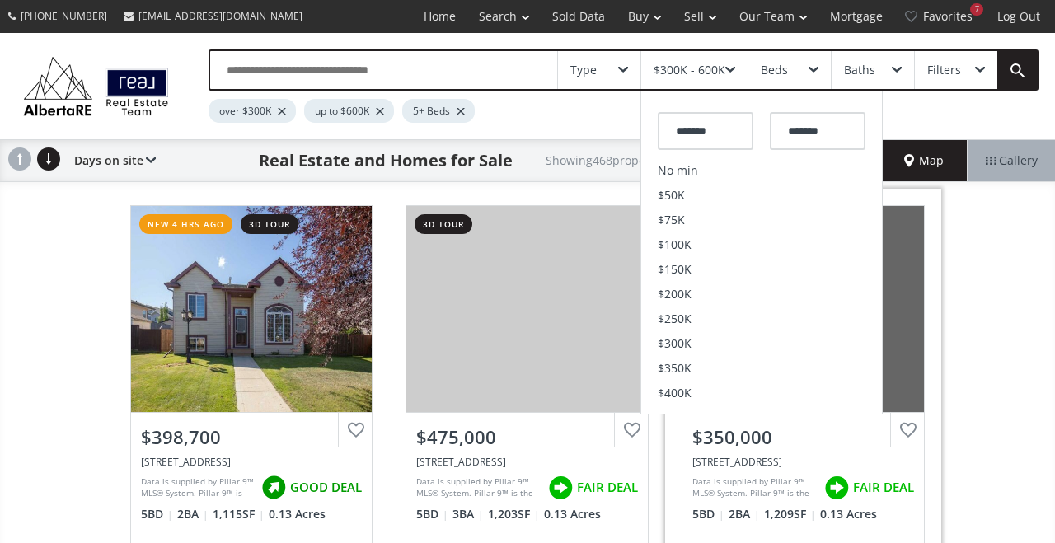
click at [938, 247] on link "3d tour View Photos & Details $350,000 [STREET_ADDRESS] Data is supplied by Pil…" at bounding box center [803, 385] width 276 height 392
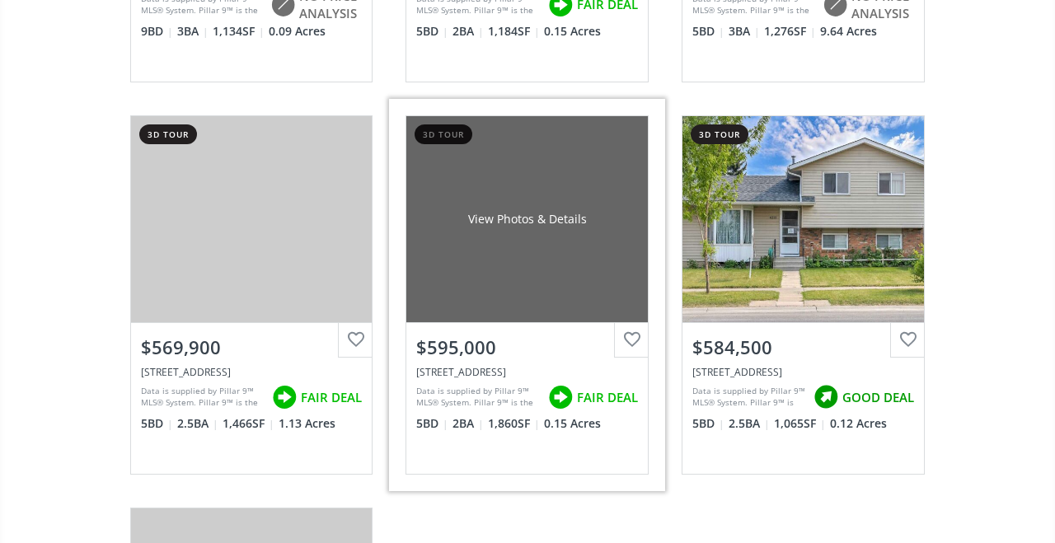
scroll to position [884, 0]
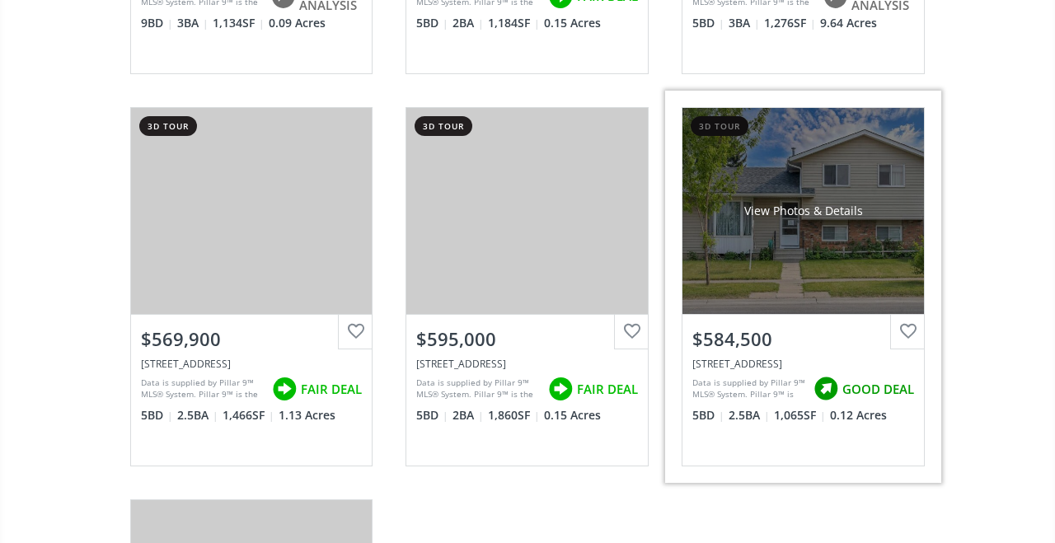
click at [827, 226] on div "View Photos & Details" at bounding box center [804, 211] width 242 height 206
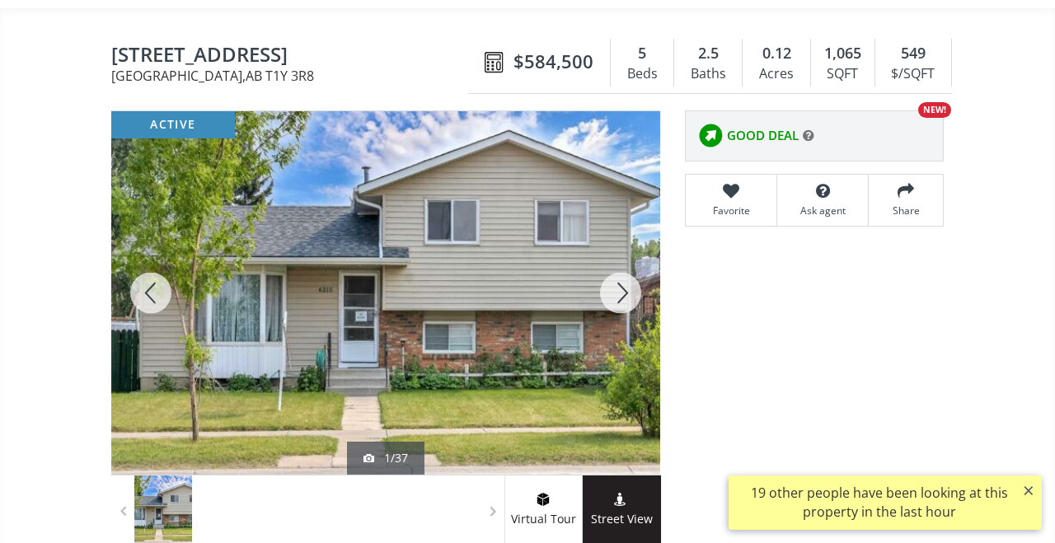
scroll to position [204, 0]
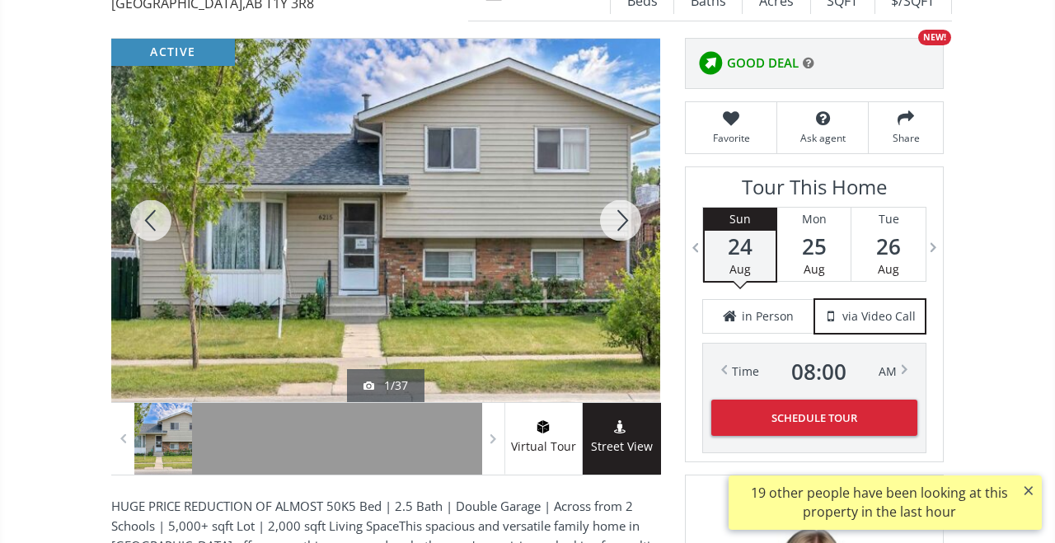
click at [617, 223] on div at bounding box center [620, 221] width 79 height 364
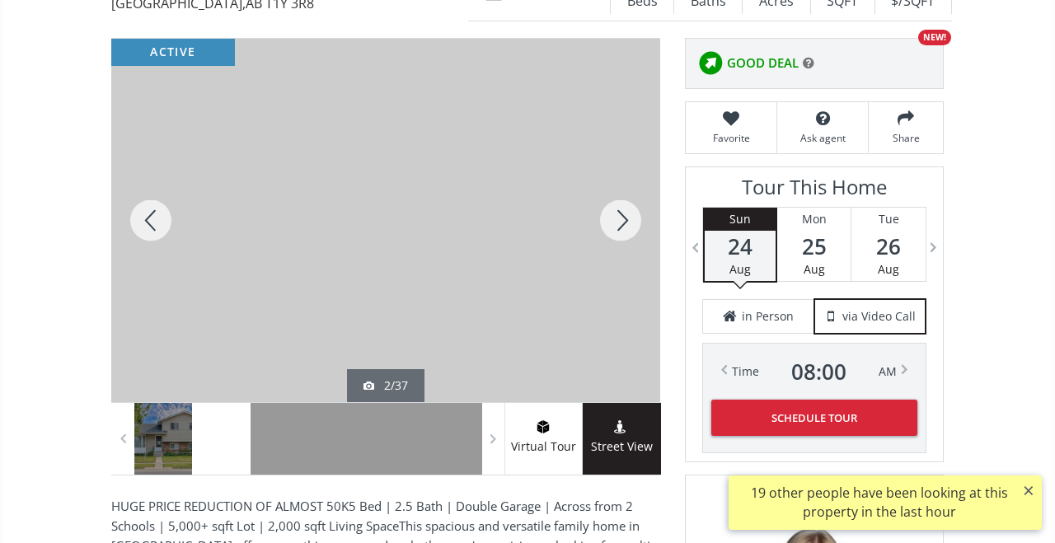
click at [617, 223] on div at bounding box center [620, 221] width 79 height 364
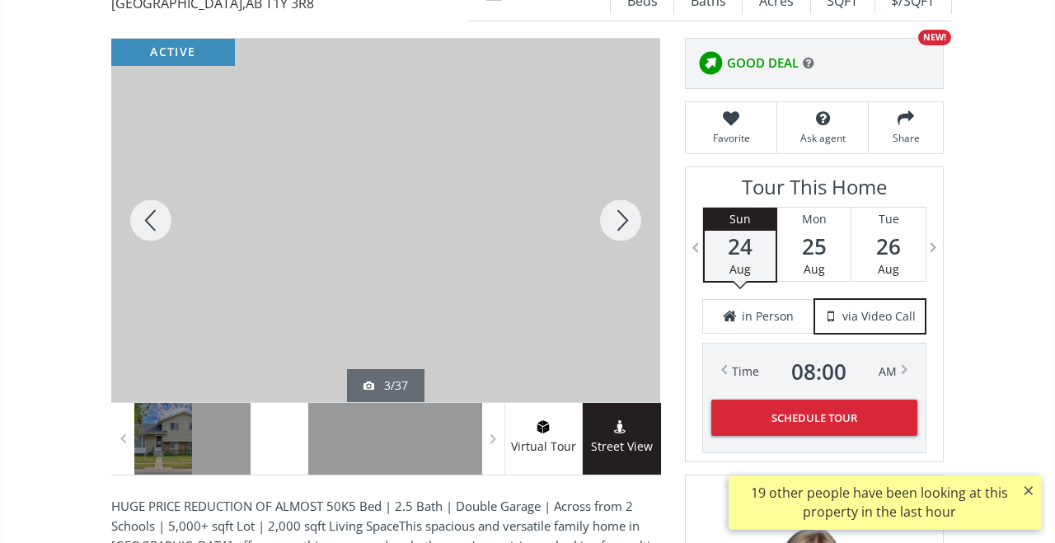
click at [617, 223] on div at bounding box center [620, 221] width 79 height 364
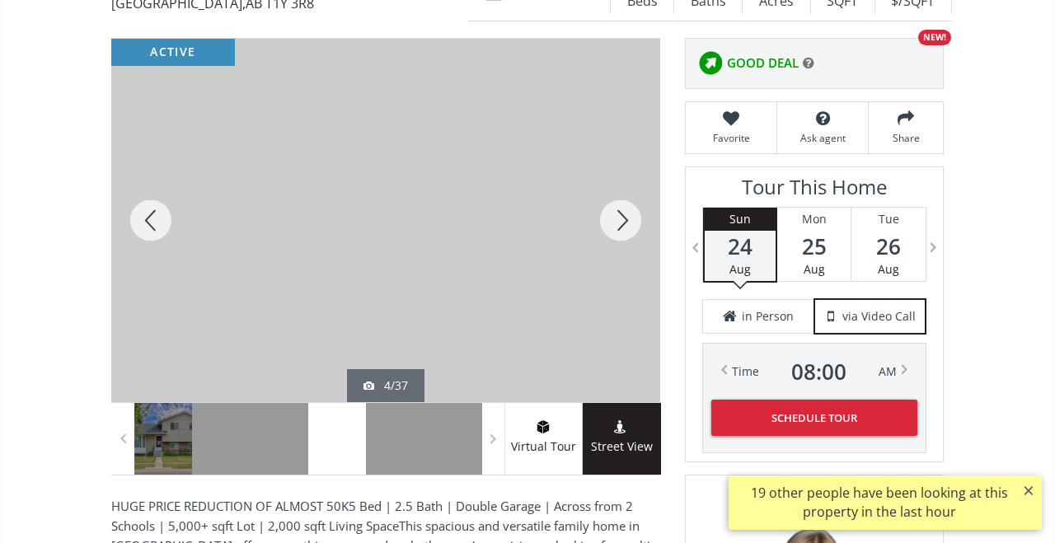
click at [617, 223] on div at bounding box center [620, 221] width 79 height 364
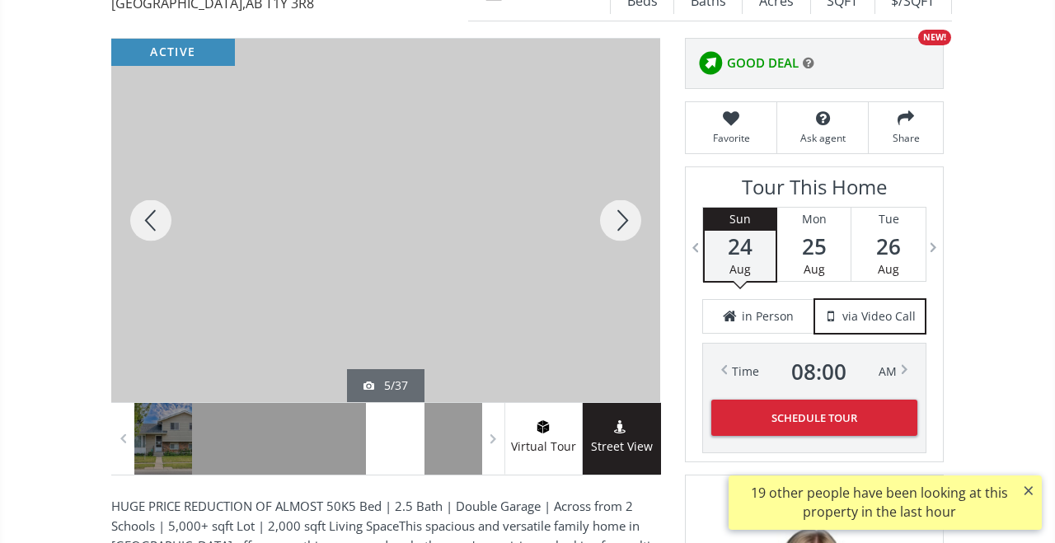
click at [617, 223] on div at bounding box center [620, 221] width 79 height 364
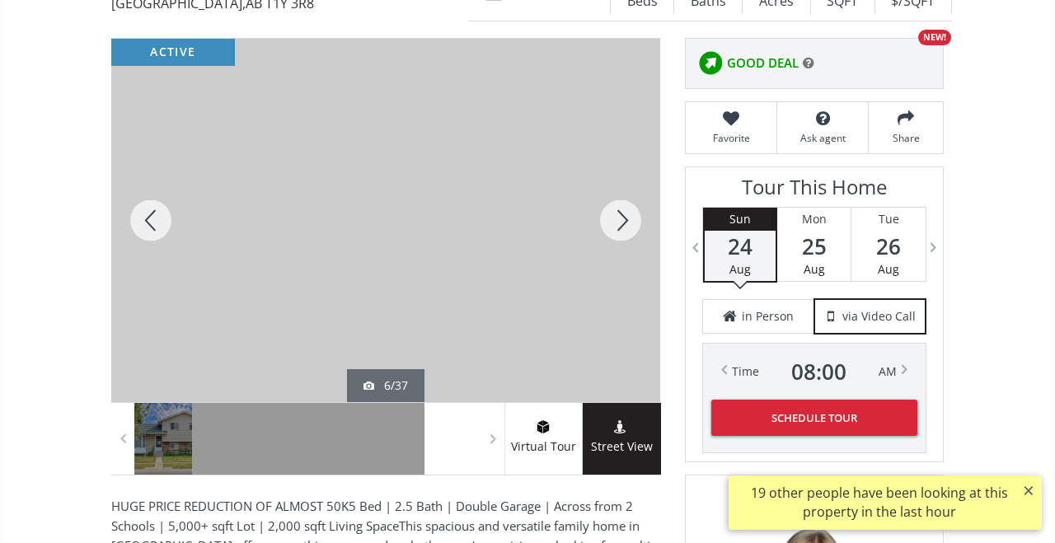
click at [617, 223] on div at bounding box center [620, 221] width 79 height 364
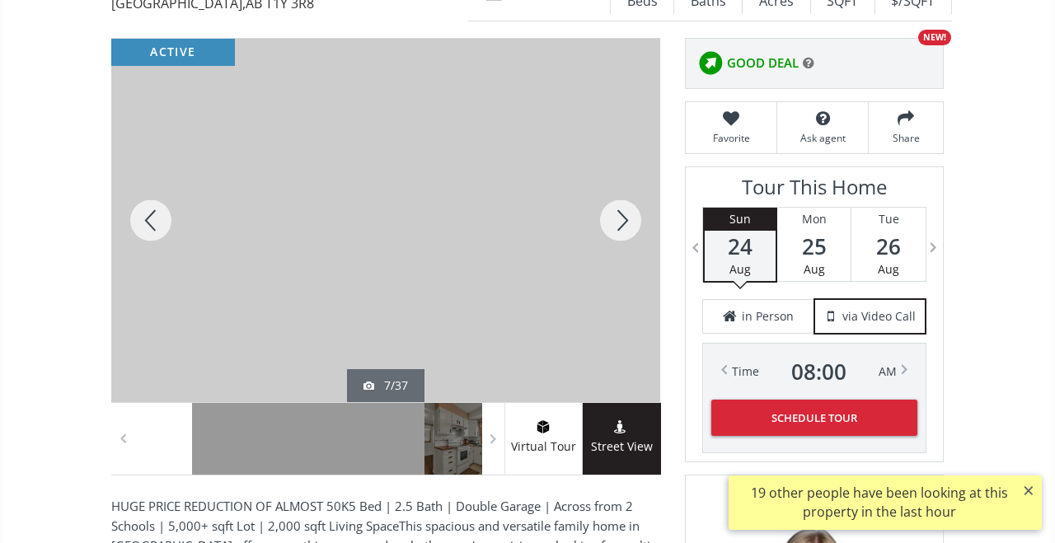
click at [617, 223] on div at bounding box center [620, 221] width 79 height 364
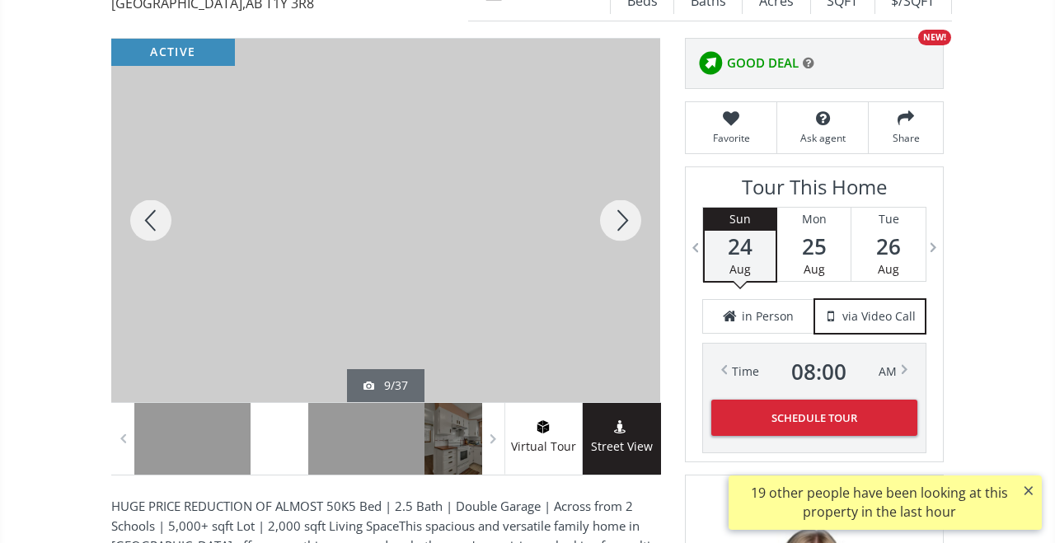
click at [617, 223] on div at bounding box center [620, 221] width 79 height 364
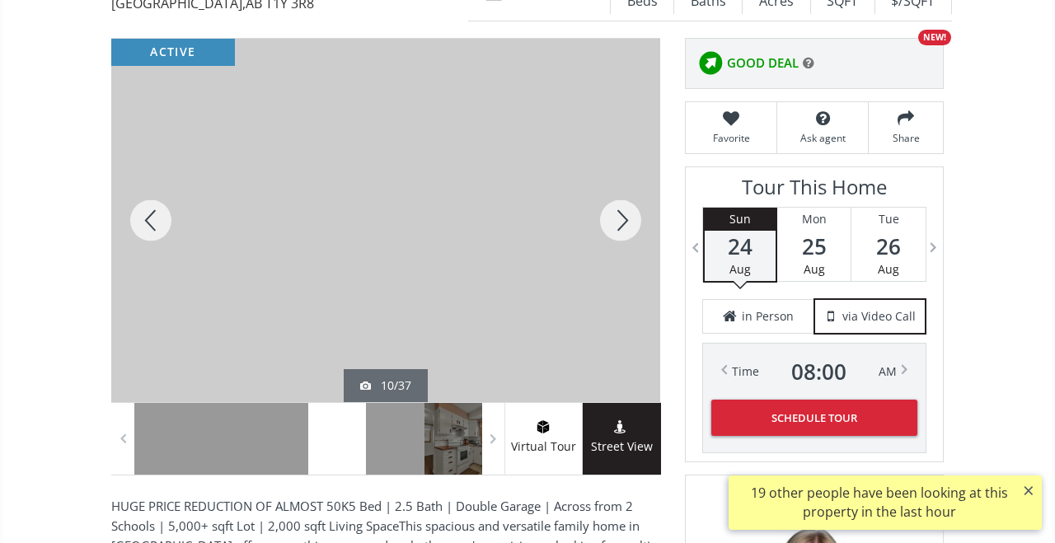
click at [617, 223] on div at bounding box center [620, 221] width 79 height 364
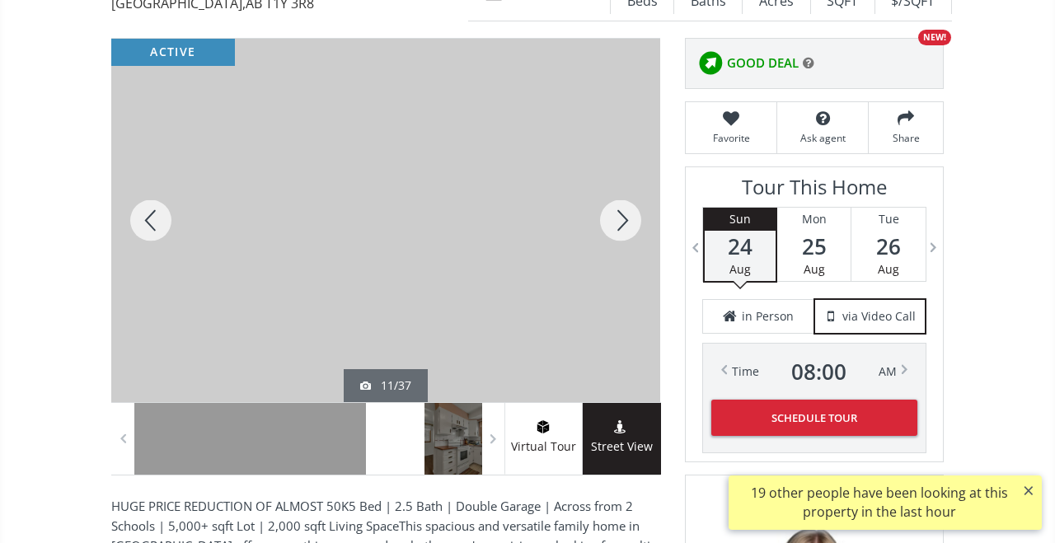
click at [617, 223] on div at bounding box center [620, 221] width 79 height 364
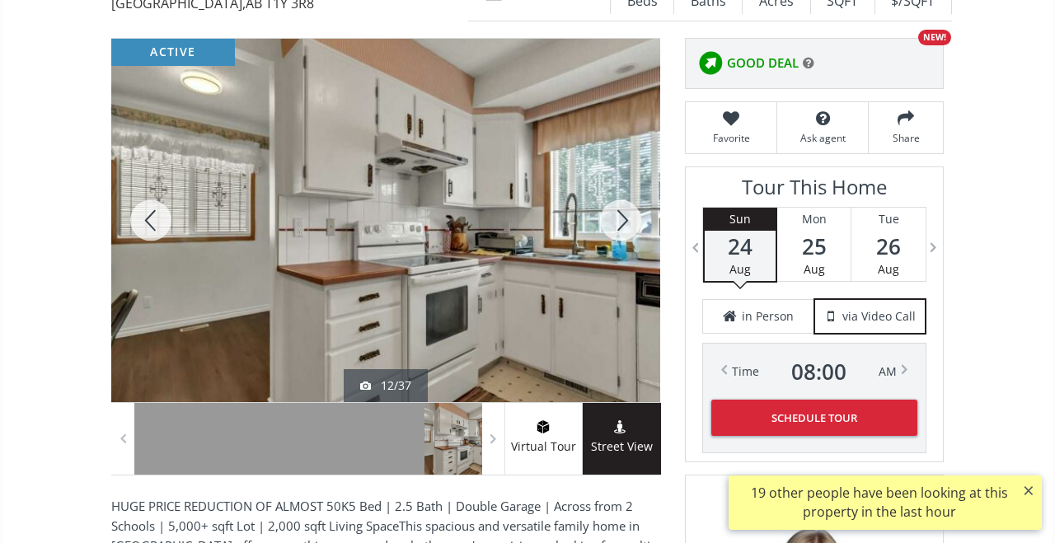
click at [617, 223] on div at bounding box center [620, 221] width 79 height 364
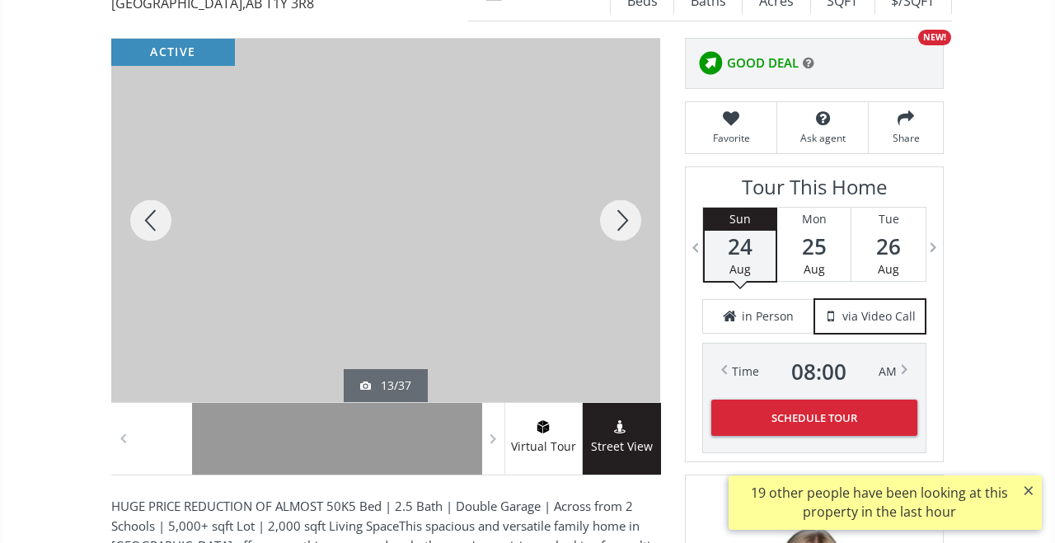
click at [617, 223] on div at bounding box center [620, 221] width 79 height 364
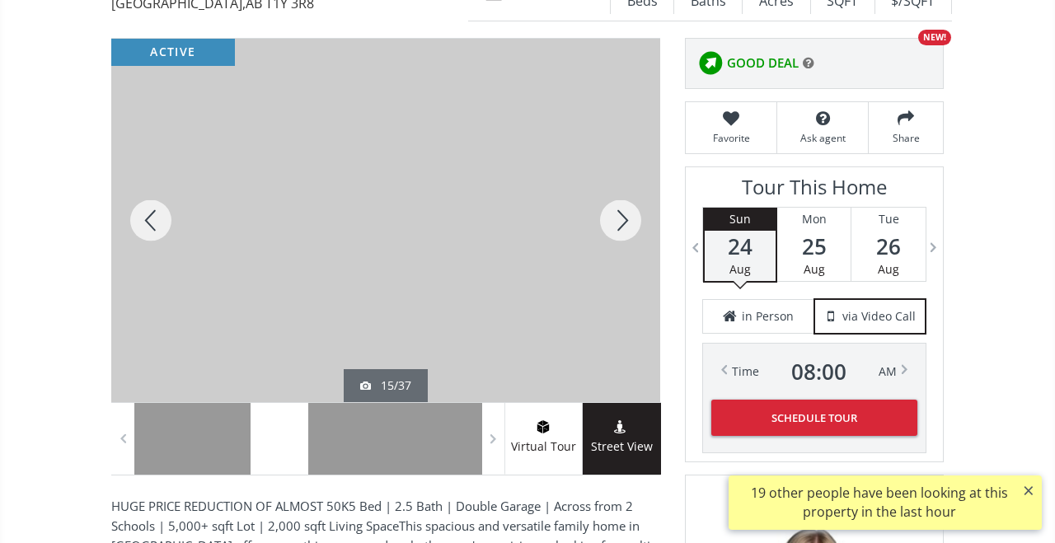
click at [617, 223] on div at bounding box center [620, 221] width 79 height 364
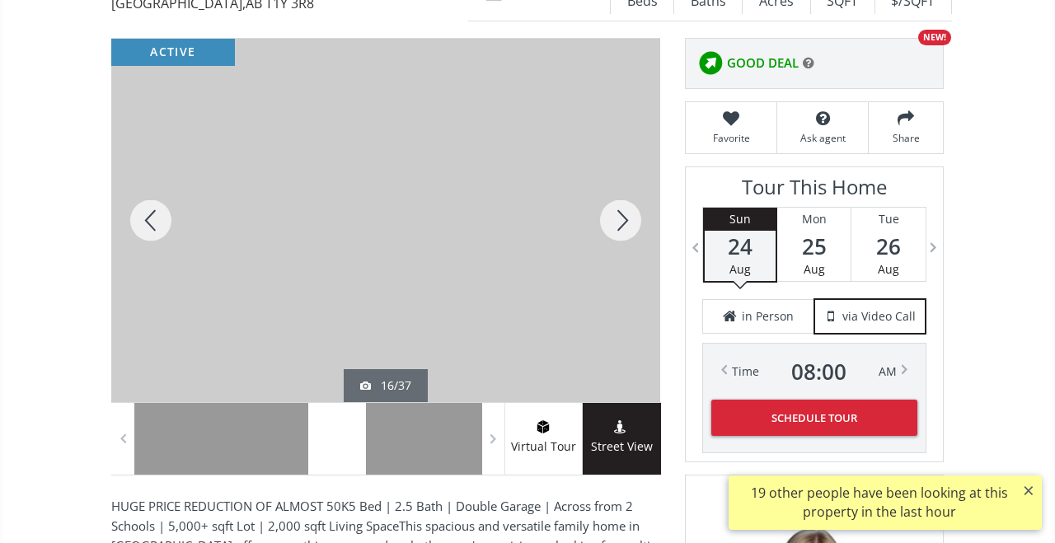
click at [617, 223] on div at bounding box center [620, 221] width 79 height 364
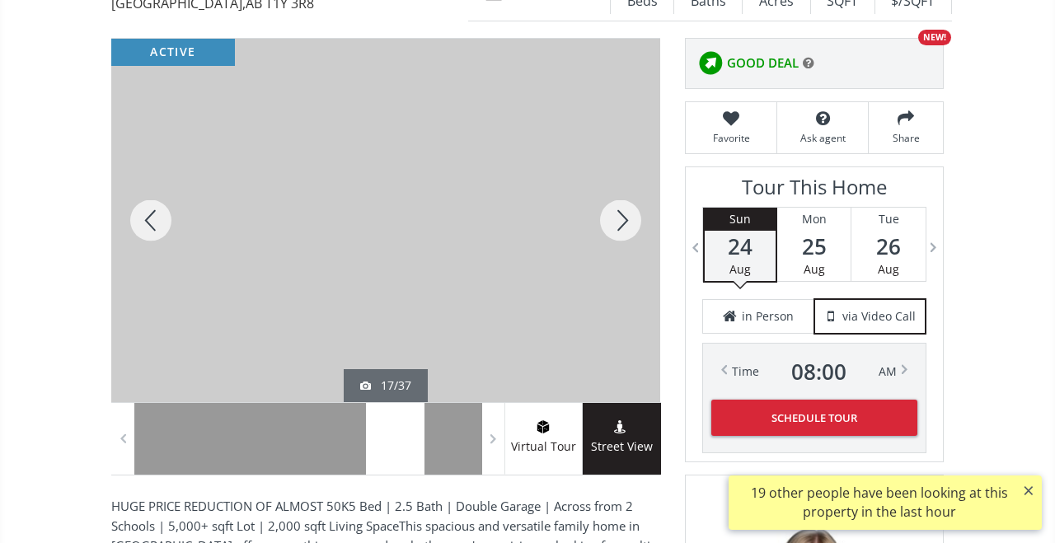
click at [617, 223] on div at bounding box center [620, 221] width 79 height 364
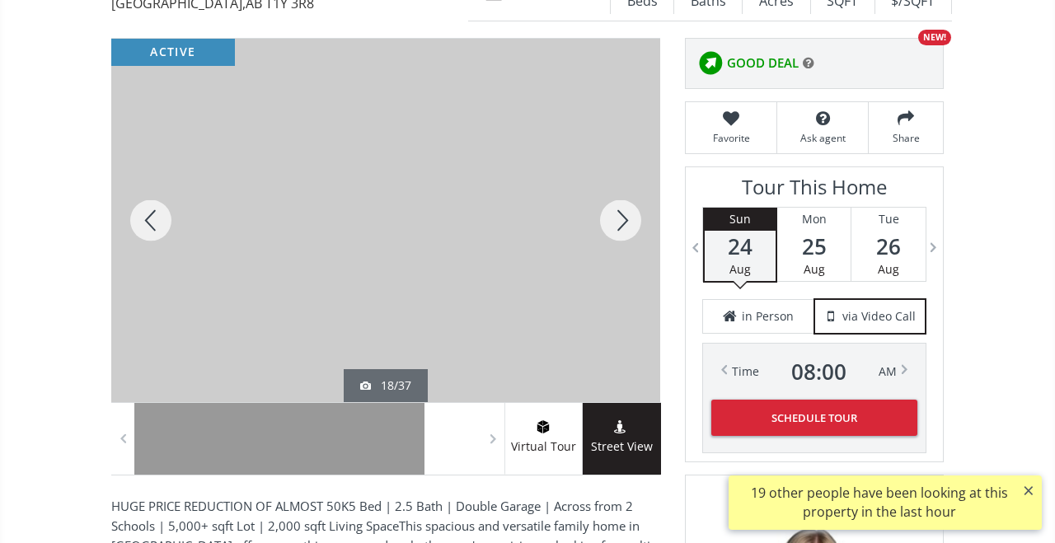
click at [617, 223] on div at bounding box center [620, 221] width 79 height 364
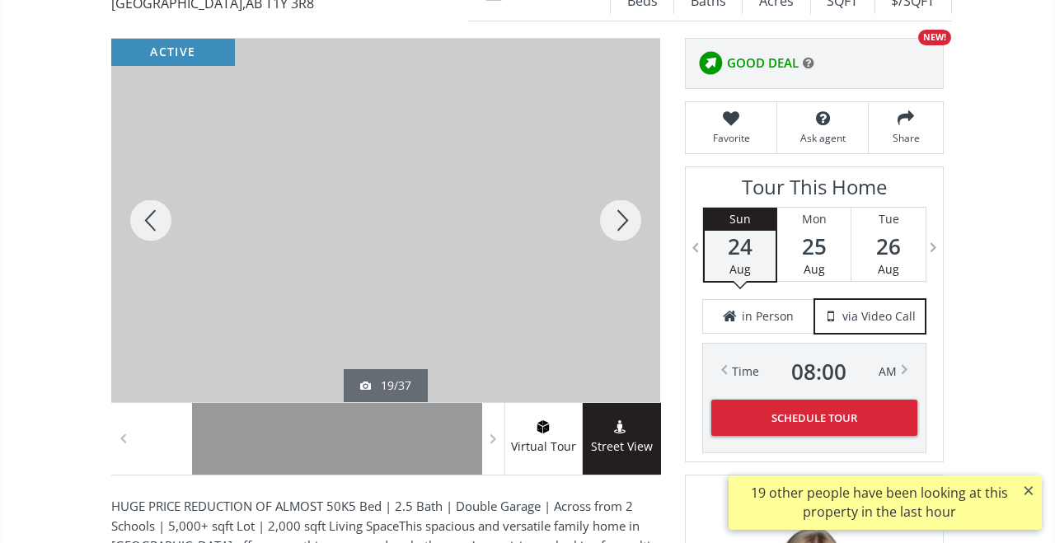
click at [617, 223] on div at bounding box center [620, 221] width 79 height 364
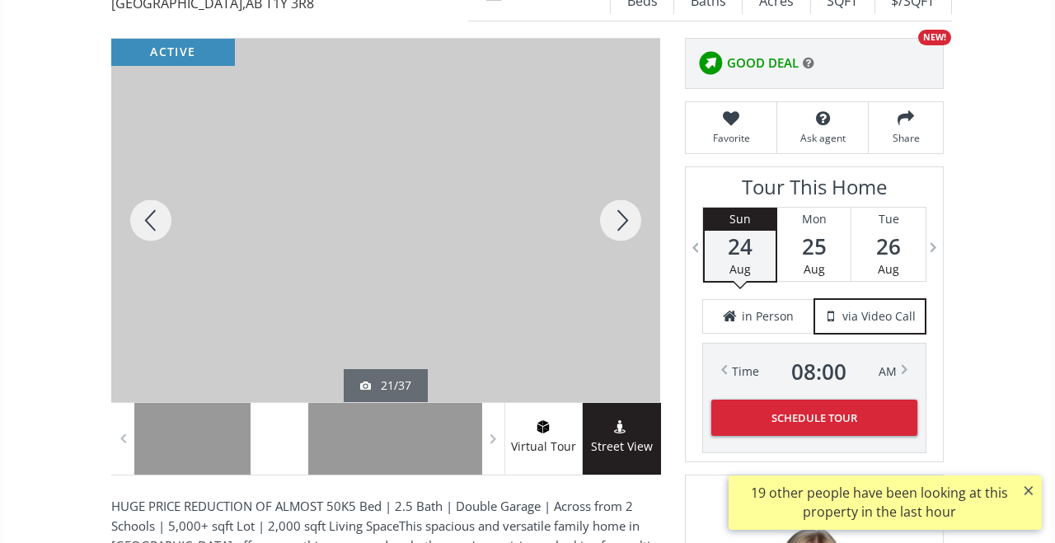
click at [617, 223] on div at bounding box center [620, 221] width 79 height 364
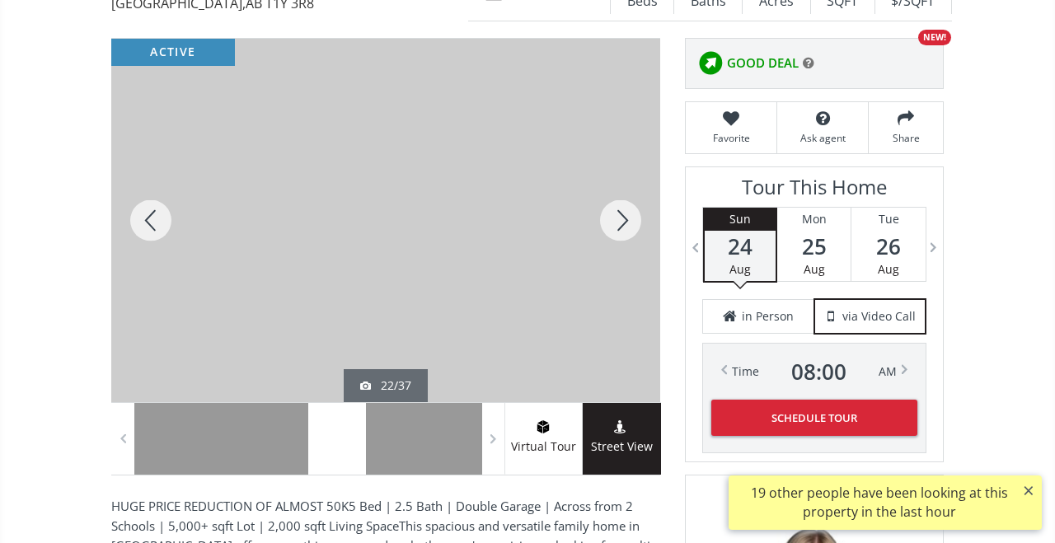
click at [617, 223] on div at bounding box center [620, 221] width 79 height 364
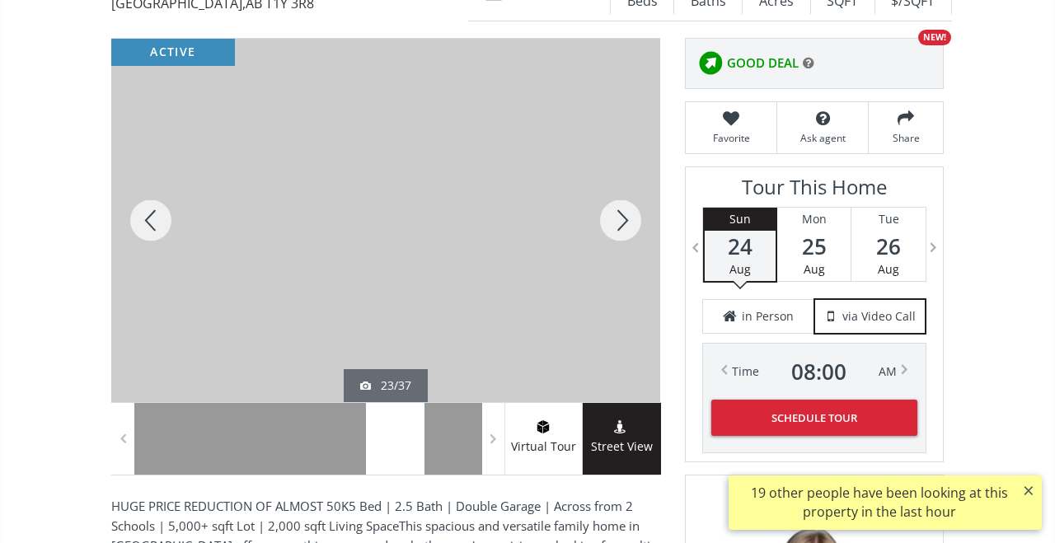
click at [617, 223] on div at bounding box center [620, 221] width 79 height 364
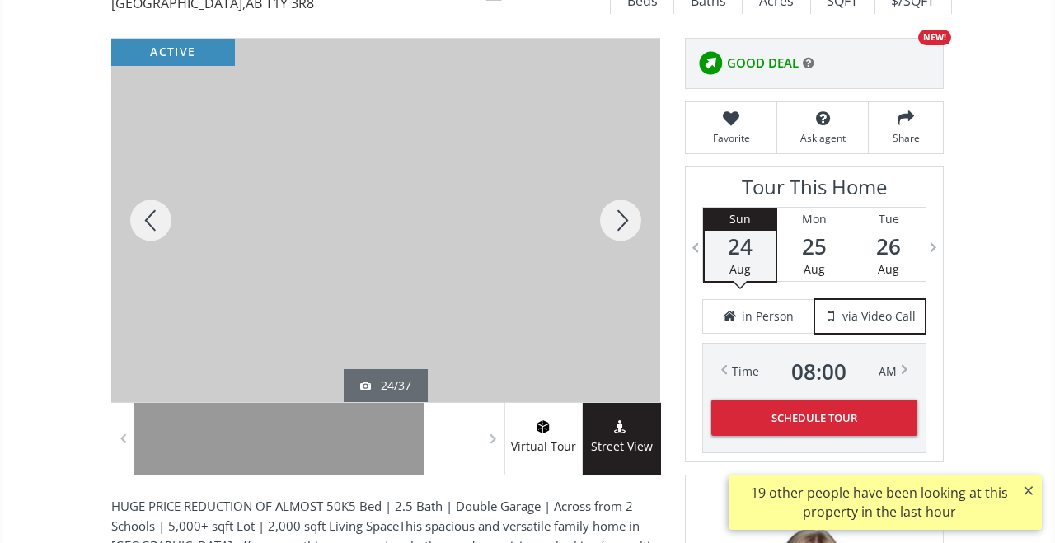
click at [618, 223] on div at bounding box center [620, 221] width 79 height 364
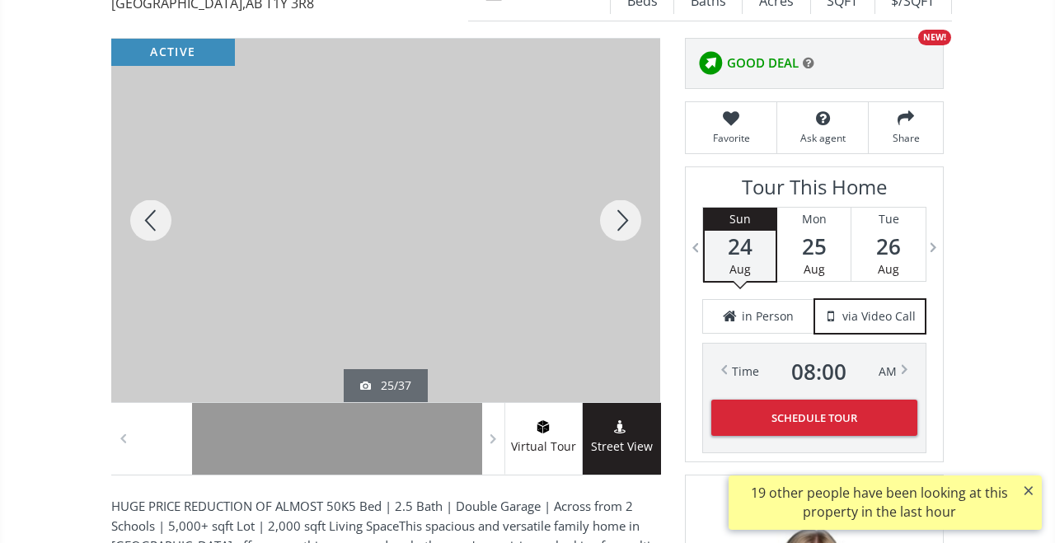
click at [618, 223] on div at bounding box center [620, 221] width 79 height 364
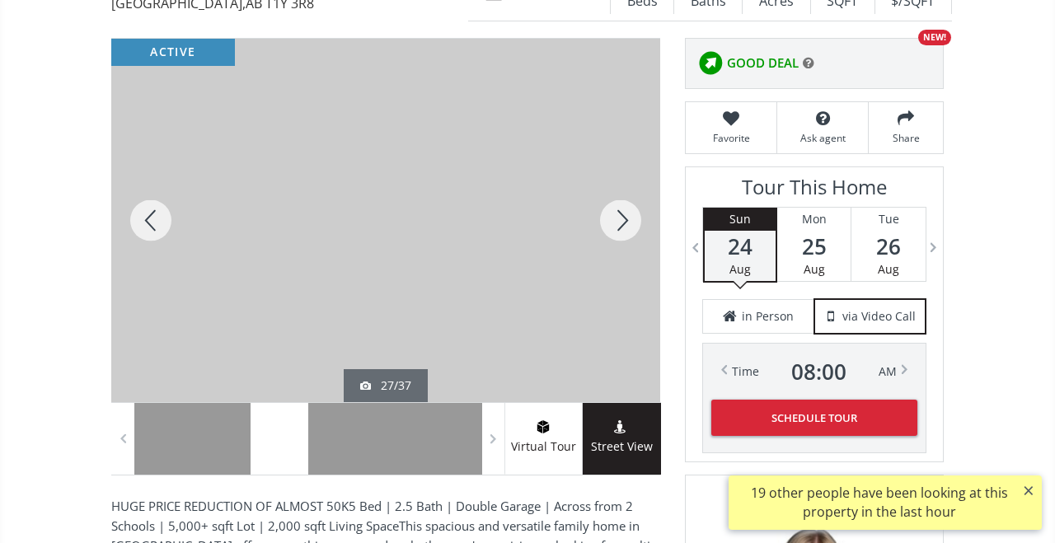
click at [618, 223] on div at bounding box center [620, 221] width 79 height 364
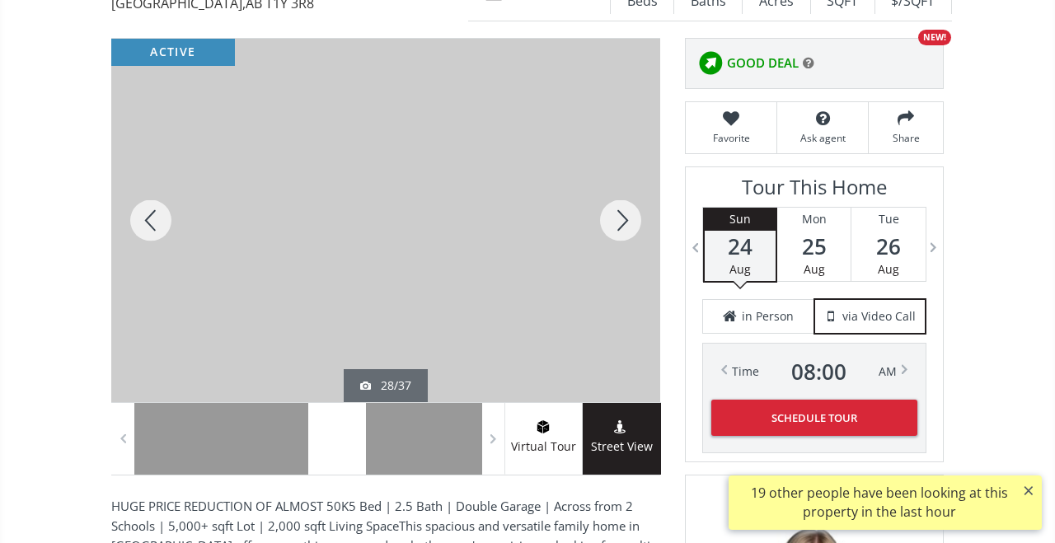
click at [618, 223] on div at bounding box center [620, 221] width 79 height 364
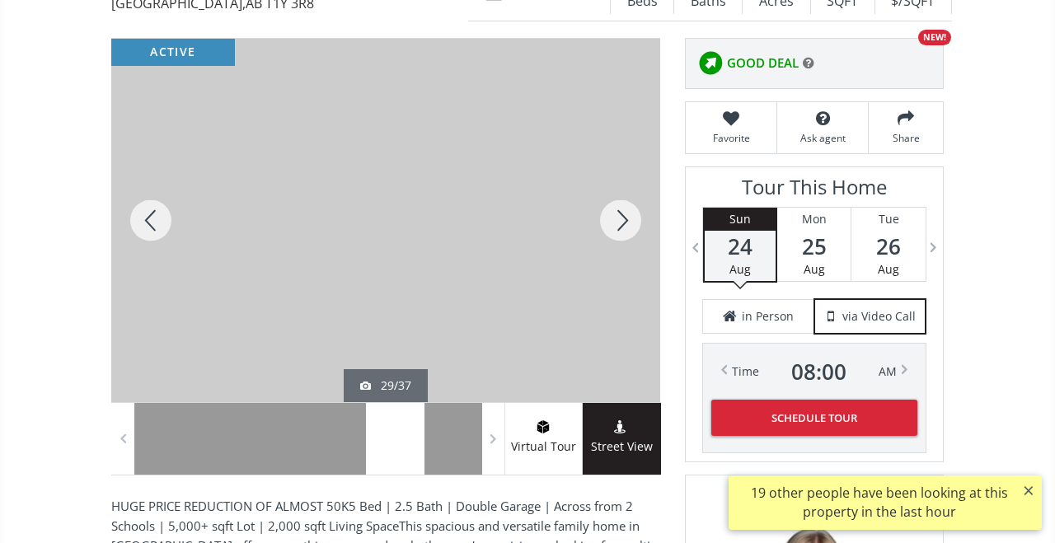
click at [618, 223] on div at bounding box center [620, 221] width 79 height 364
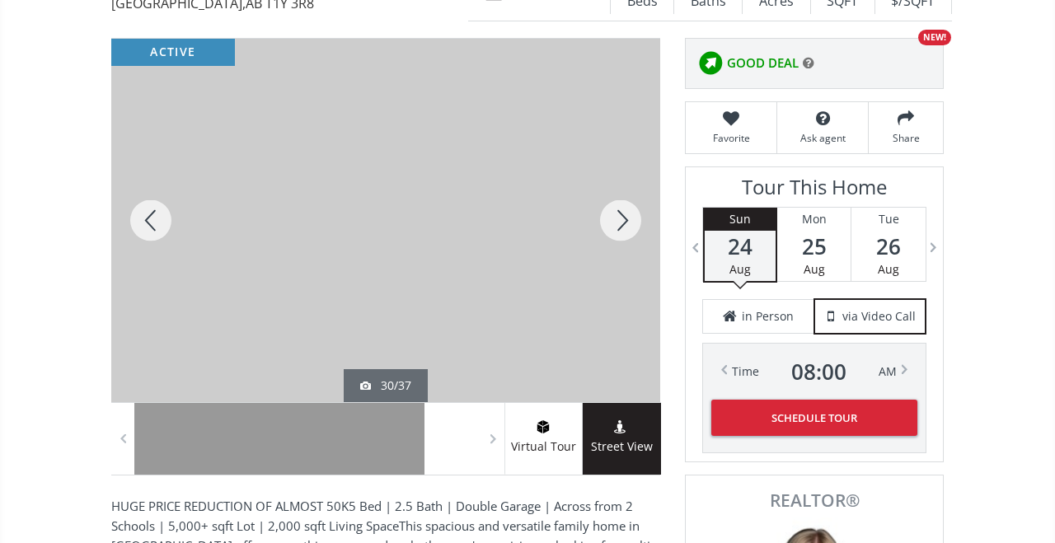
click at [618, 223] on div at bounding box center [620, 221] width 79 height 364
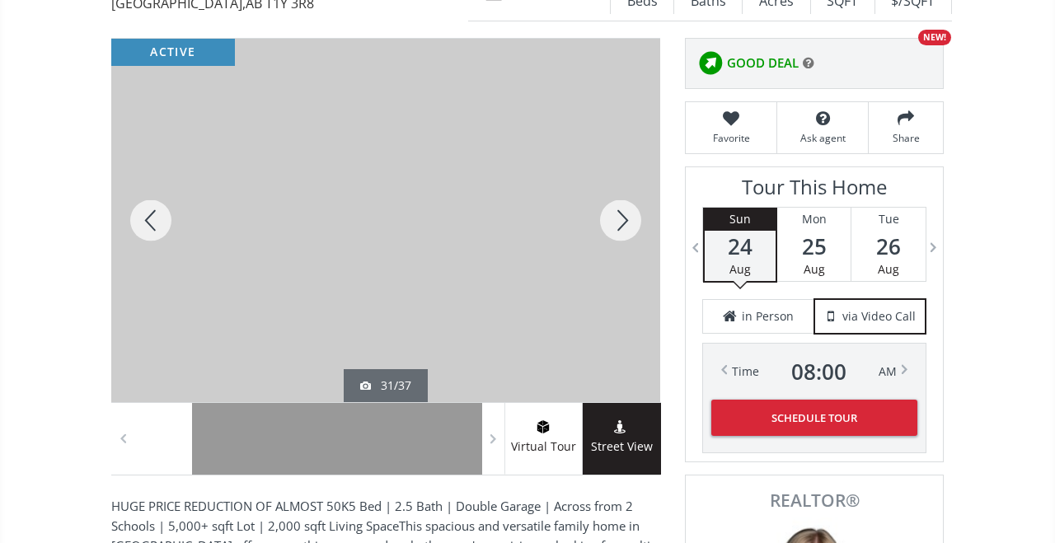
click at [618, 223] on div at bounding box center [620, 221] width 79 height 364
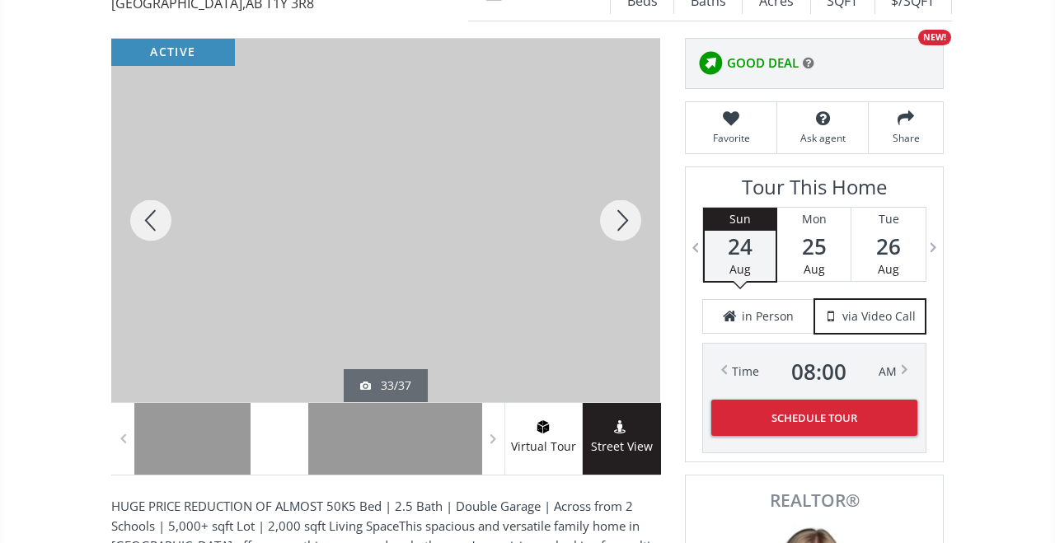
click at [618, 223] on div at bounding box center [620, 221] width 79 height 364
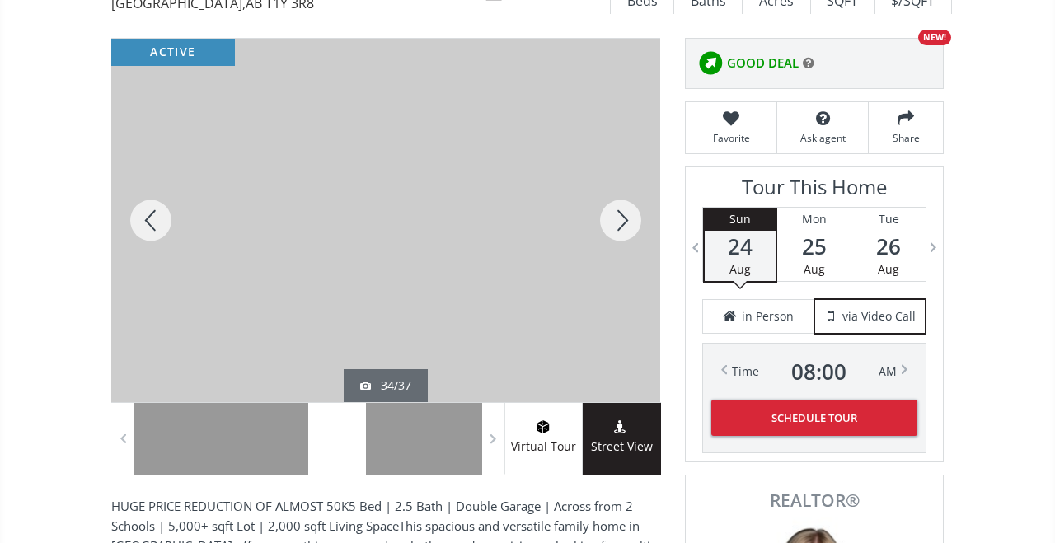
click at [618, 223] on div at bounding box center [620, 221] width 79 height 364
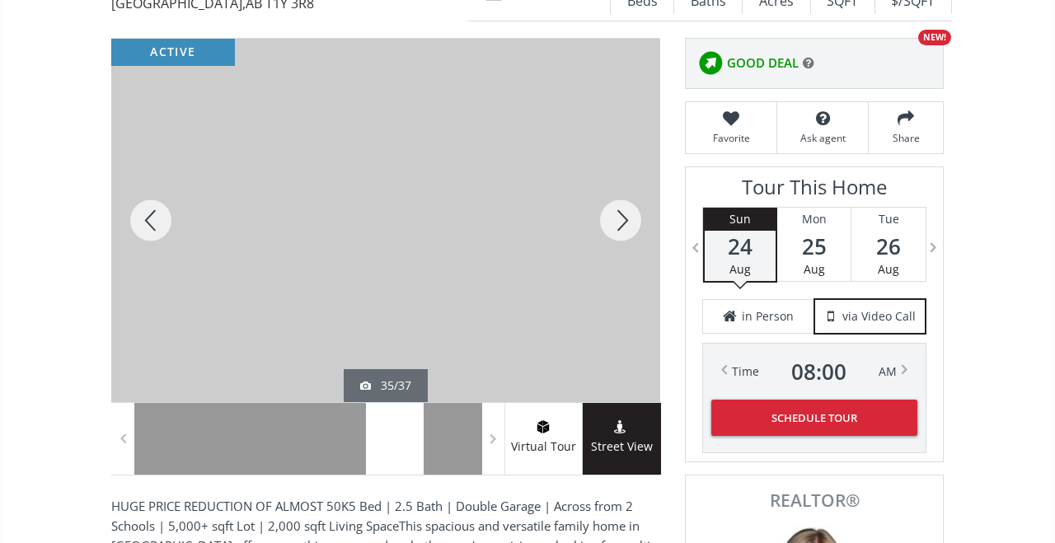
click at [618, 223] on div at bounding box center [620, 221] width 79 height 364
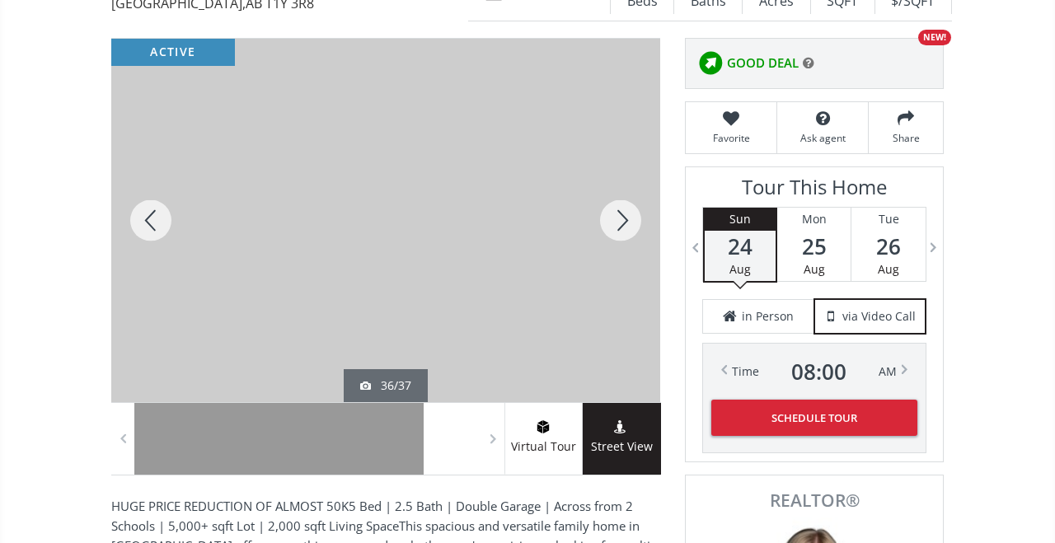
click at [618, 223] on div at bounding box center [620, 221] width 79 height 364
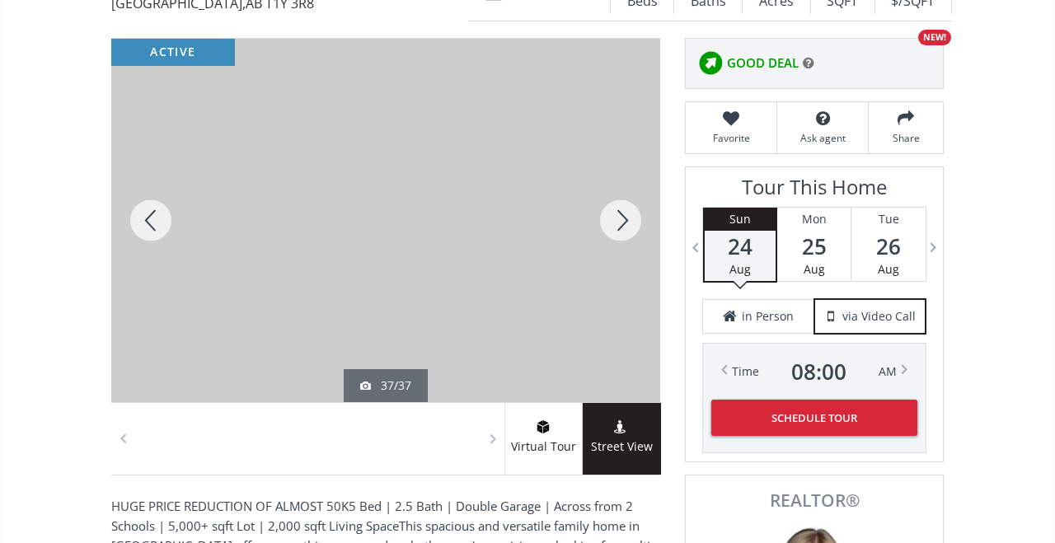
click at [618, 223] on div at bounding box center [620, 221] width 79 height 364
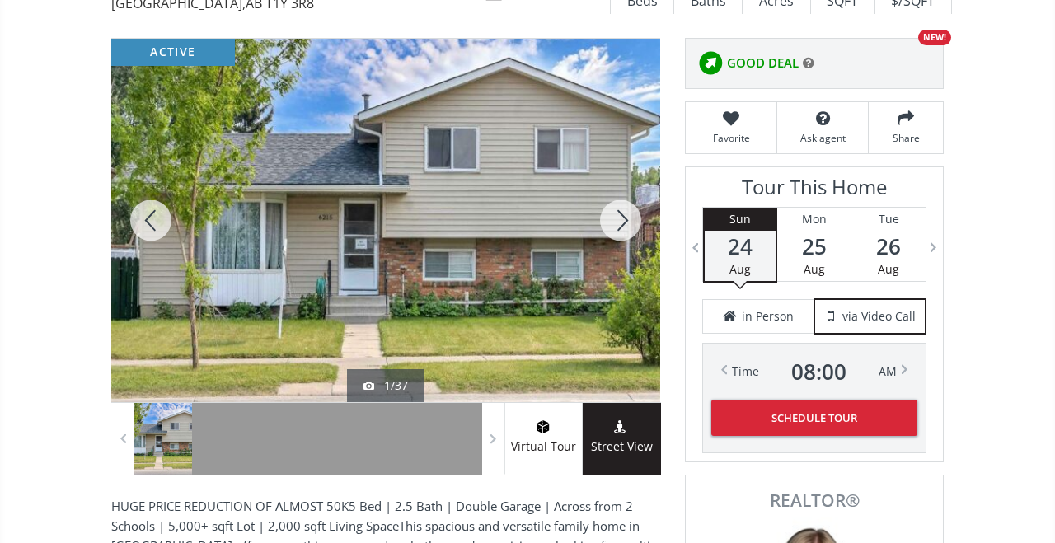
click at [618, 223] on div at bounding box center [620, 221] width 79 height 364
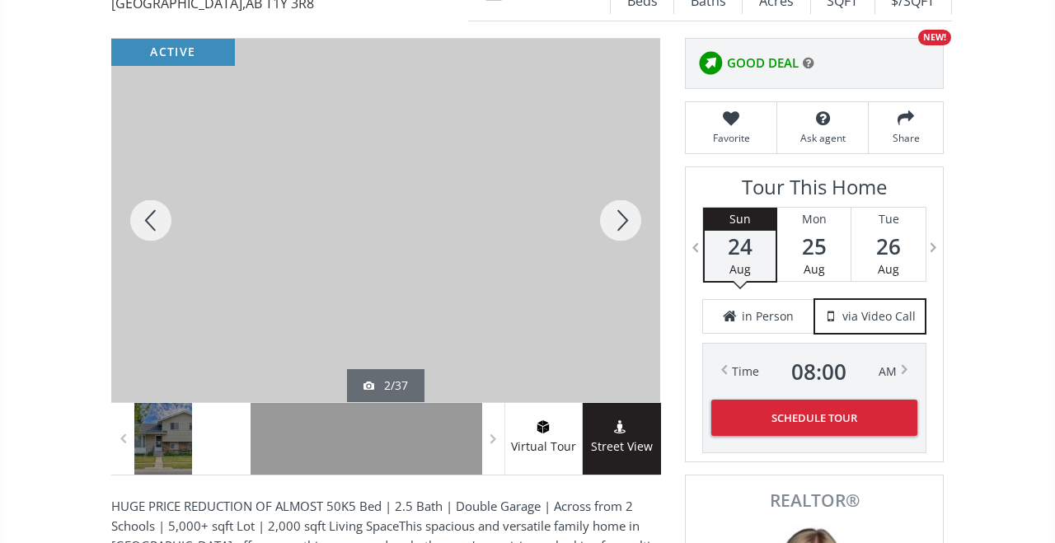
click at [162, 219] on div at bounding box center [150, 221] width 79 height 364
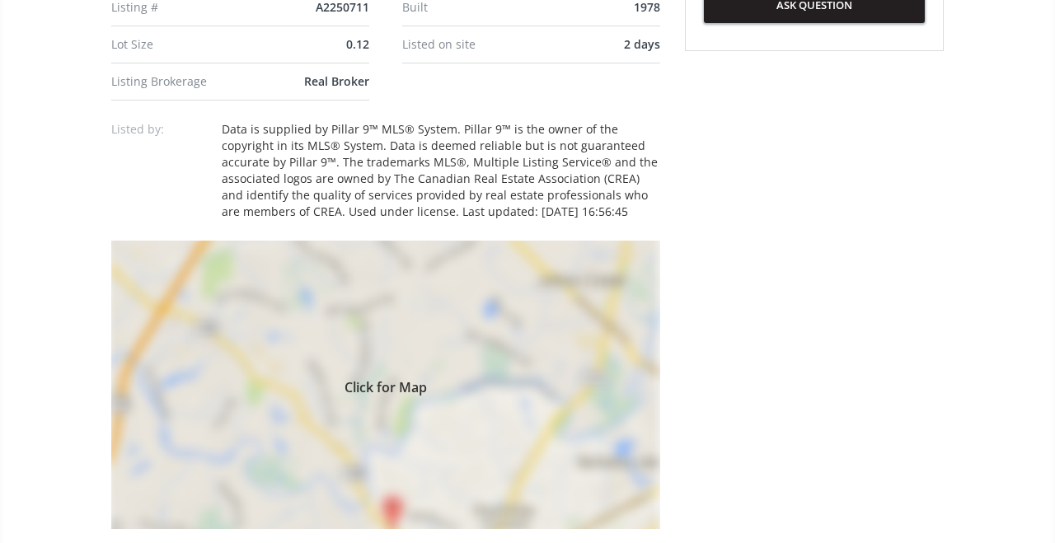
scroll to position [1120, 0]
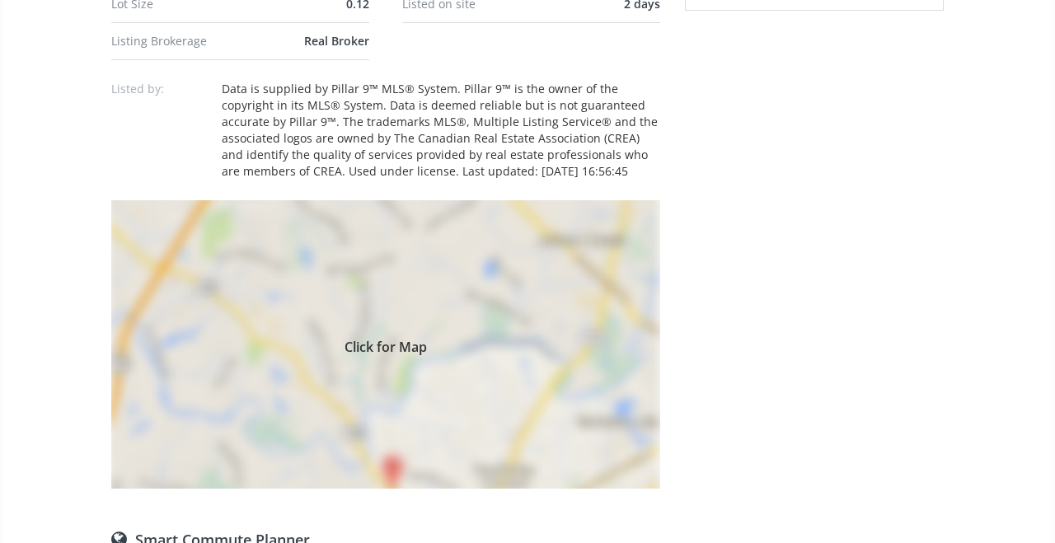
click at [350, 338] on span "Click for Map" at bounding box center [385, 344] width 549 height 13
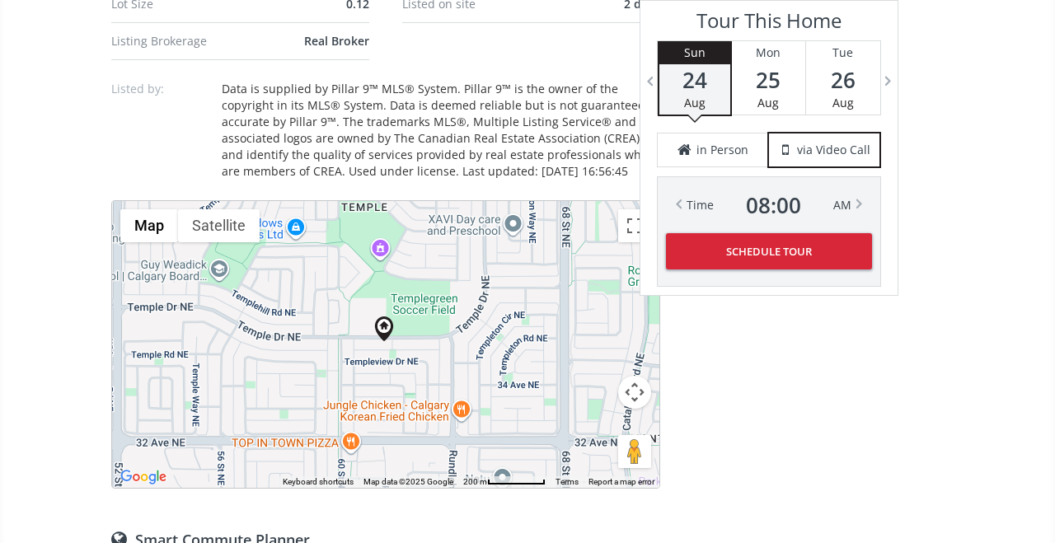
scroll to position [1094, 0]
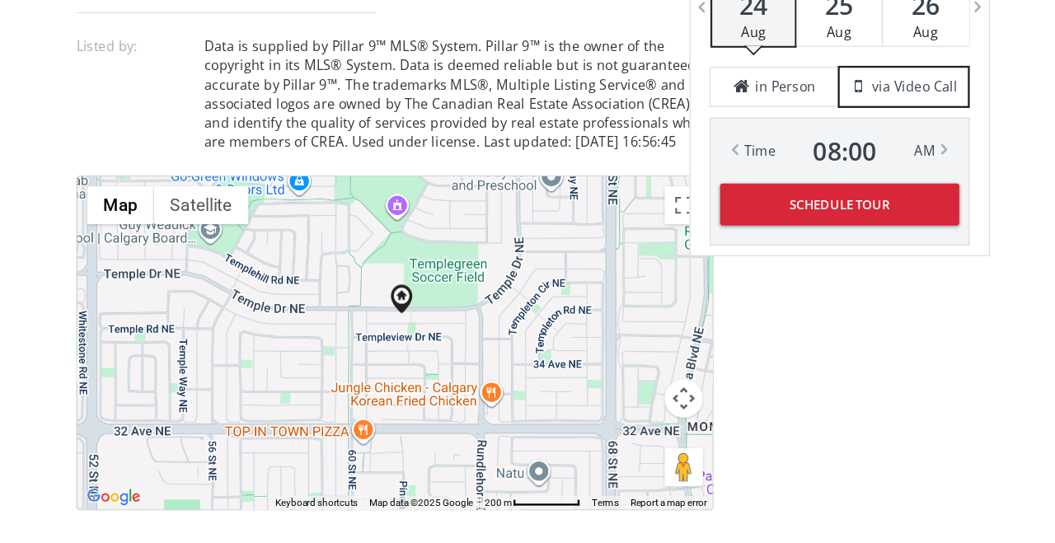
drag, startPoint x: 450, startPoint y: 294, endPoint x: 456, endPoint y: 272, distance: 23.0
click at [618, 402] on button "Map camera controls" at bounding box center [634, 418] width 33 height 33
click at [577, 444] on button "Zoom out" at bounding box center [593, 460] width 33 height 33
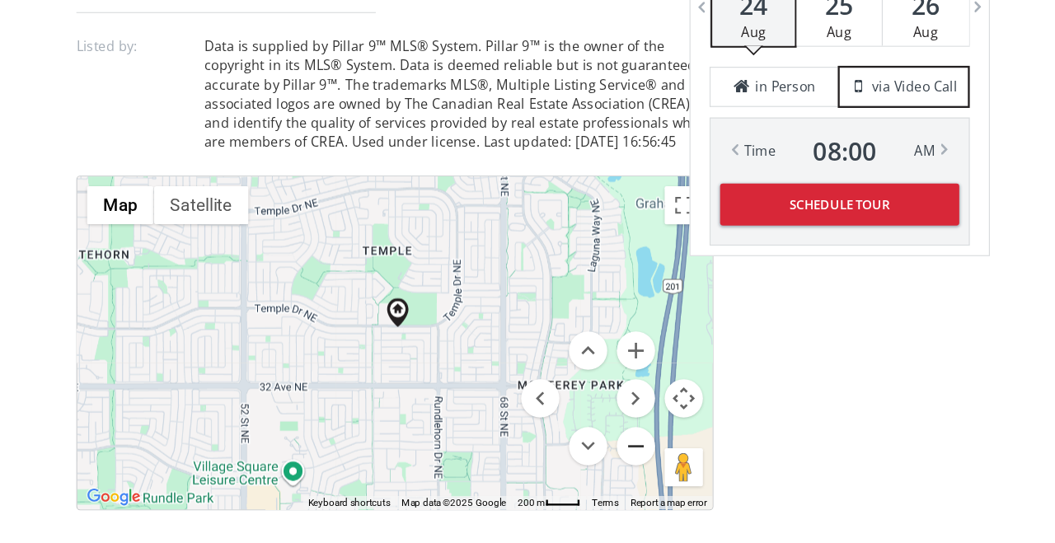
click at [577, 444] on button "Zoom out" at bounding box center [593, 460] width 33 height 33
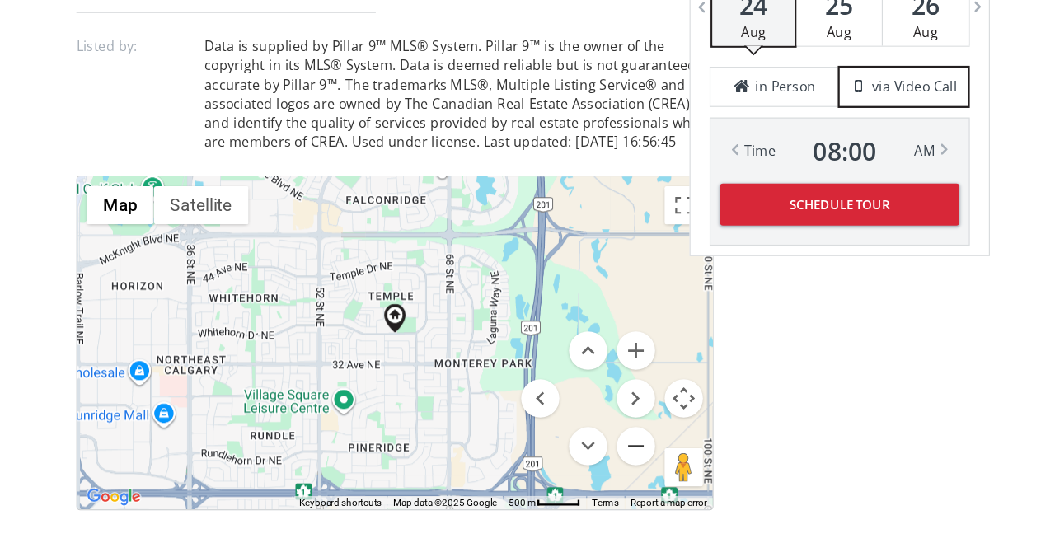
click at [577, 444] on button "Zoom out" at bounding box center [593, 460] width 33 height 33
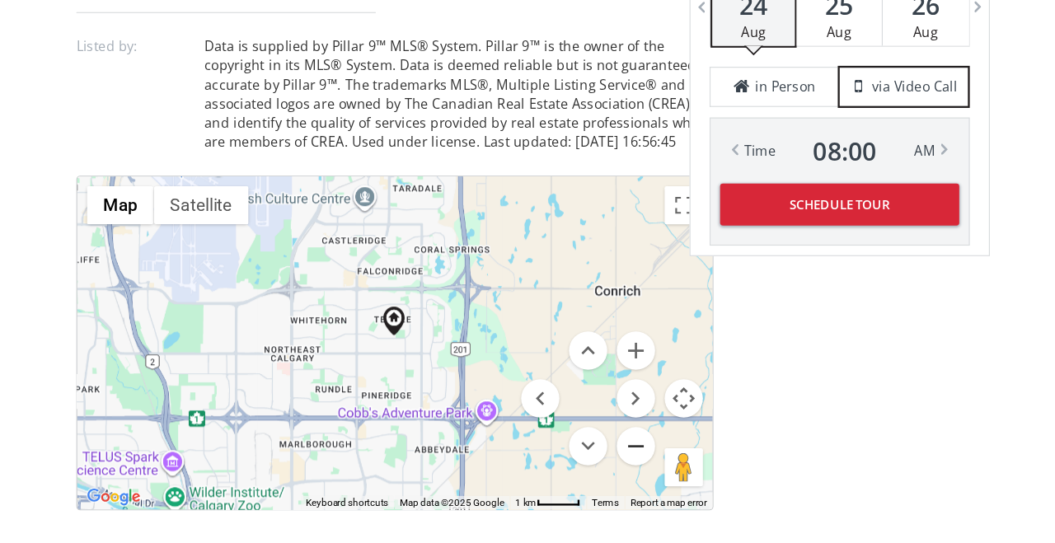
click at [577, 444] on button "Zoom out" at bounding box center [593, 460] width 33 height 33
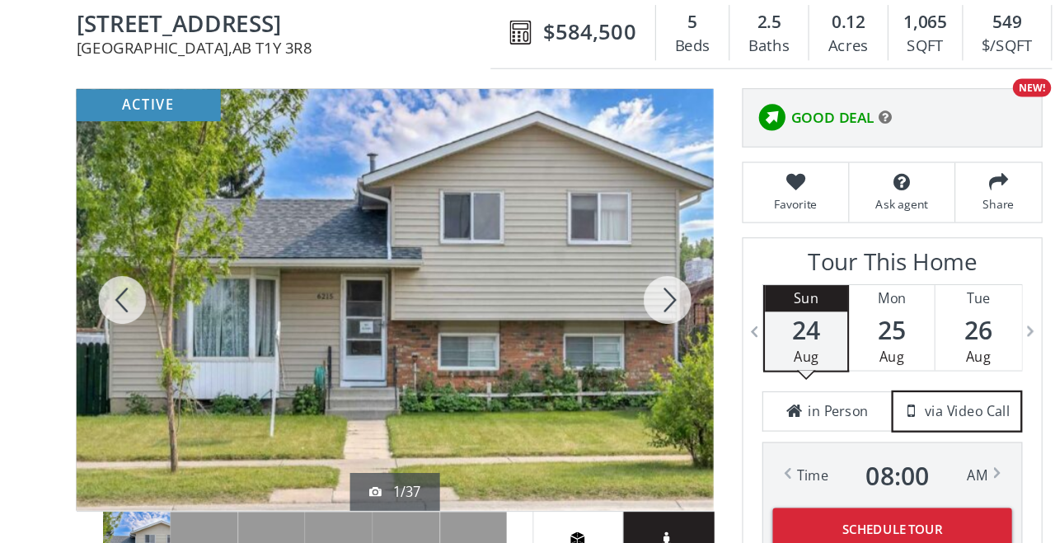
scroll to position [96, 0]
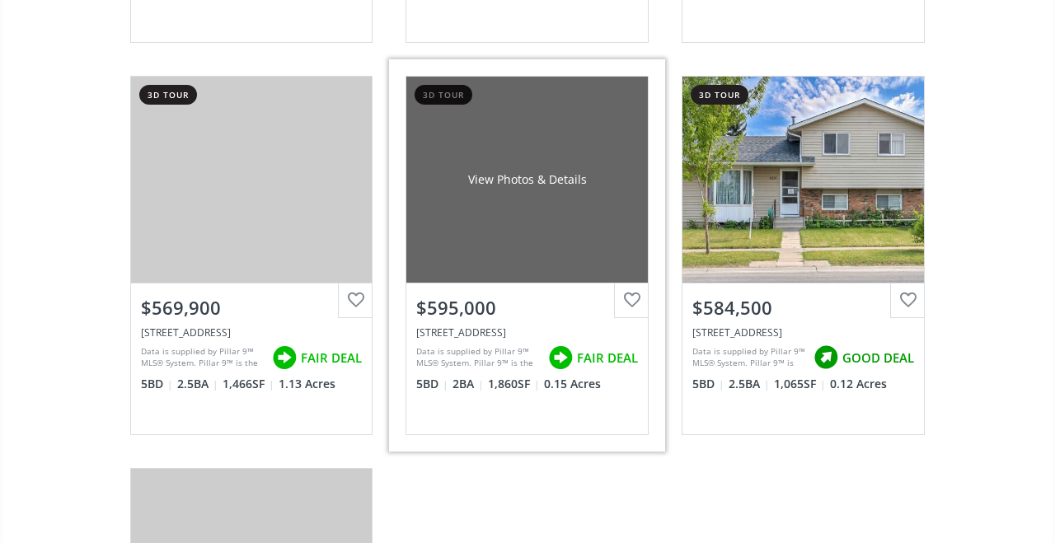
scroll to position [916, 0]
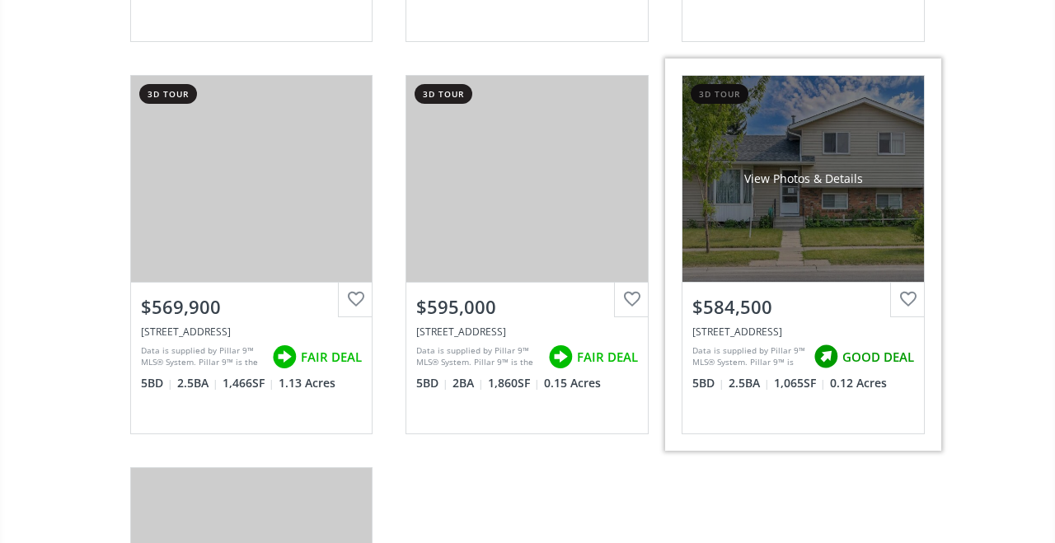
click at [911, 293] on div at bounding box center [907, 300] width 35 height 35
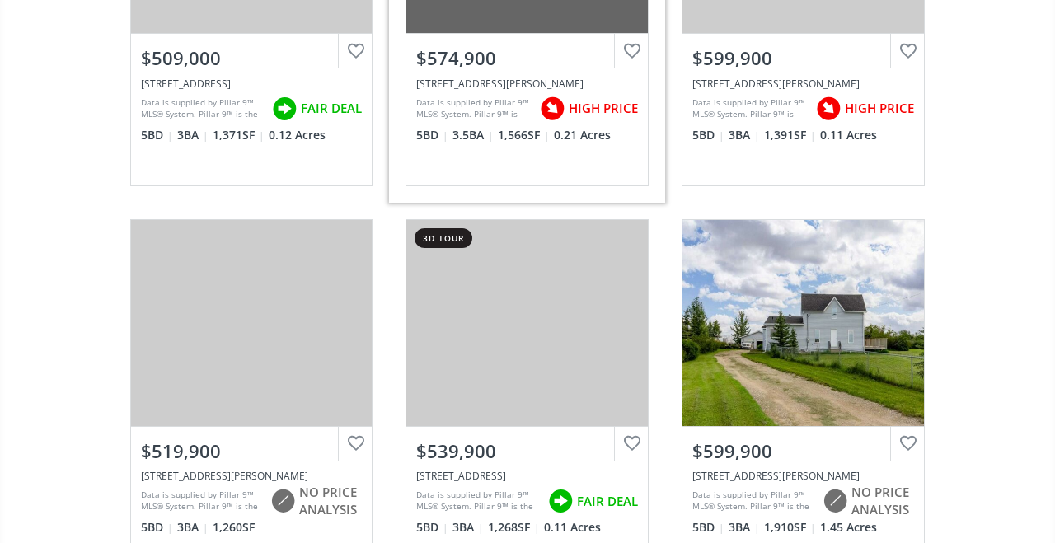
scroll to position [2018, 0]
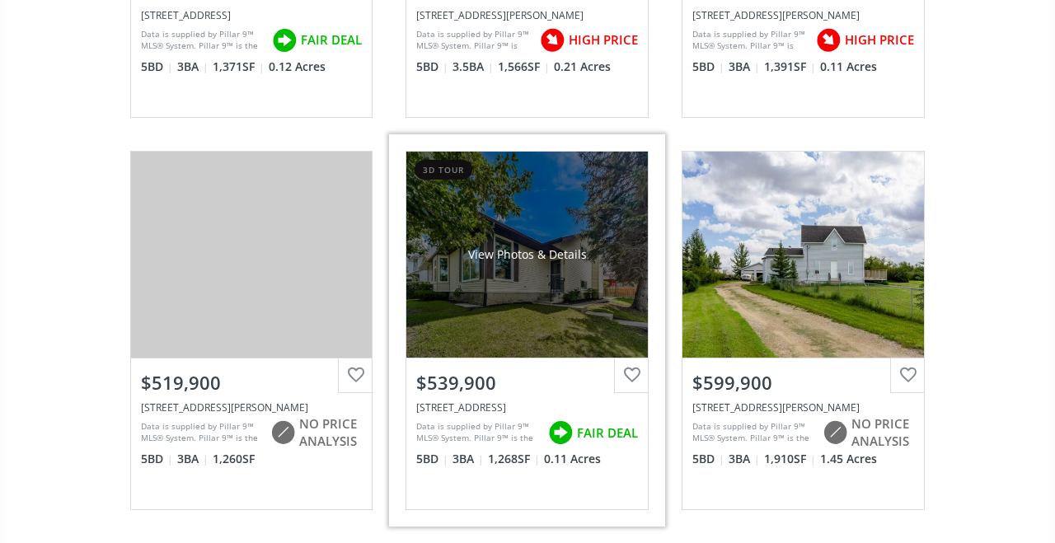
click at [537, 280] on div "View Photos & Details" at bounding box center [527, 255] width 242 height 206
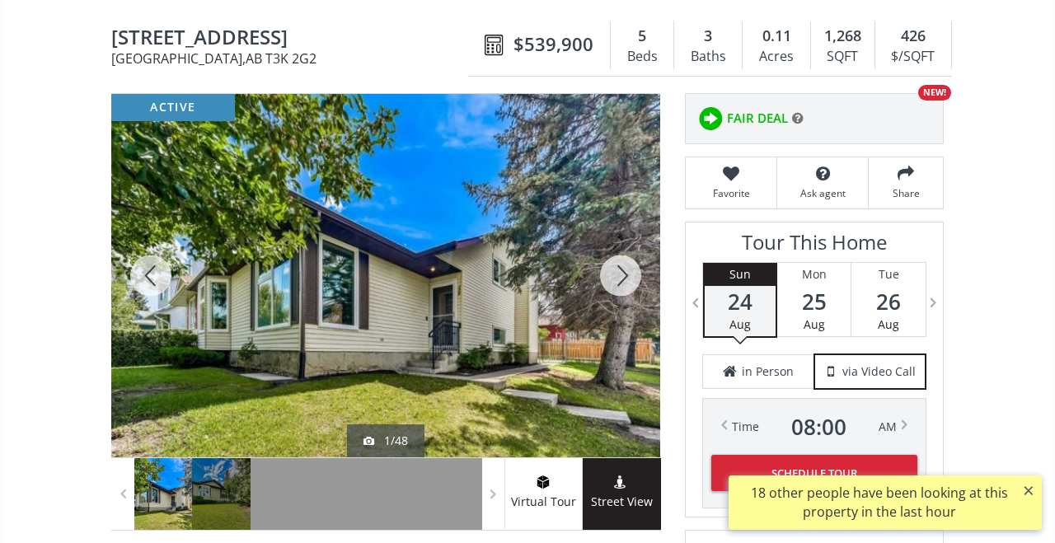
scroll to position [148, 0]
click at [614, 278] on div at bounding box center [620, 276] width 79 height 364
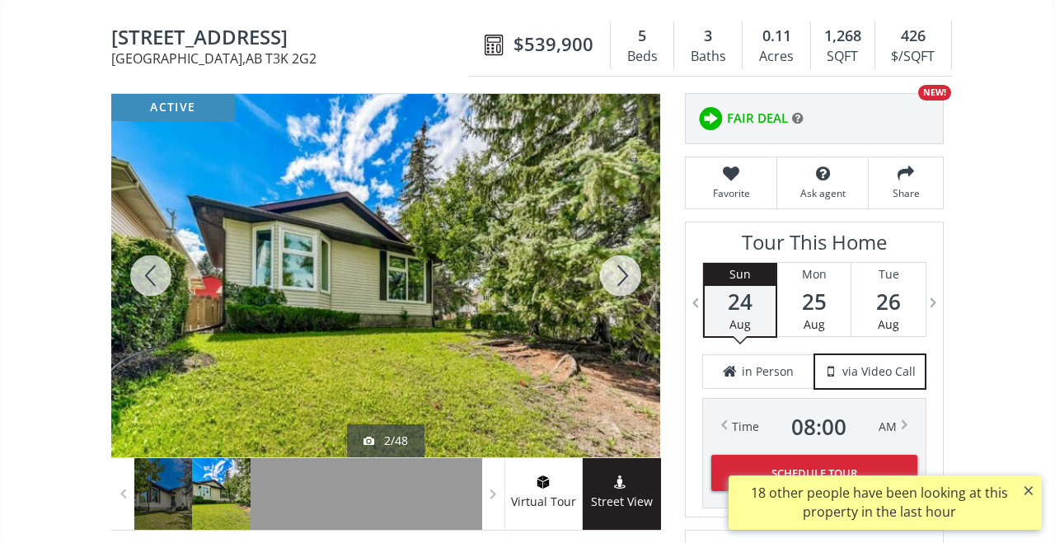
click at [614, 278] on div at bounding box center [620, 276] width 79 height 364
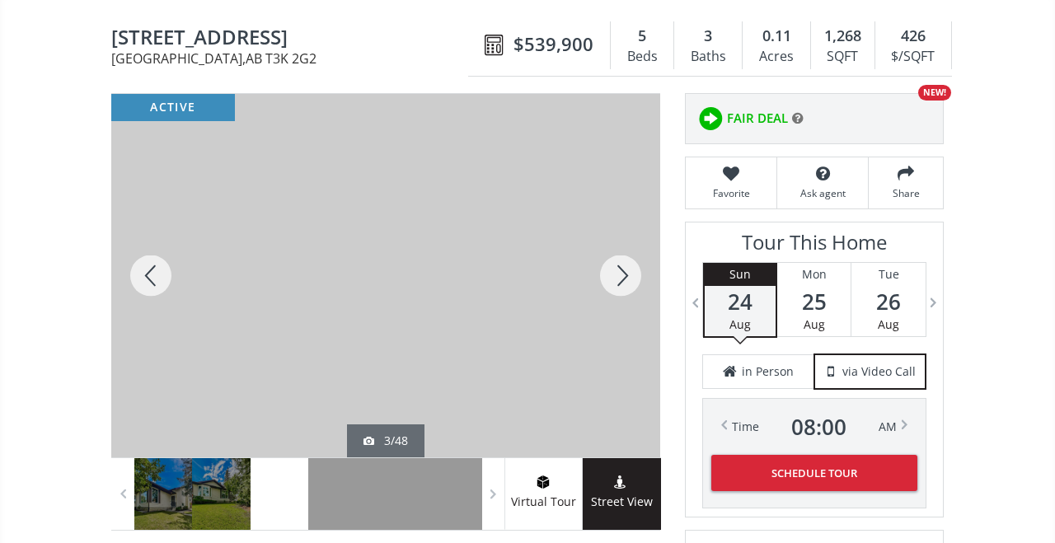
click at [614, 278] on div at bounding box center [620, 276] width 79 height 364
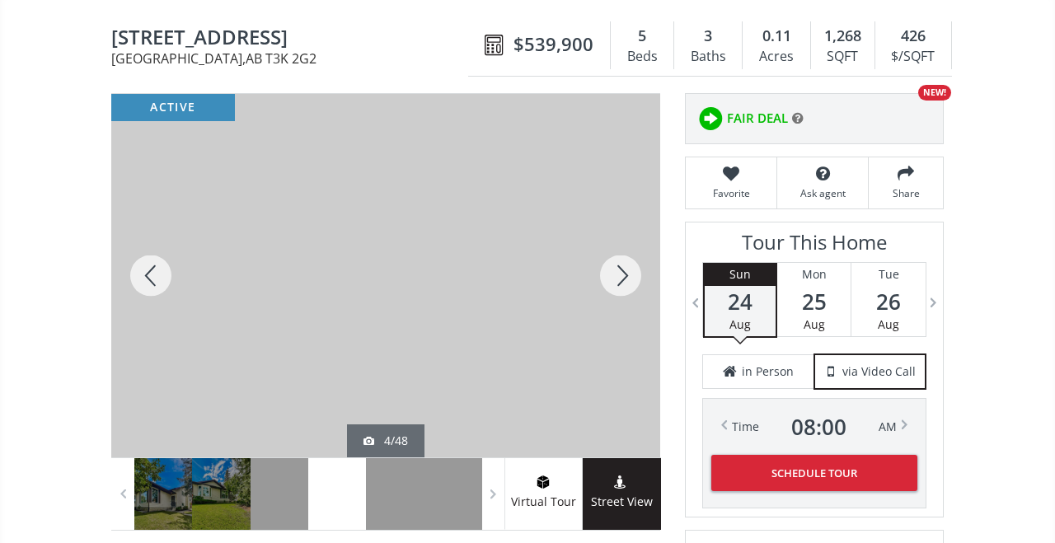
click at [614, 278] on div at bounding box center [620, 276] width 79 height 364
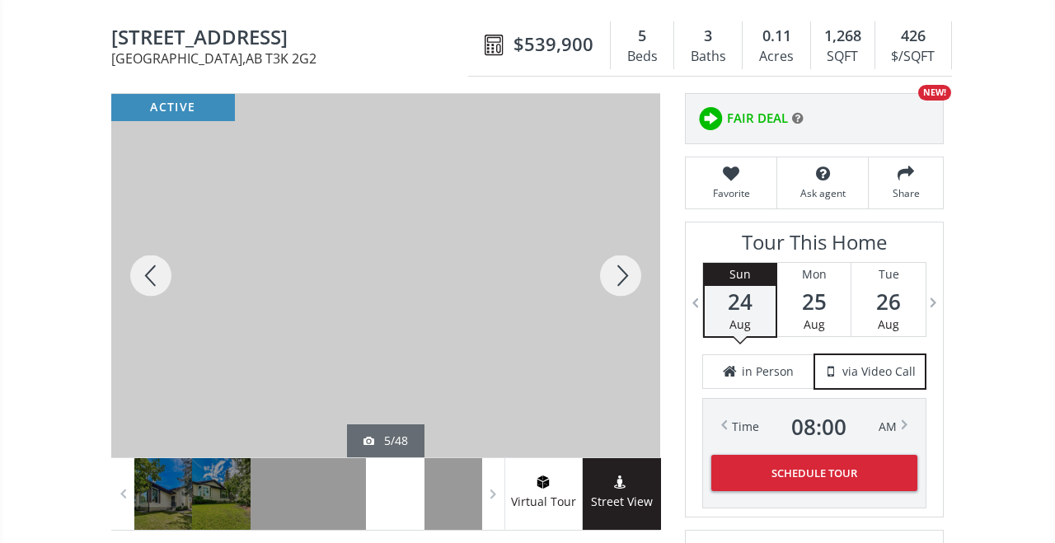
click at [614, 278] on div at bounding box center [620, 276] width 79 height 364
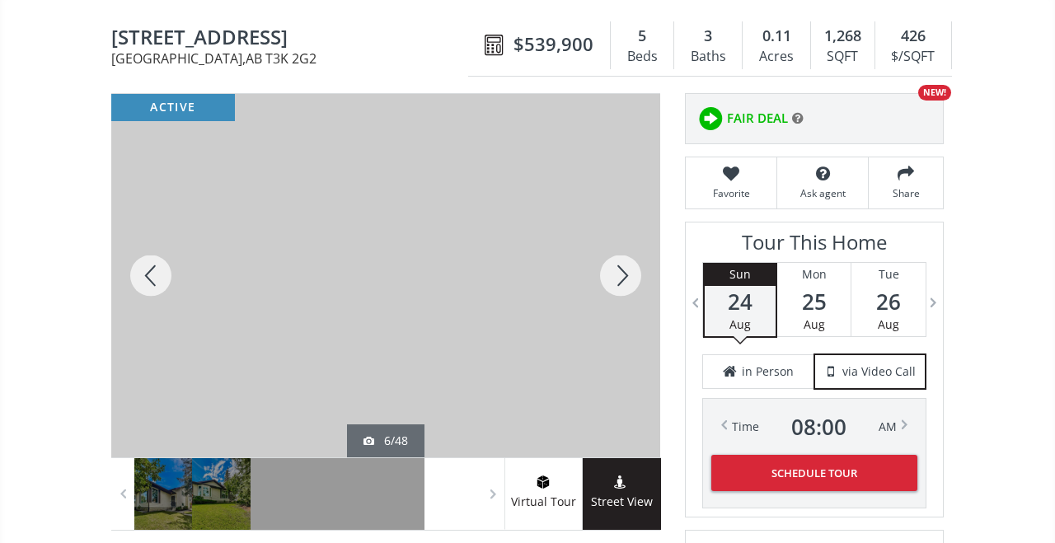
click at [614, 278] on div at bounding box center [620, 276] width 79 height 364
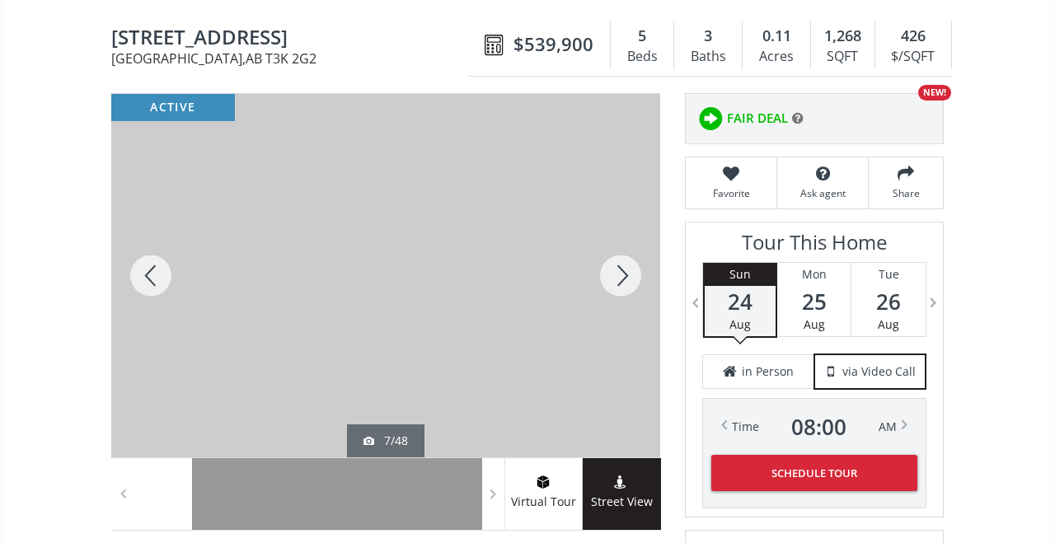
click at [614, 278] on div at bounding box center [620, 276] width 79 height 364
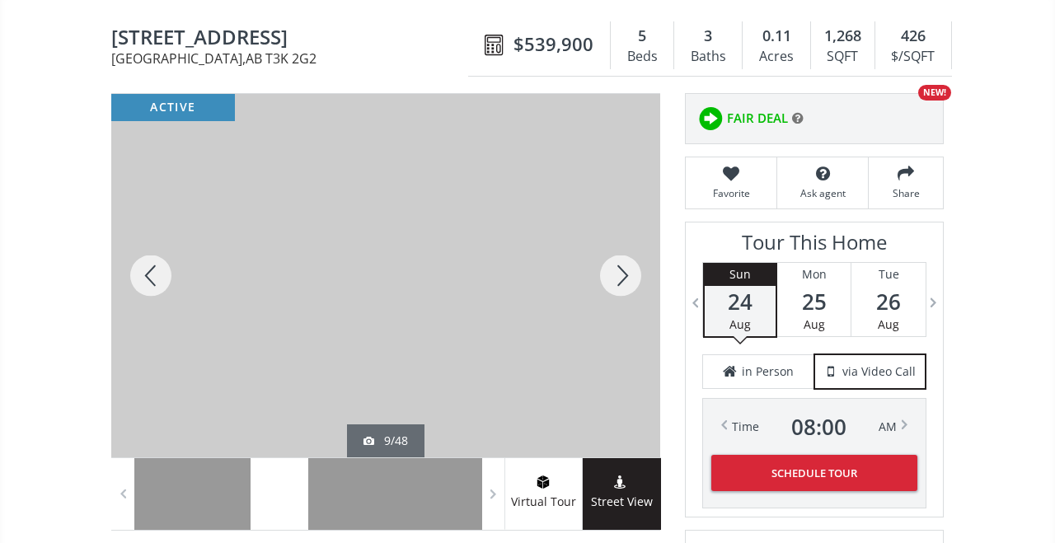
click at [614, 278] on div at bounding box center [620, 276] width 79 height 364
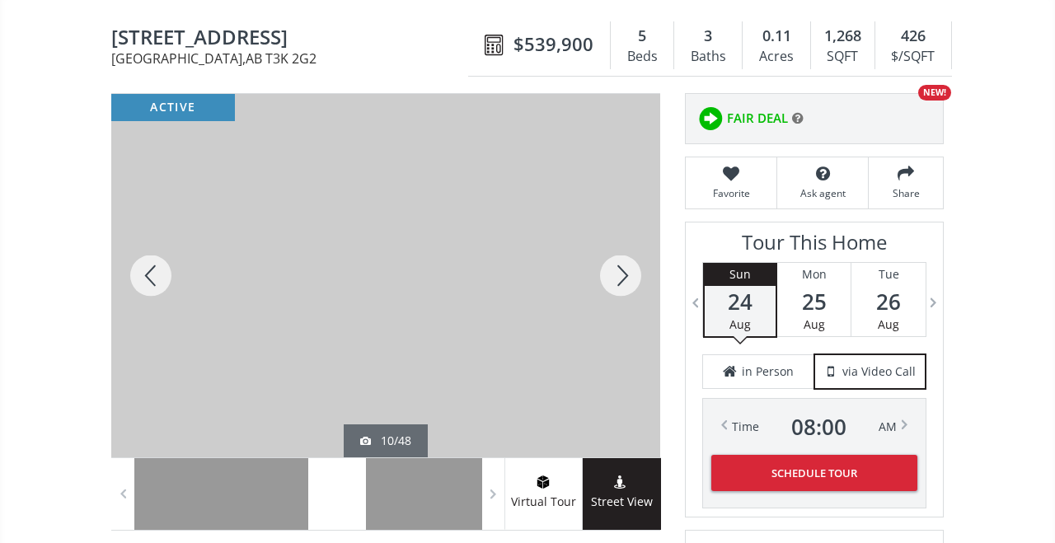
click at [153, 278] on div at bounding box center [150, 276] width 79 height 364
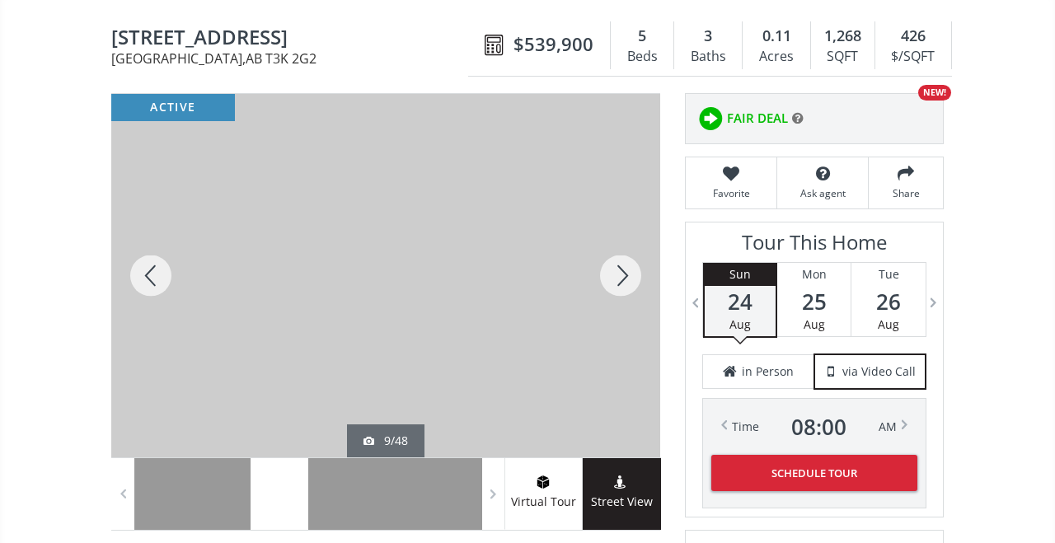
click at [153, 278] on div at bounding box center [150, 276] width 79 height 364
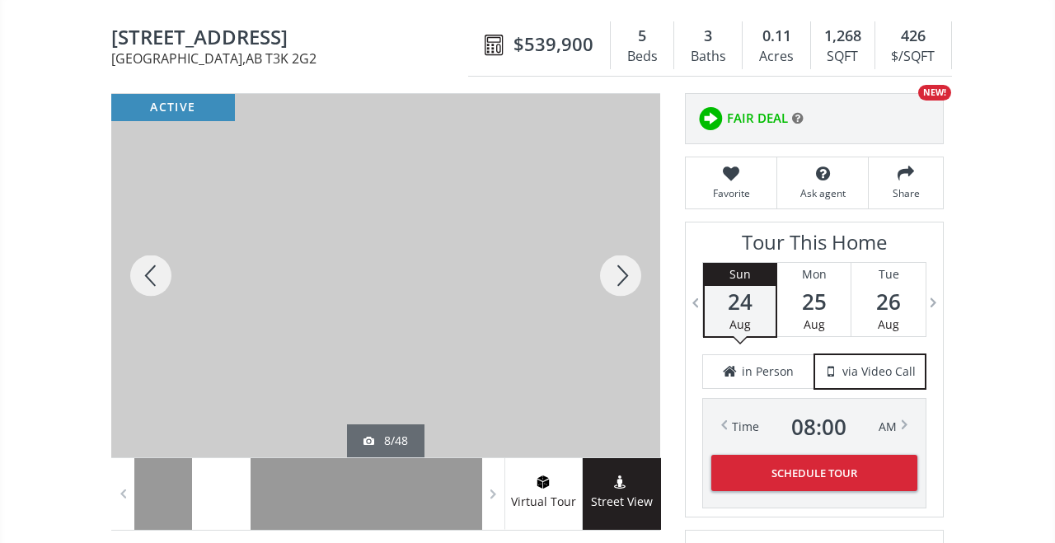
click at [153, 278] on div at bounding box center [150, 276] width 79 height 364
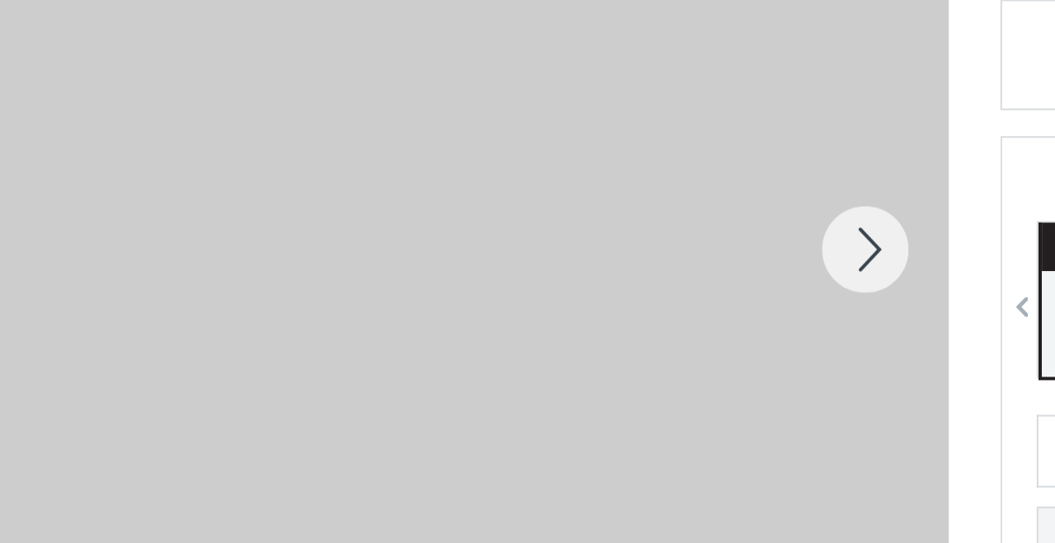
drag, startPoint x: 189, startPoint y: 178, endPoint x: 223, endPoint y: 199, distance: 40.3
click at [223, 199] on div at bounding box center [420, 354] width 549 height 364
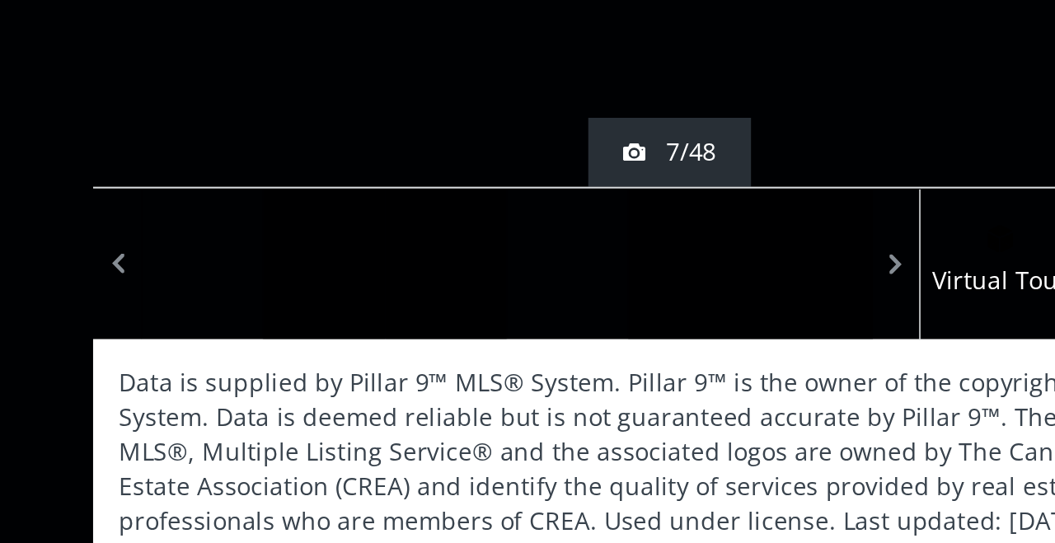
click at [450, 374] on div at bounding box center [479, 410] width 58 height 72
click at [508, 374] on div at bounding box center [537, 410] width 58 height 72
click at [566, 374] on div at bounding box center [595, 410] width 58 height 72
click at [354, 180] on img at bounding box center [528, 188] width 348 height 16
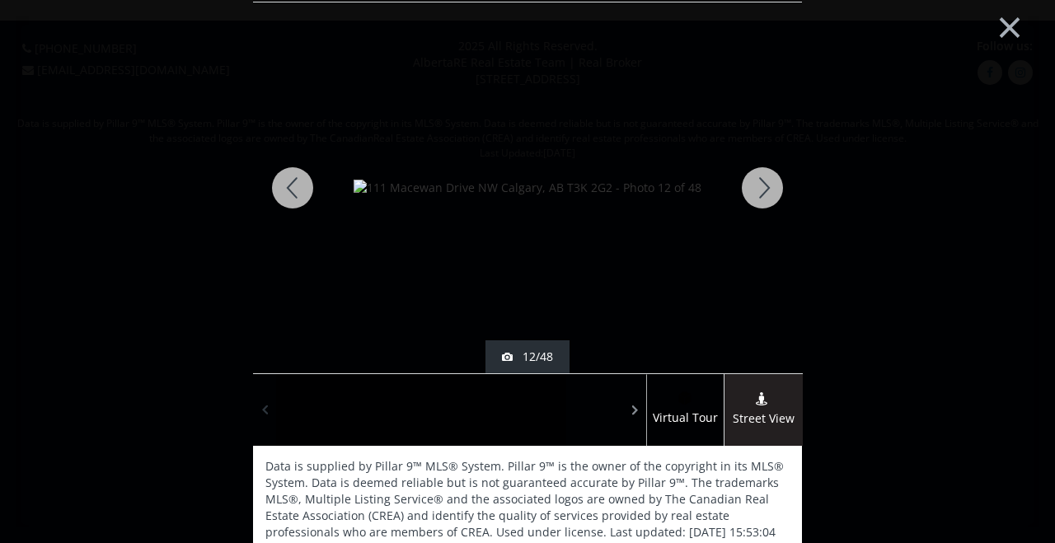
click at [272, 405] on span at bounding box center [264, 410] width 16 height 25
click at [349, 413] on div at bounding box center [363, 410] width 58 height 72
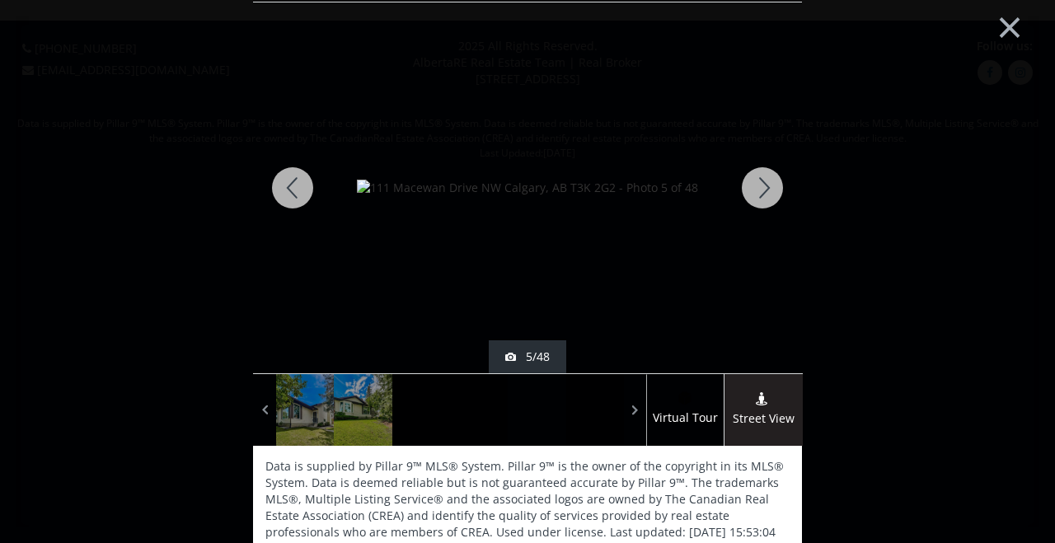
click at [608, 196] on img at bounding box center [527, 188] width 341 height 16
click at [566, 180] on img at bounding box center [527, 188] width 341 height 16
click at [997, 33] on button "×" at bounding box center [1010, 26] width 91 height 68
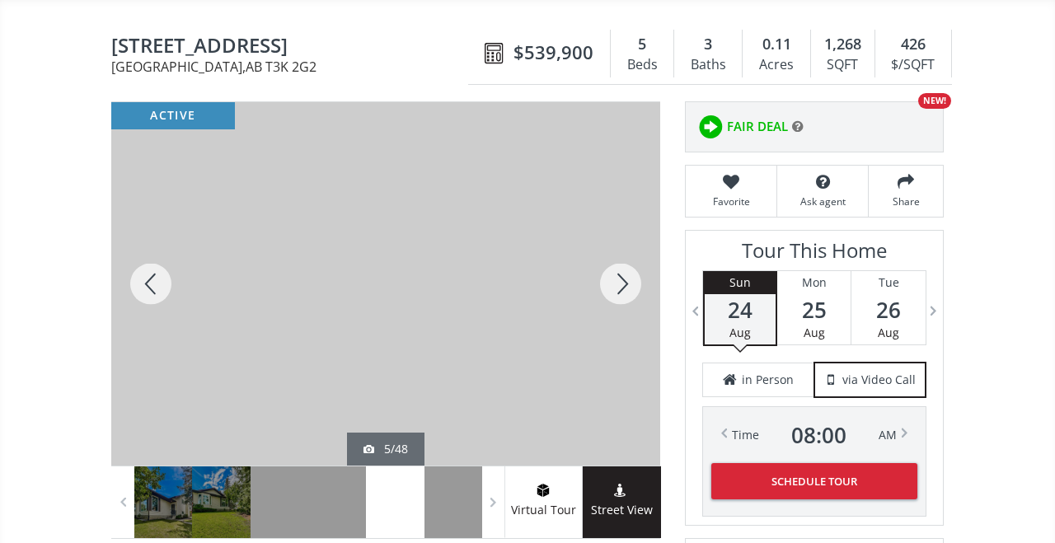
scroll to position [182, 0]
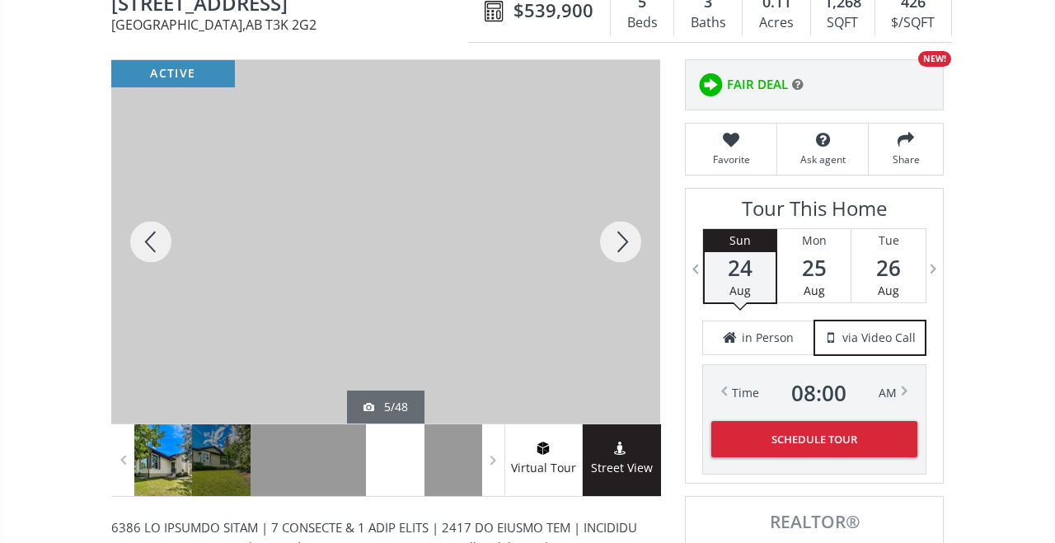
click at [162, 464] on div at bounding box center [163, 461] width 58 height 72
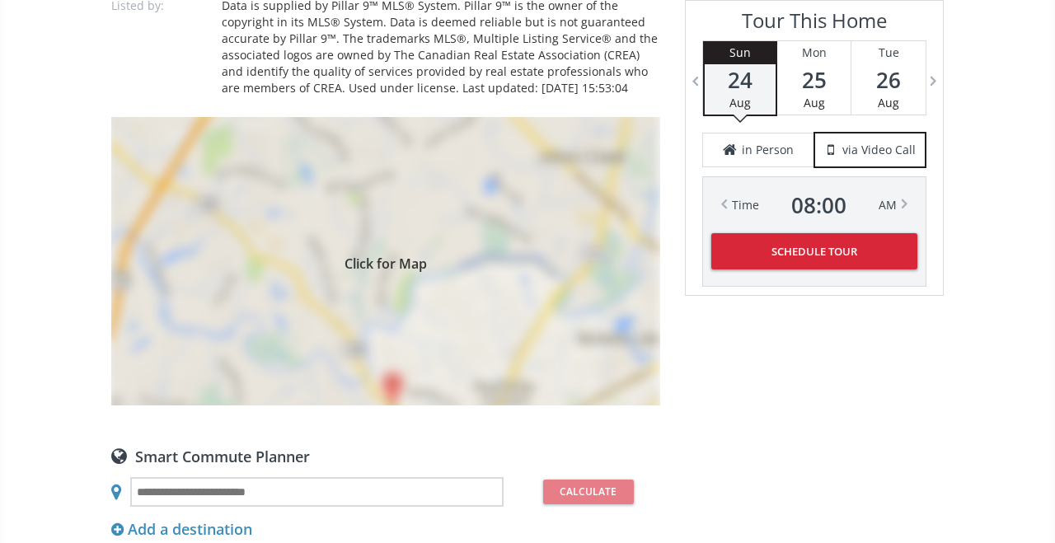
scroll to position [1287, 0]
